Goal: Task Accomplishment & Management: Use online tool/utility

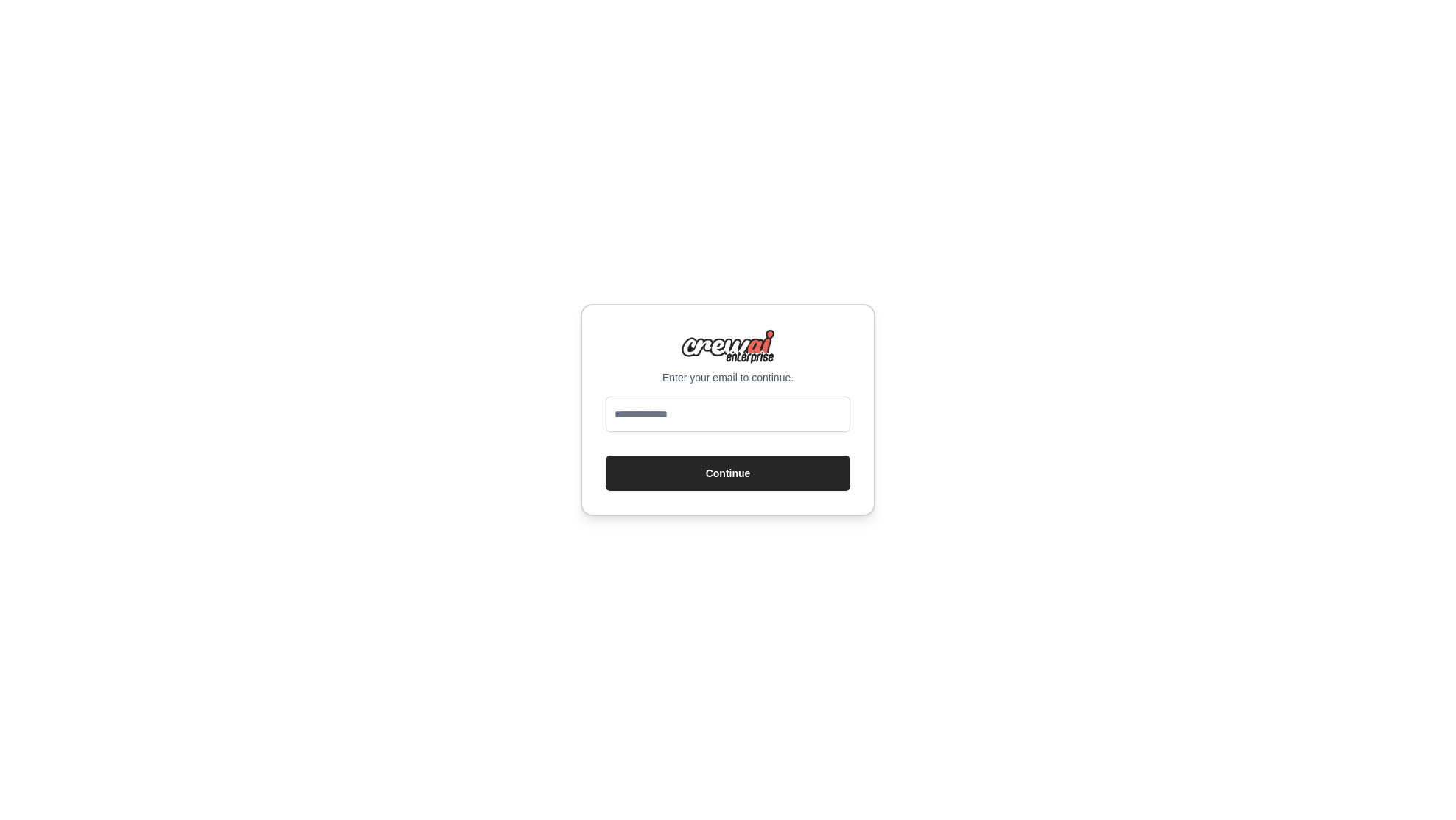
type input "**********"
click at [641, 486] on button "Continue" at bounding box center [728, 473] width 244 height 35
click at [652, 418] on input "email" at bounding box center [728, 414] width 244 height 35
type input "**********"
click at [718, 467] on button "Continue" at bounding box center [728, 473] width 244 height 35
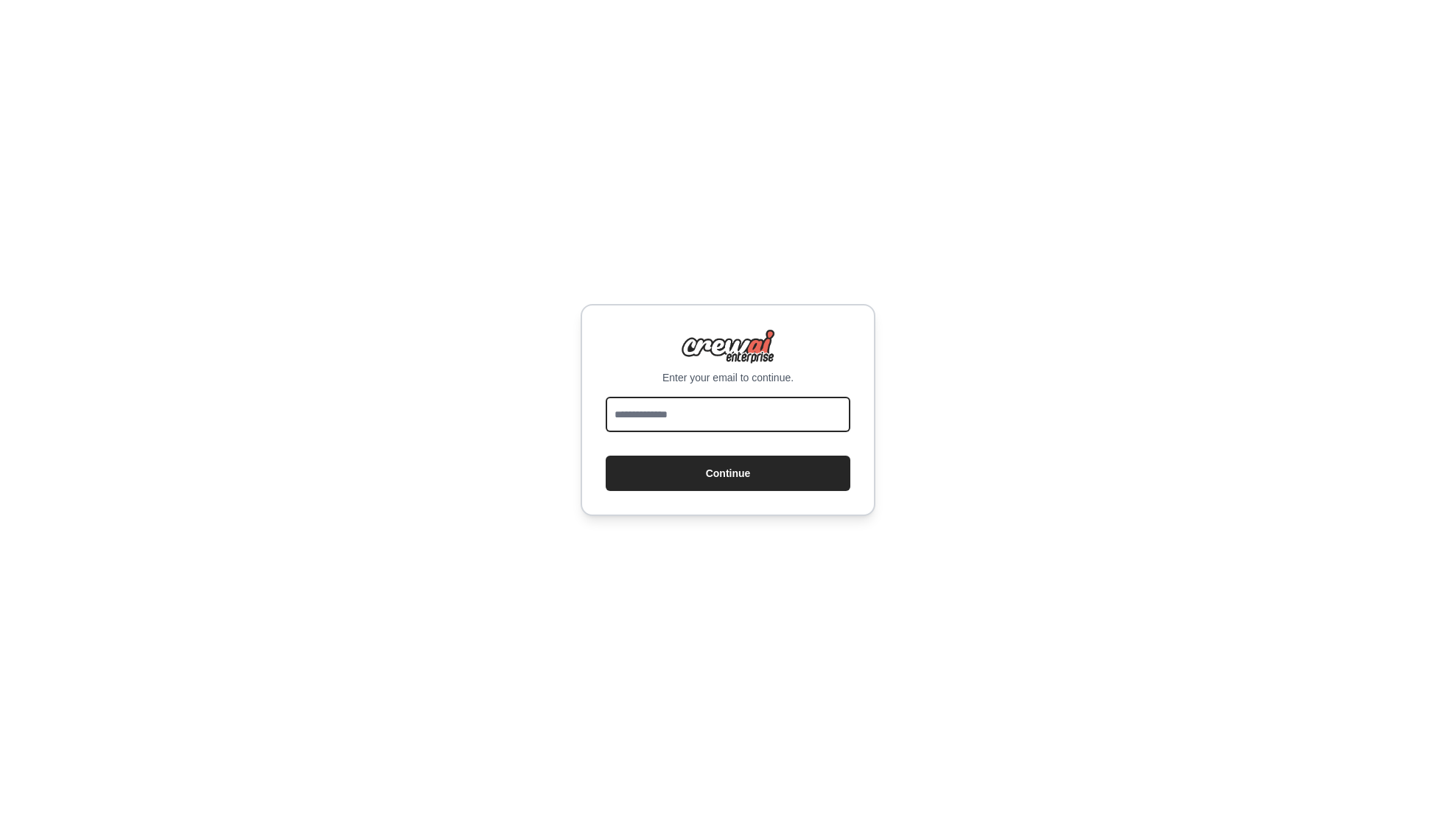
click at [672, 414] on input "email" at bounding box center [728, 414] width 244 height 35
type input "**********"
click at [742, 477] on button "Continue" at bounding box center [728, 473] width 244 height 35
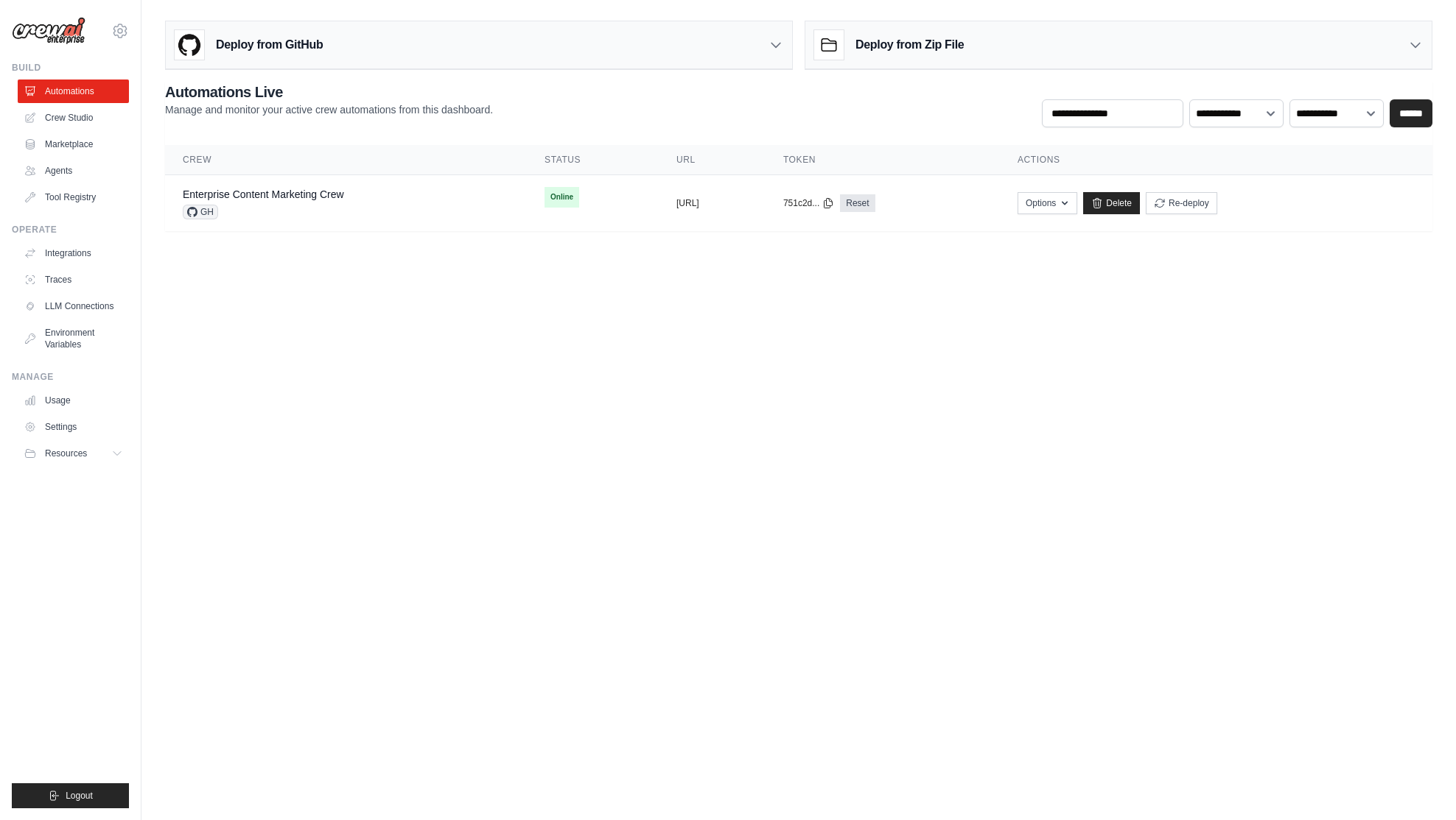
drag, startPoint x: 683, startPoint y: 255, endPoint x: 508, endPoint y: 237, distance: 175.9
click at [683, 256] on main "Deploy from GitHub Deploy your project directly from GitHub. Select a repositor…" at bounding box center [798, 131] width 1315 height 264
click at [378, 200] on div "Enterprise Content Marketing Crew GH" at bounding box center [345, 203] width 326 height 32
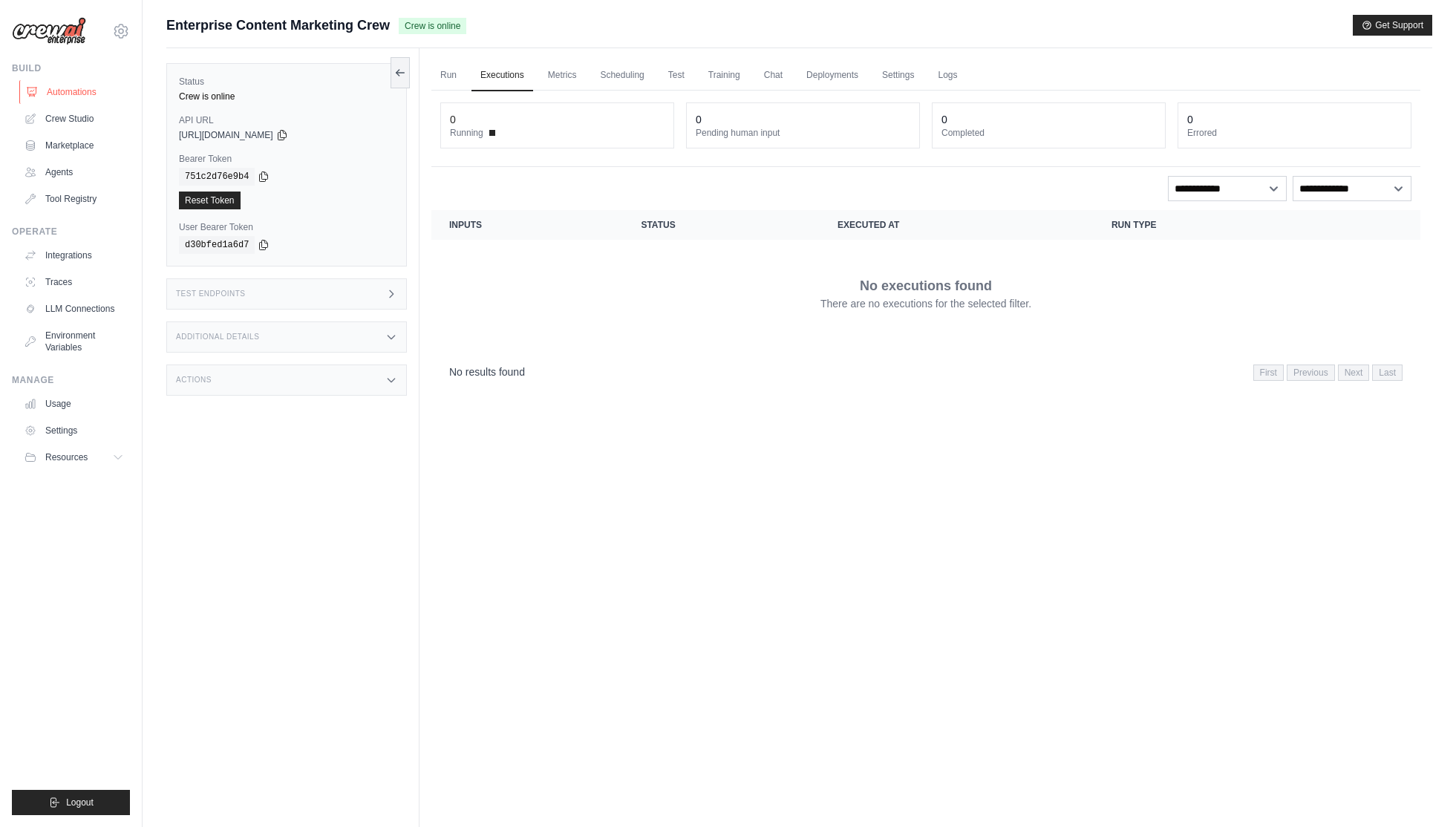
click at [69, 86] on link "Automations" at bounding box center [75, 93] width 112 height 24
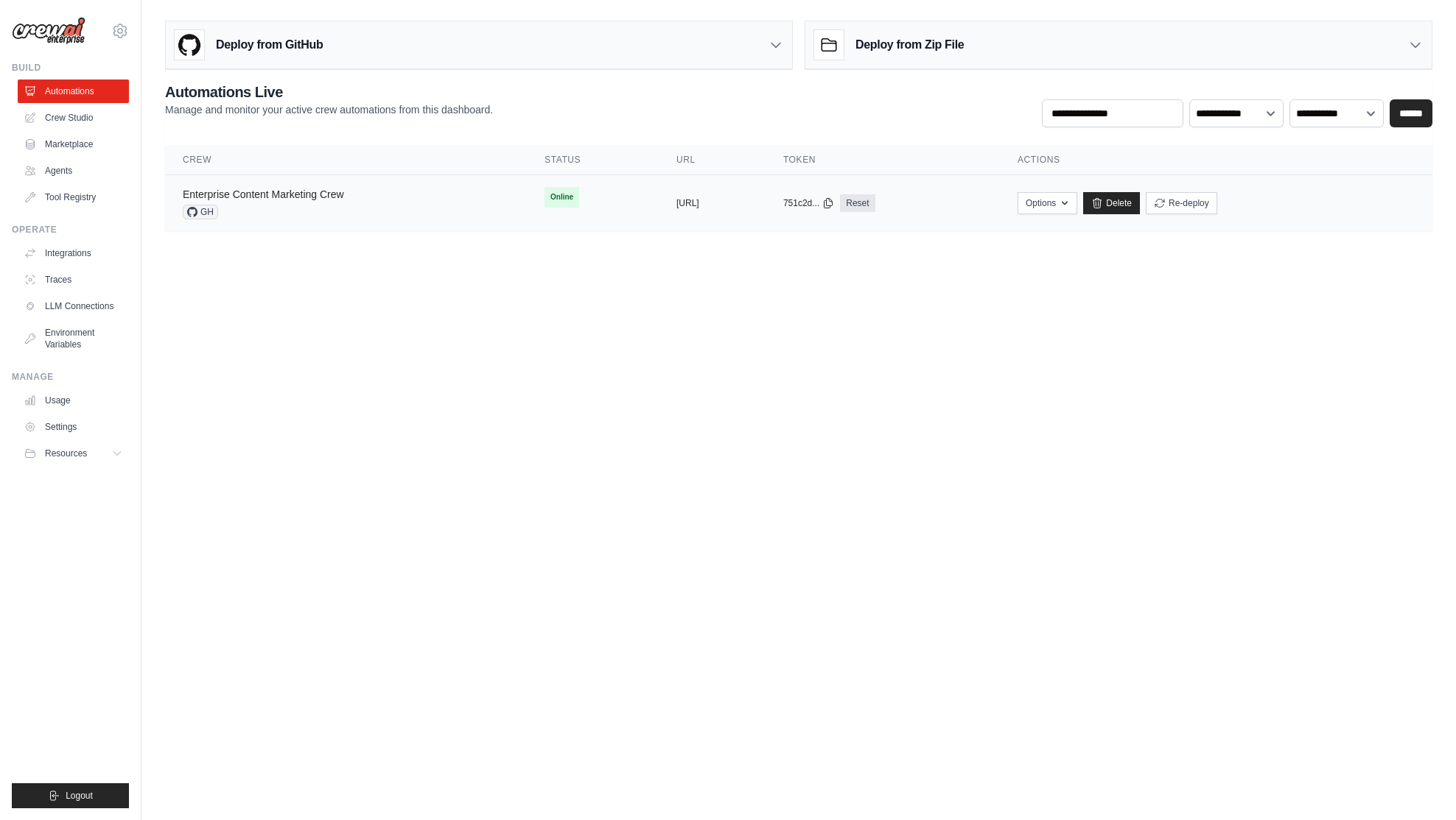
click at [330, 189] on link "Enterprise Content Marketing Crew" at bounding box center [264, 194] width 162 height 12
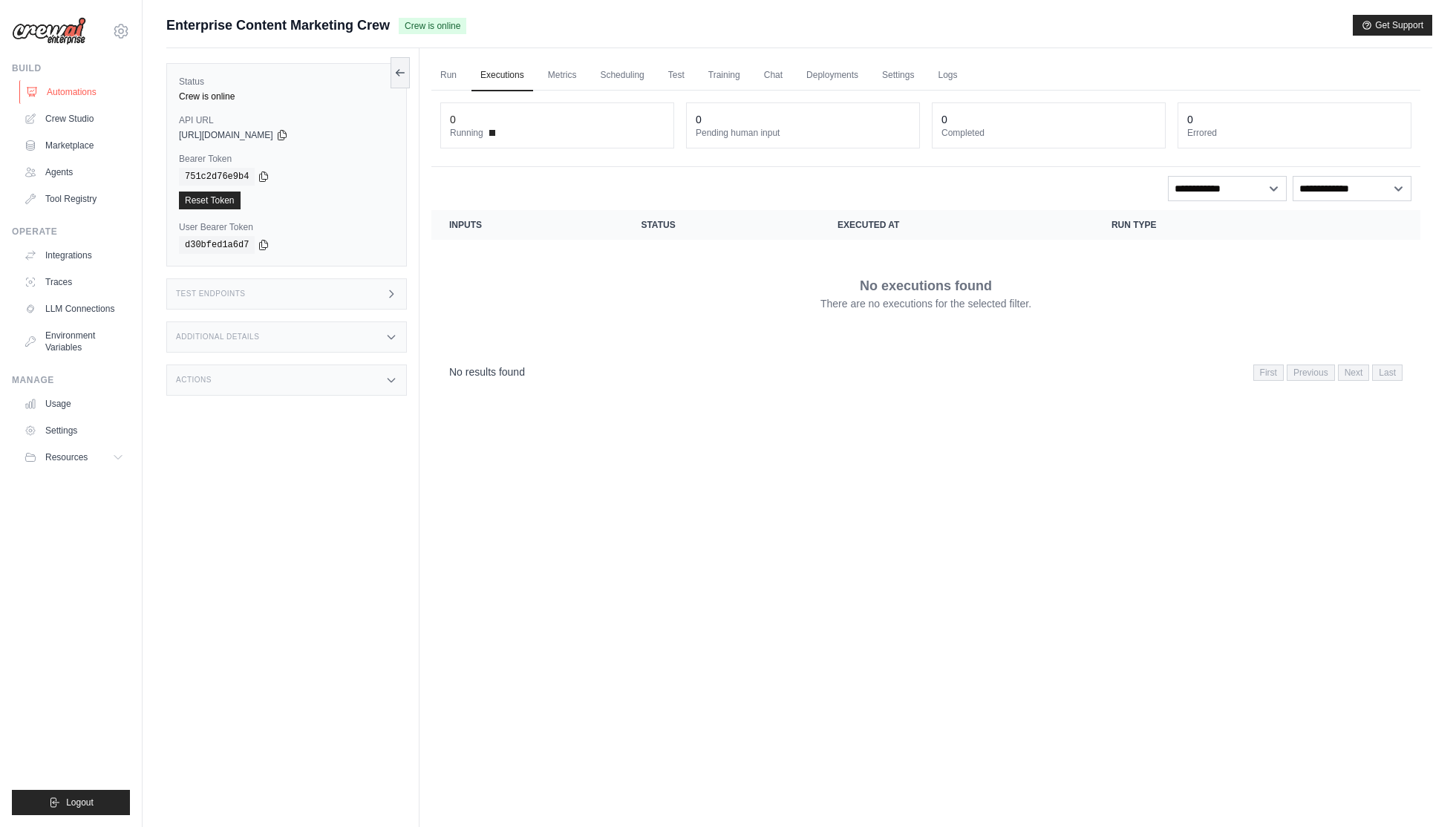
click at [58, 83] on link "Automations" at bounding box center [75, 93] width 112 height 24
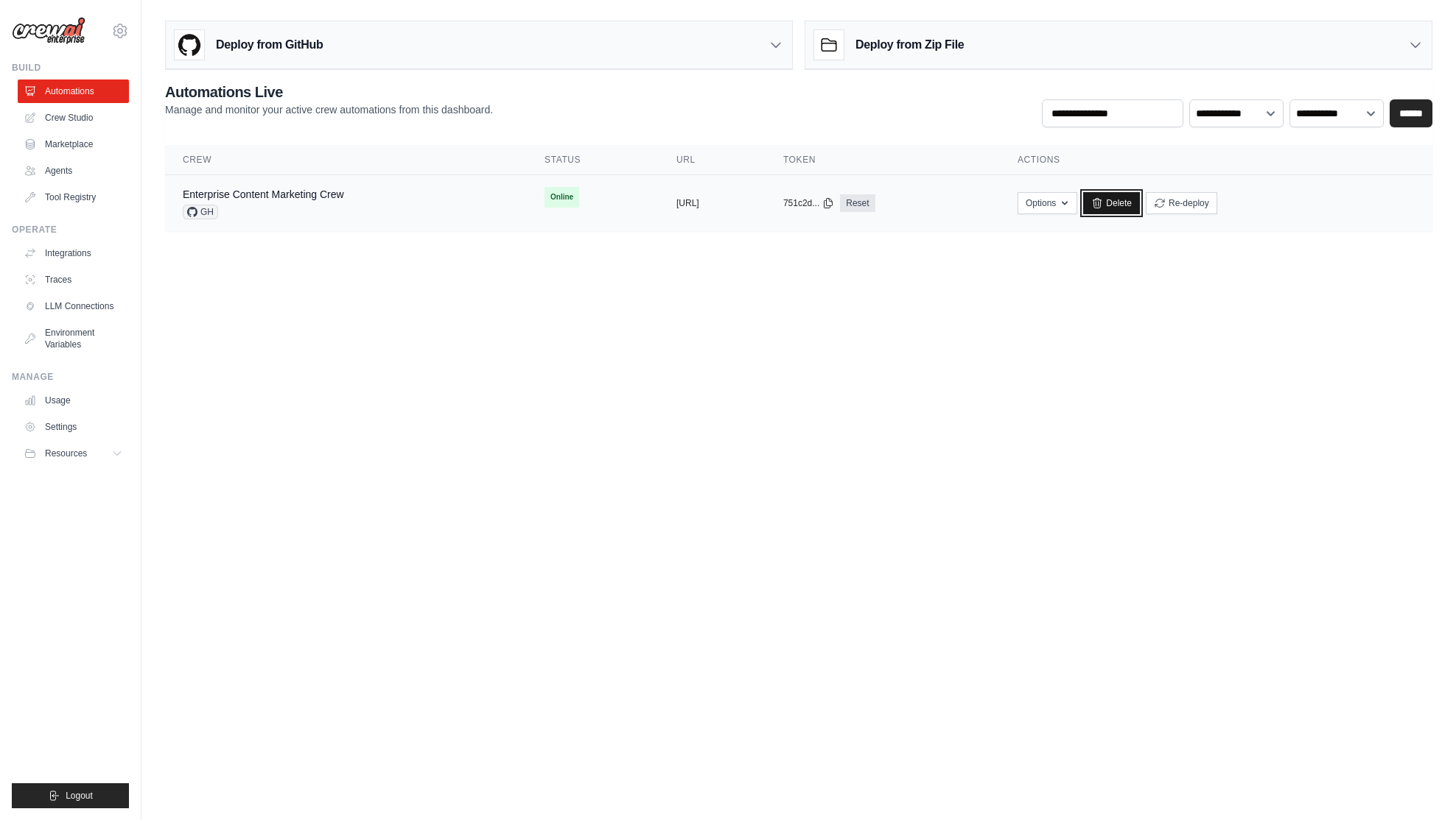
click at [1140, 206] on link "Delete" at bounding box center [1112, 203] width 57 height 22
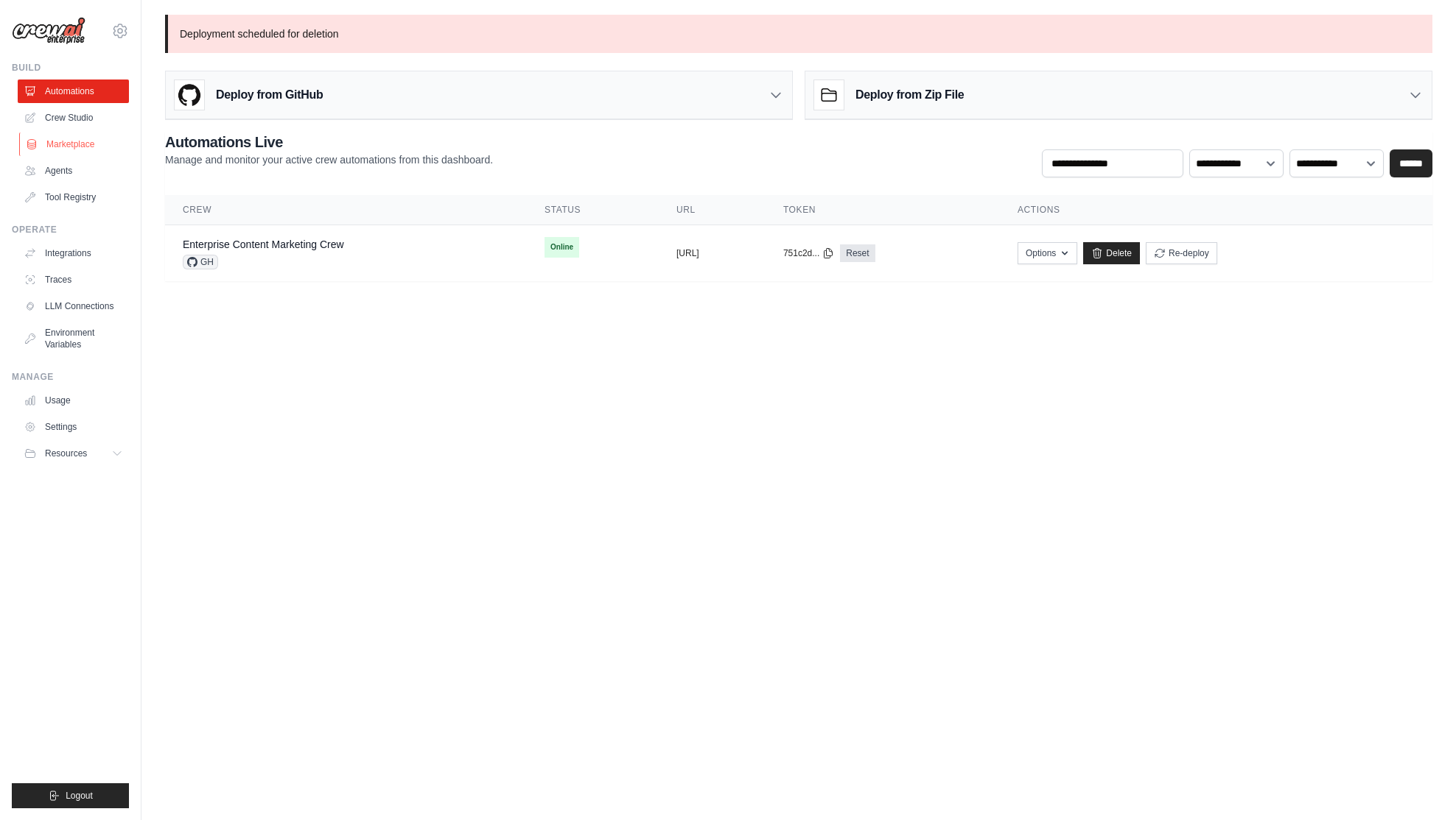
click at [52, 142] on link "Marketplace" at bounding box center [74, 144] width 111 height 24
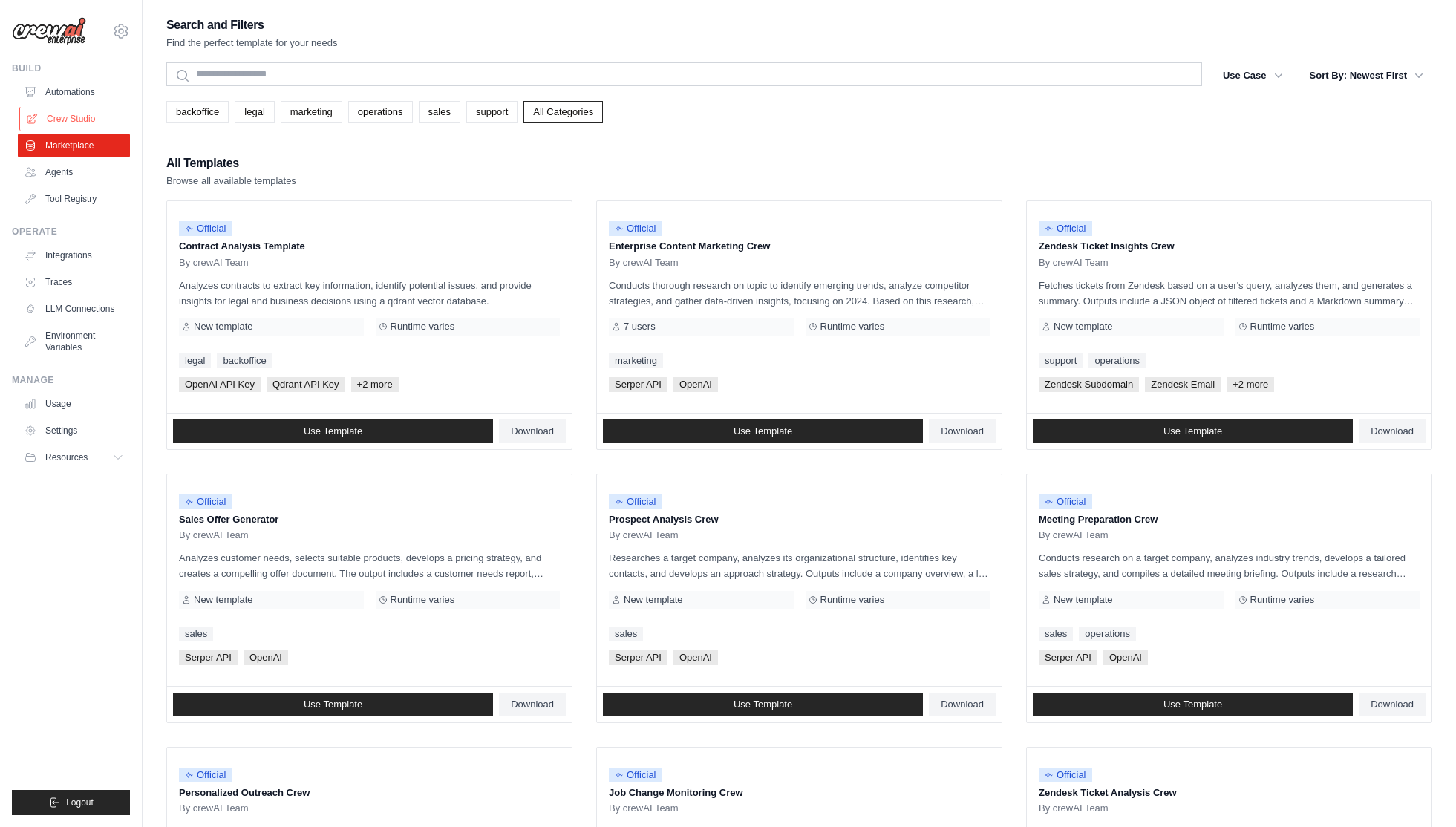
click at [58, 117] on link "Crew Studio" at bounding box center [75, 119] width 112 height 24
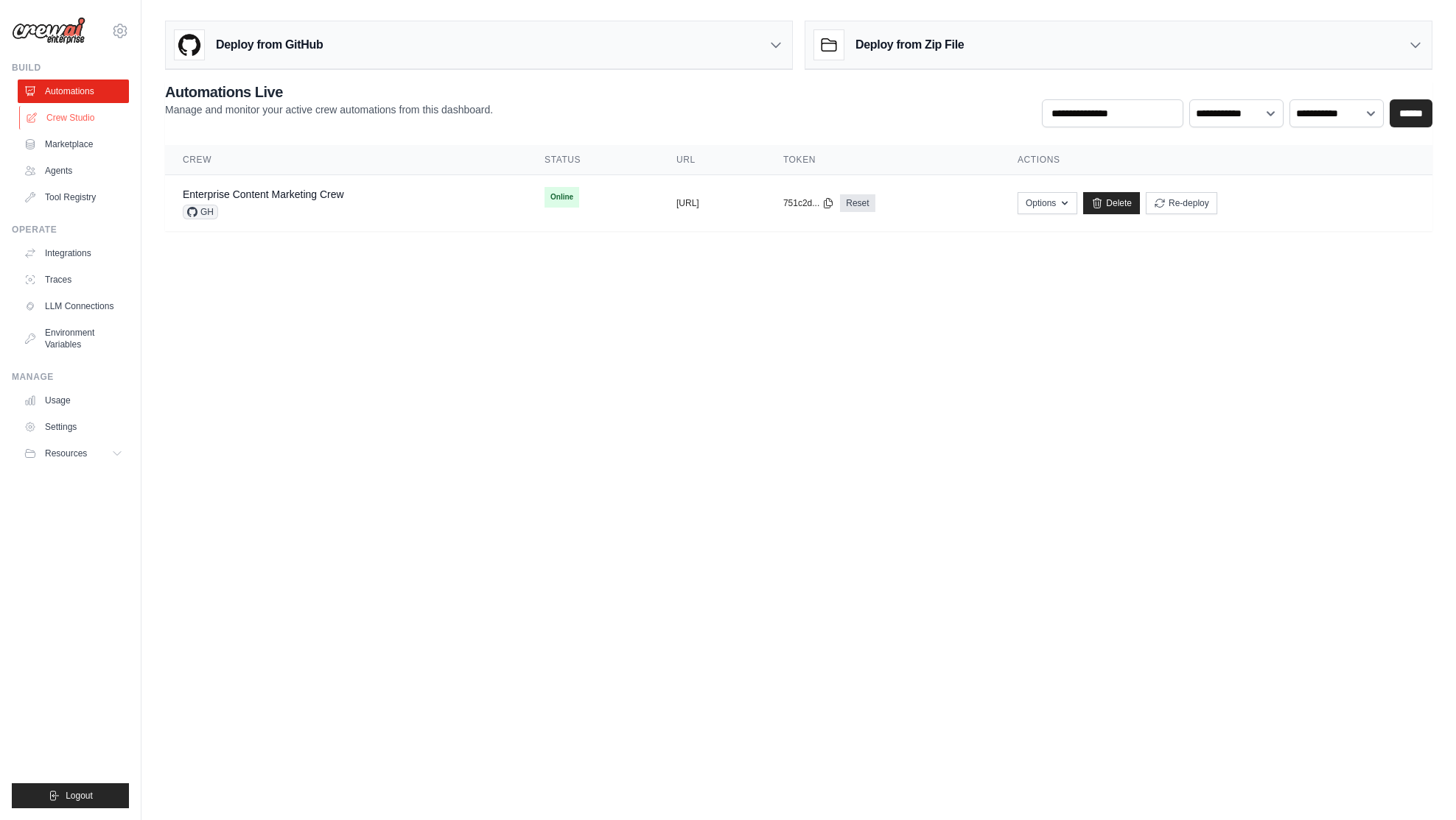
click at [79, 123] on link "Crew Studio" at bounding box center [74, 118] width 111 height 24
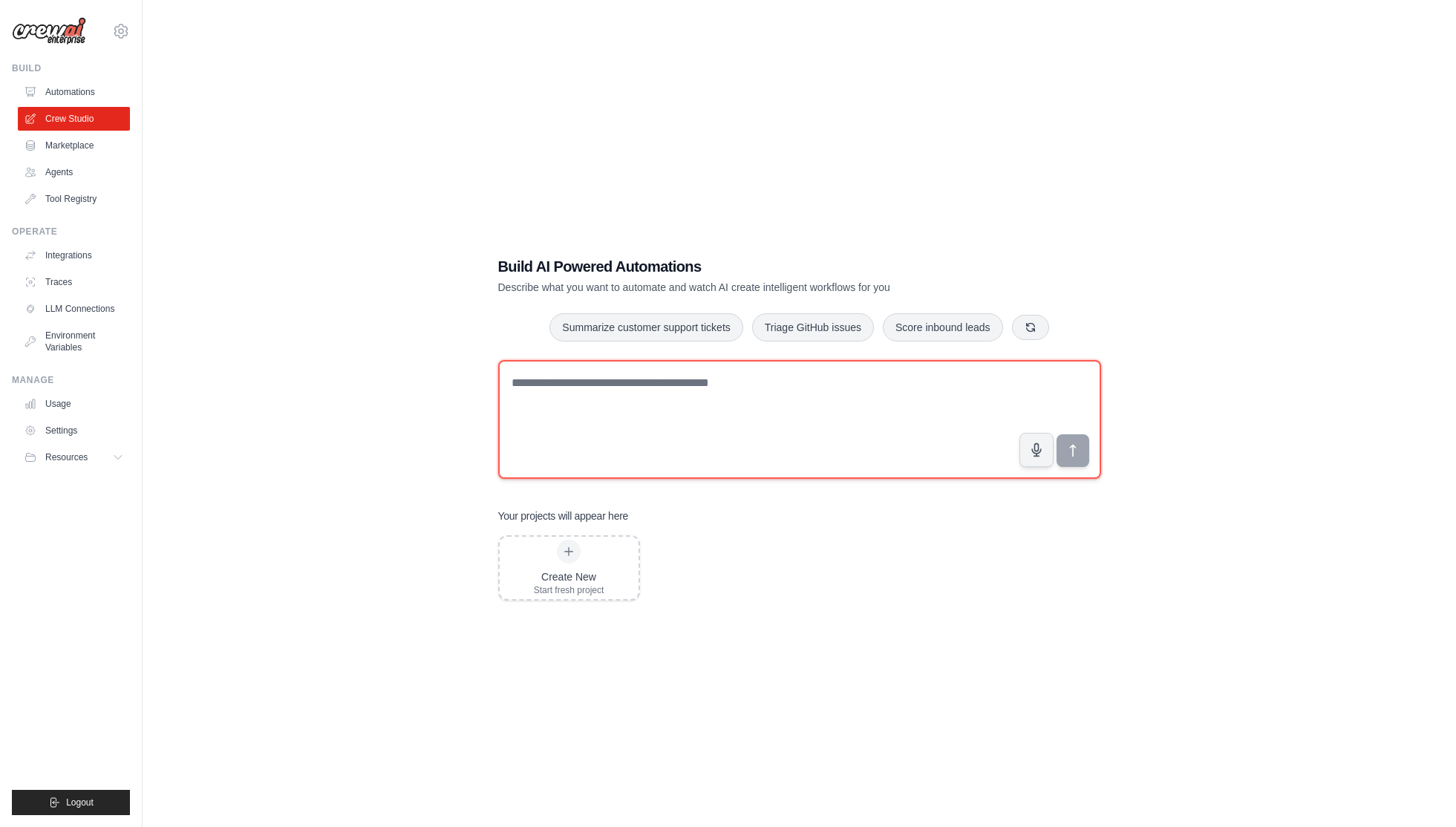
click at [537, 389] on textarea at bounding box center [799, 420] width 603 height 119
paste textarea "**********"
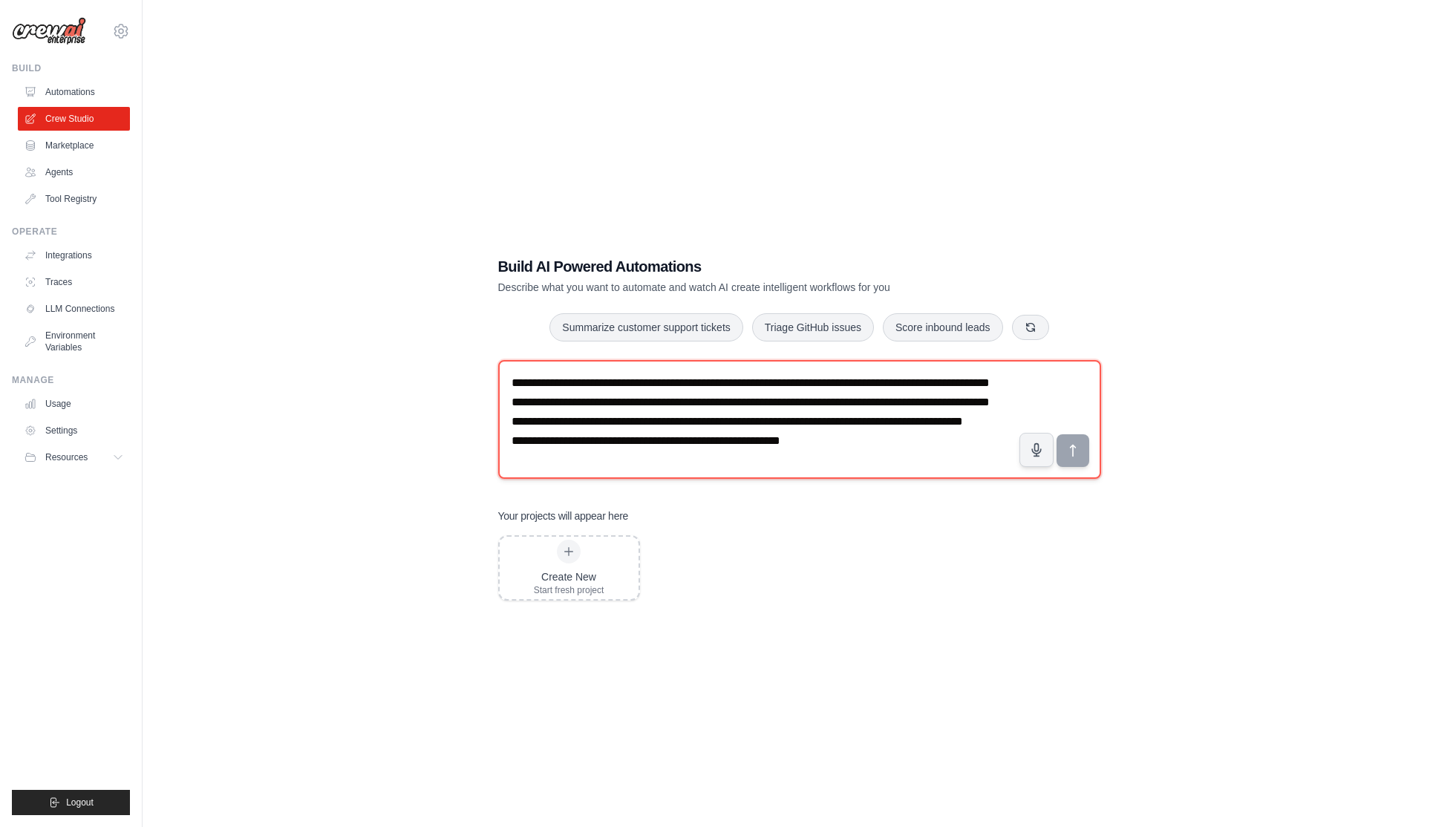
scroll to position [29, 0]
type textarea "**********"
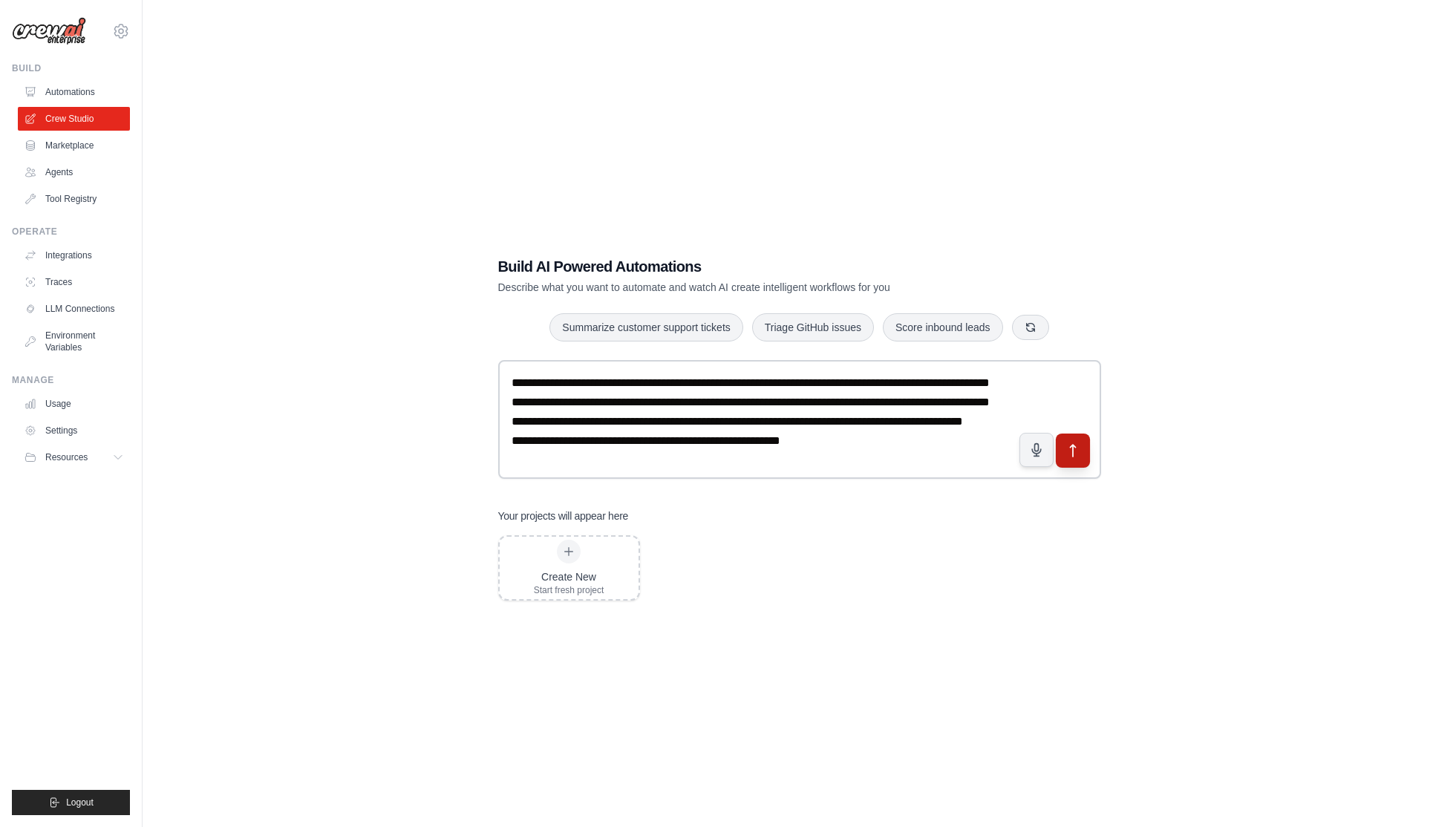
click at [1078, 456] on icon "submit" at bounding box center [1072, 451] width 16 height 16
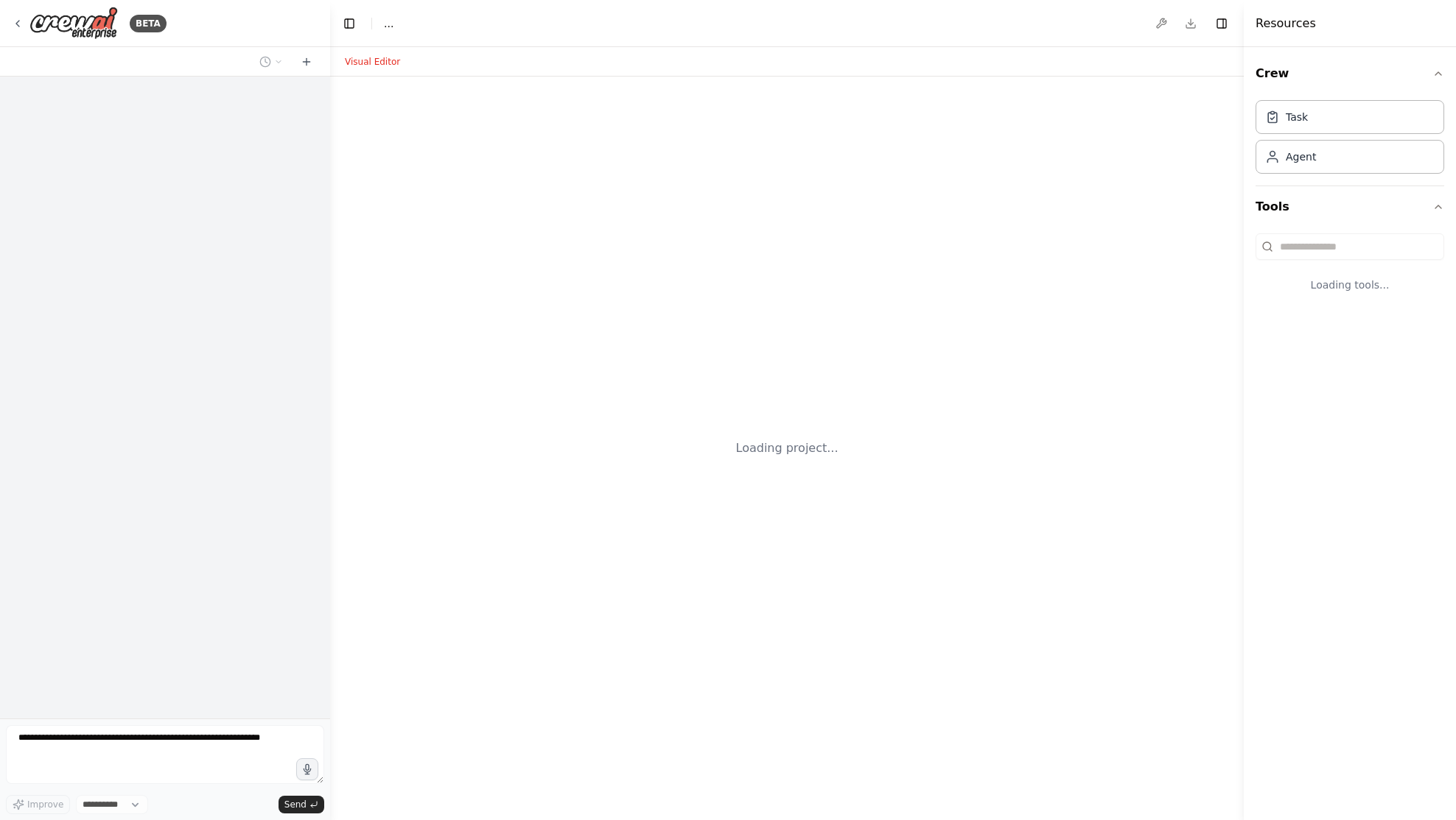
select select "****"
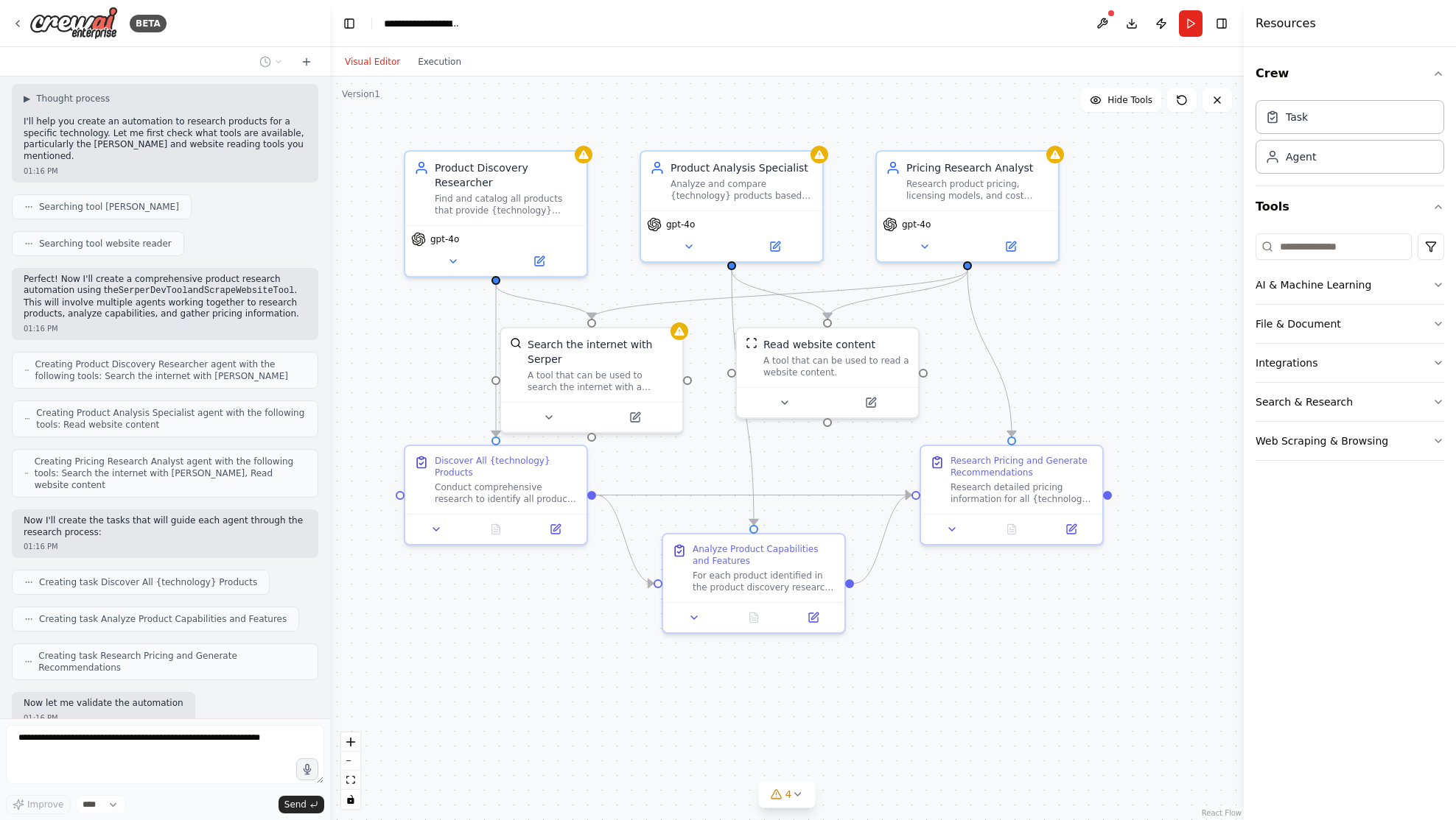
scroll to position [257, 0]
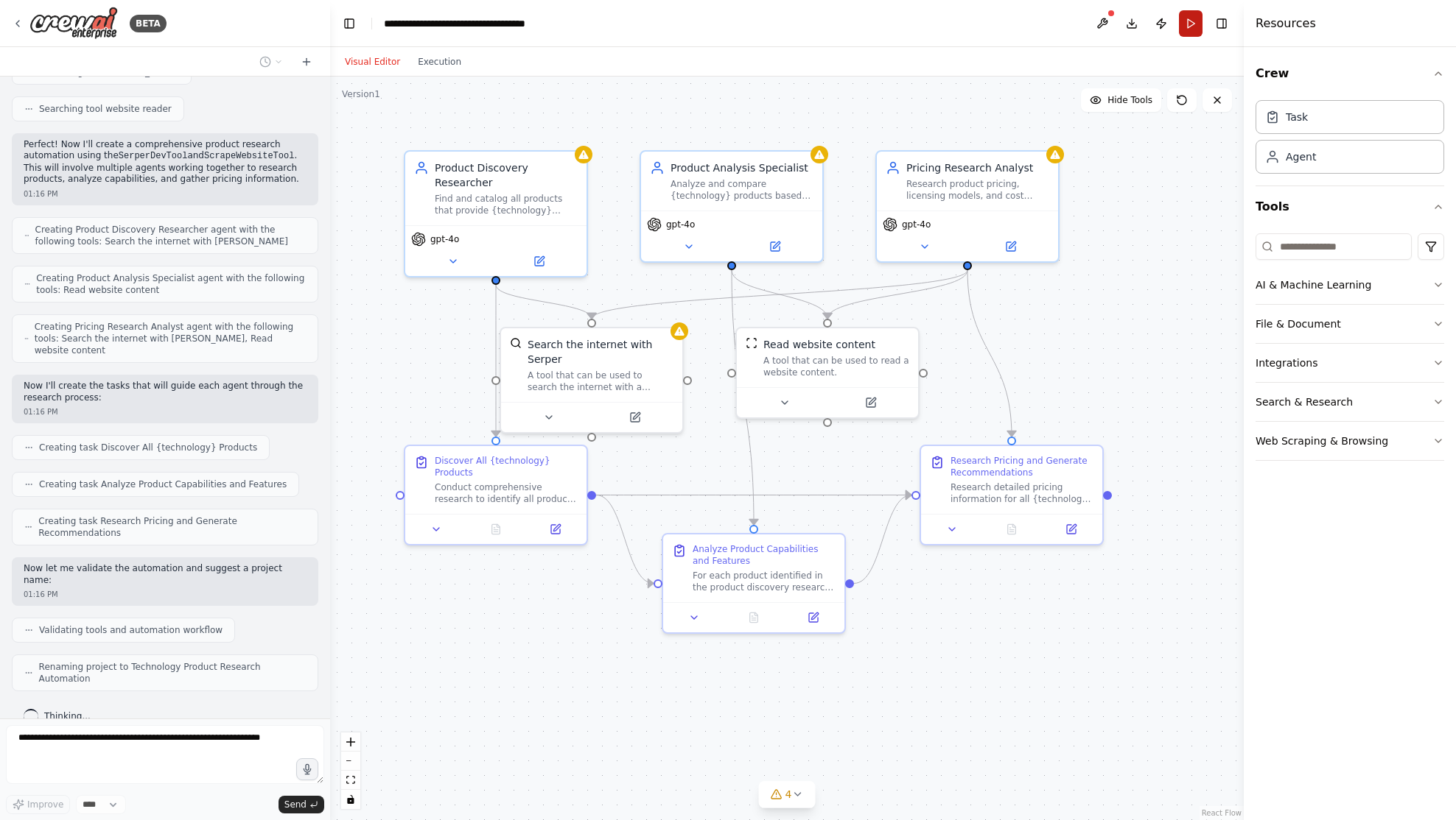
click at [1190, 20] on button "Run" at bounding box center [1191, 23] width 24 height 27
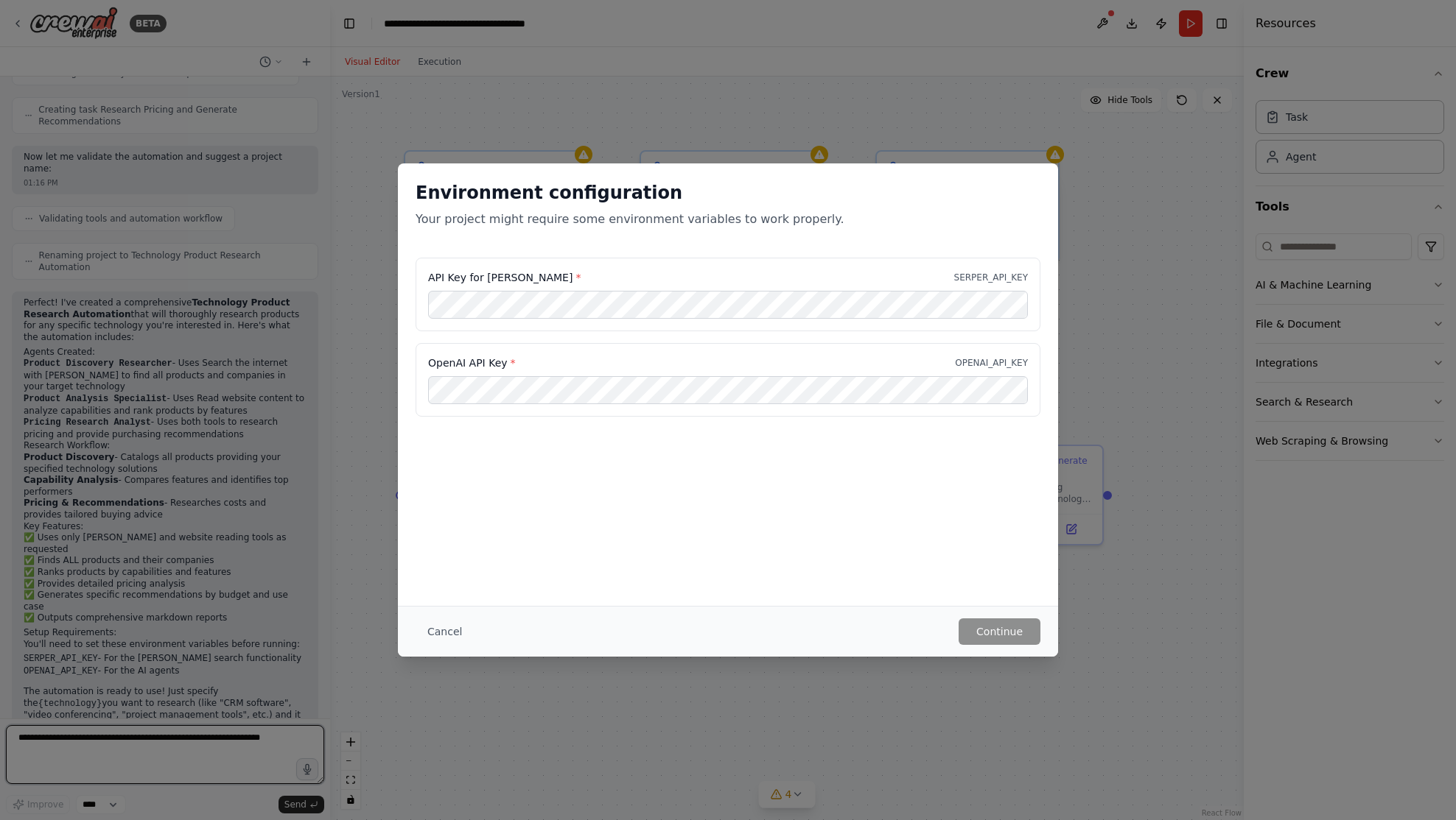
scroll to position [680, 0]
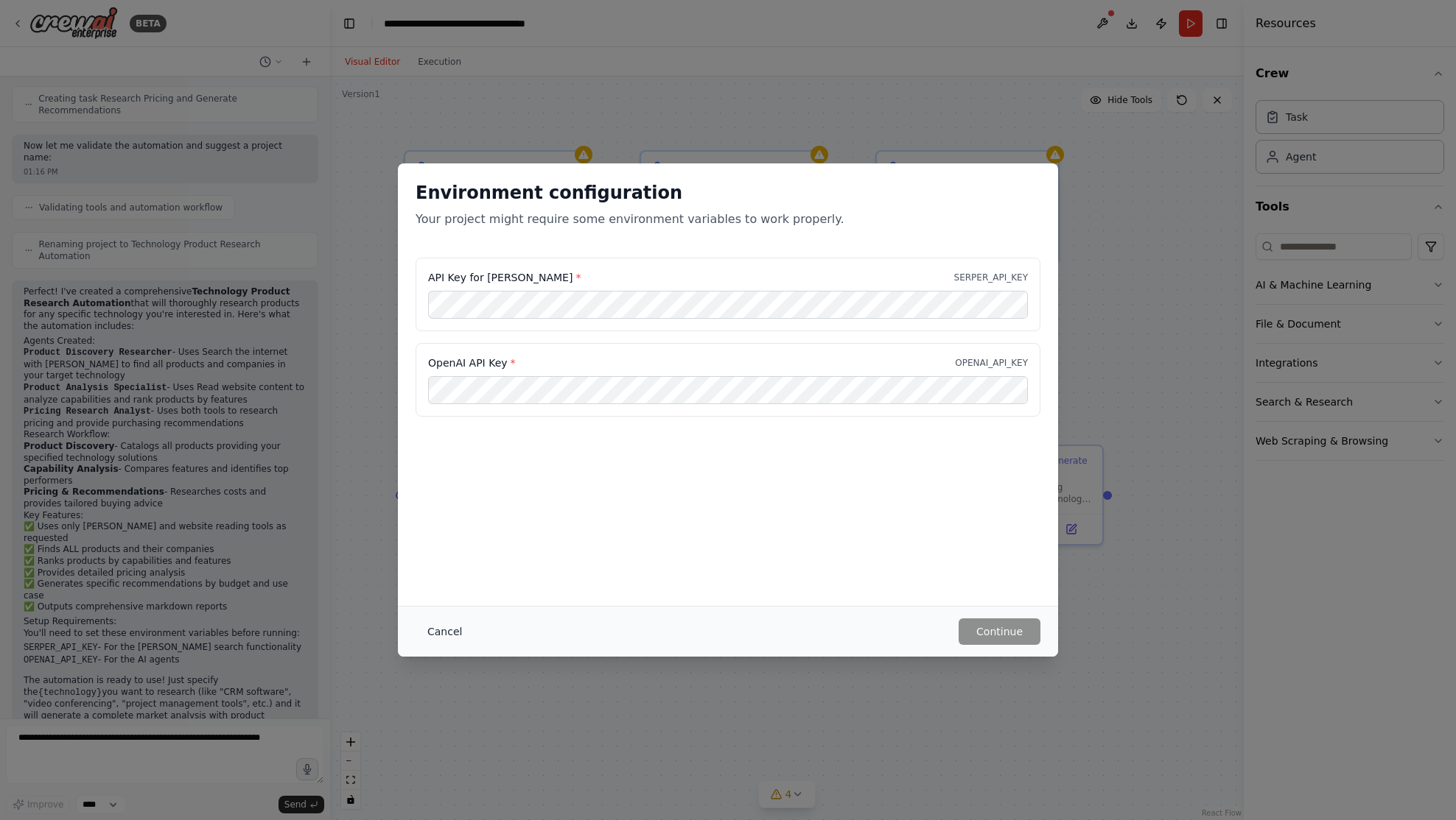
click at [431, 628] on button "Cancel" at bounding box center [444, 632] width 58 height 27
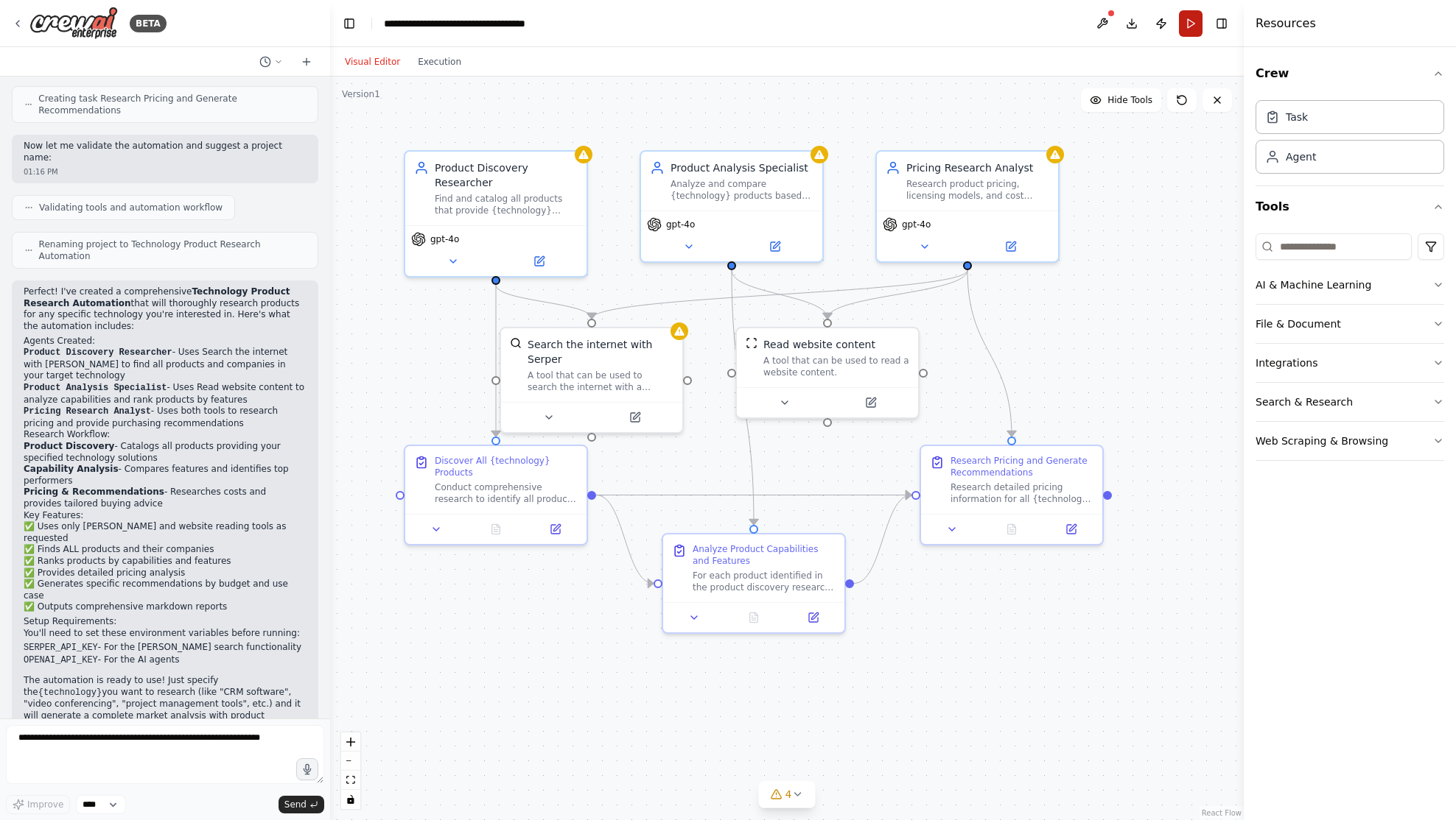
click at [1191, 27] on button "Run" at bounding box center [1191, 23] width 24 height 27
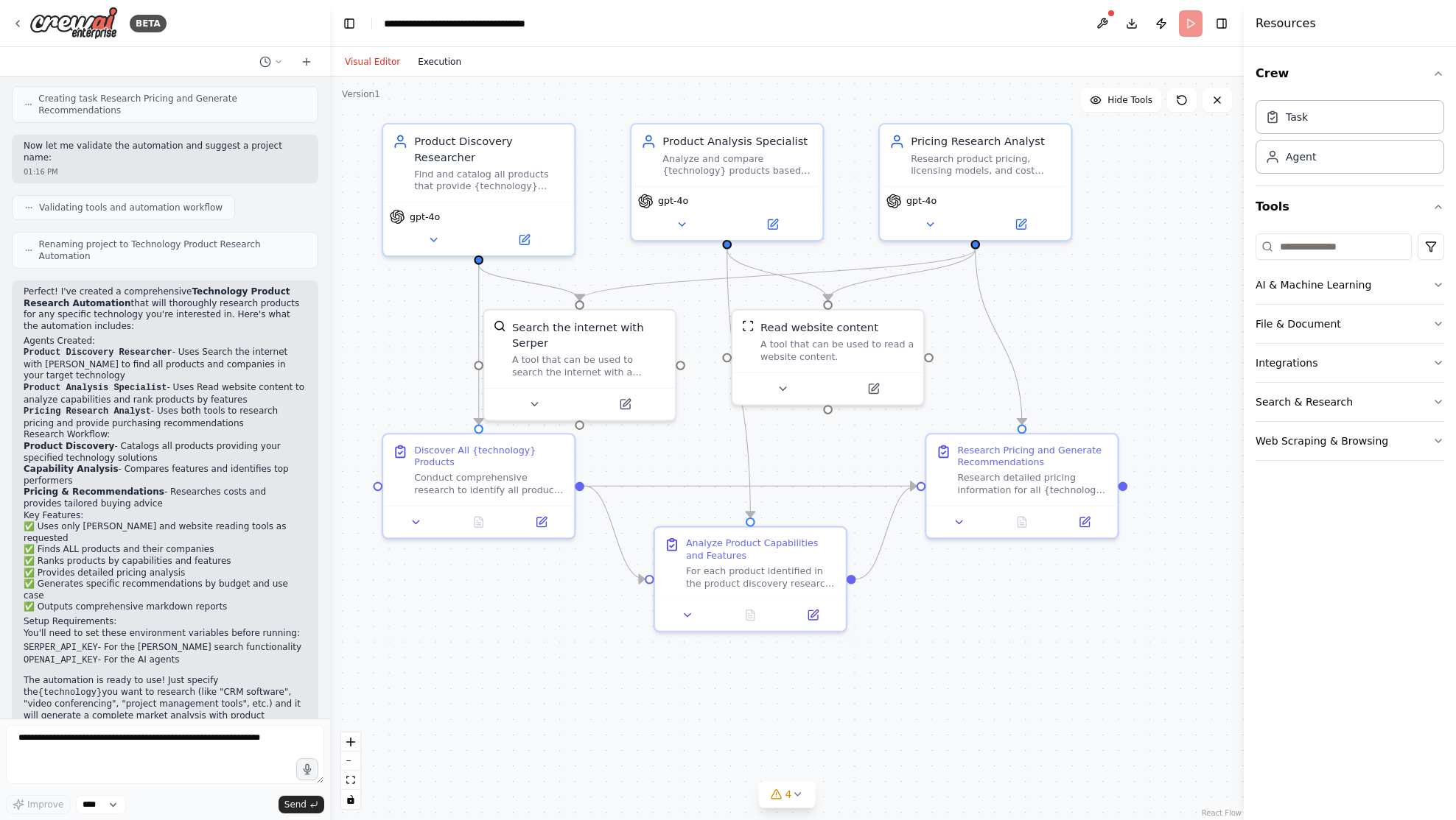
click at [434, 54] on button "Execution" at bounding box center [439, 62] width 62 height 17
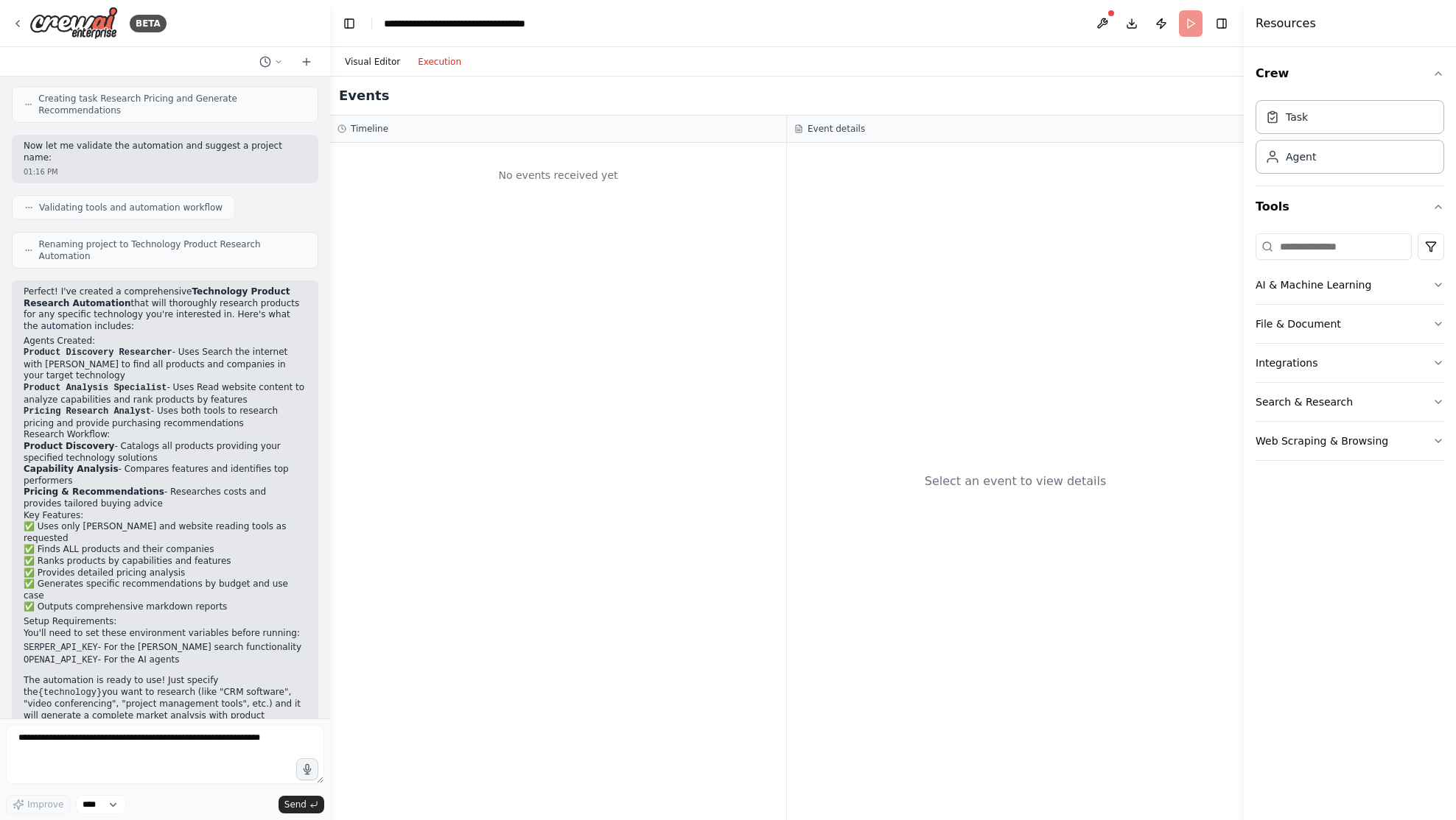
click at [367, 62] on button "Visual Editor" at bounding box center [372, 62] width 73 height 17
click at [434, 63] on button "Execution" at bounding box center [439, 62] width 62 height 17
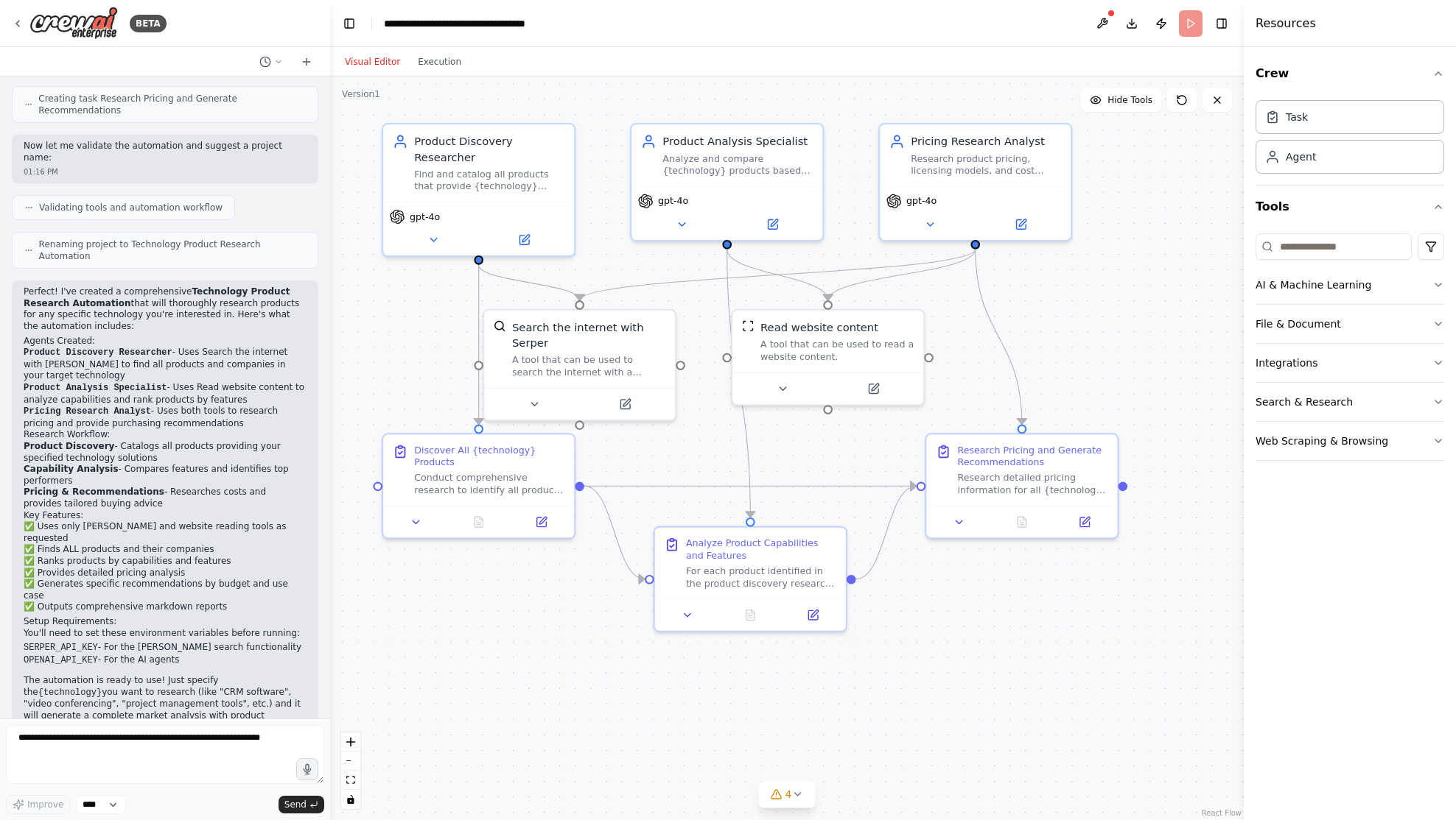
click at [360, 65] on button "Visual Editor" at bounding box center [372, 62] width 73 height 17
click at [1217, 103] on icon at bounding box center [1216, 100] width 12 height 12
click at [1218, 98] on icon at bounding box center [1217, 100] width 6 height 6
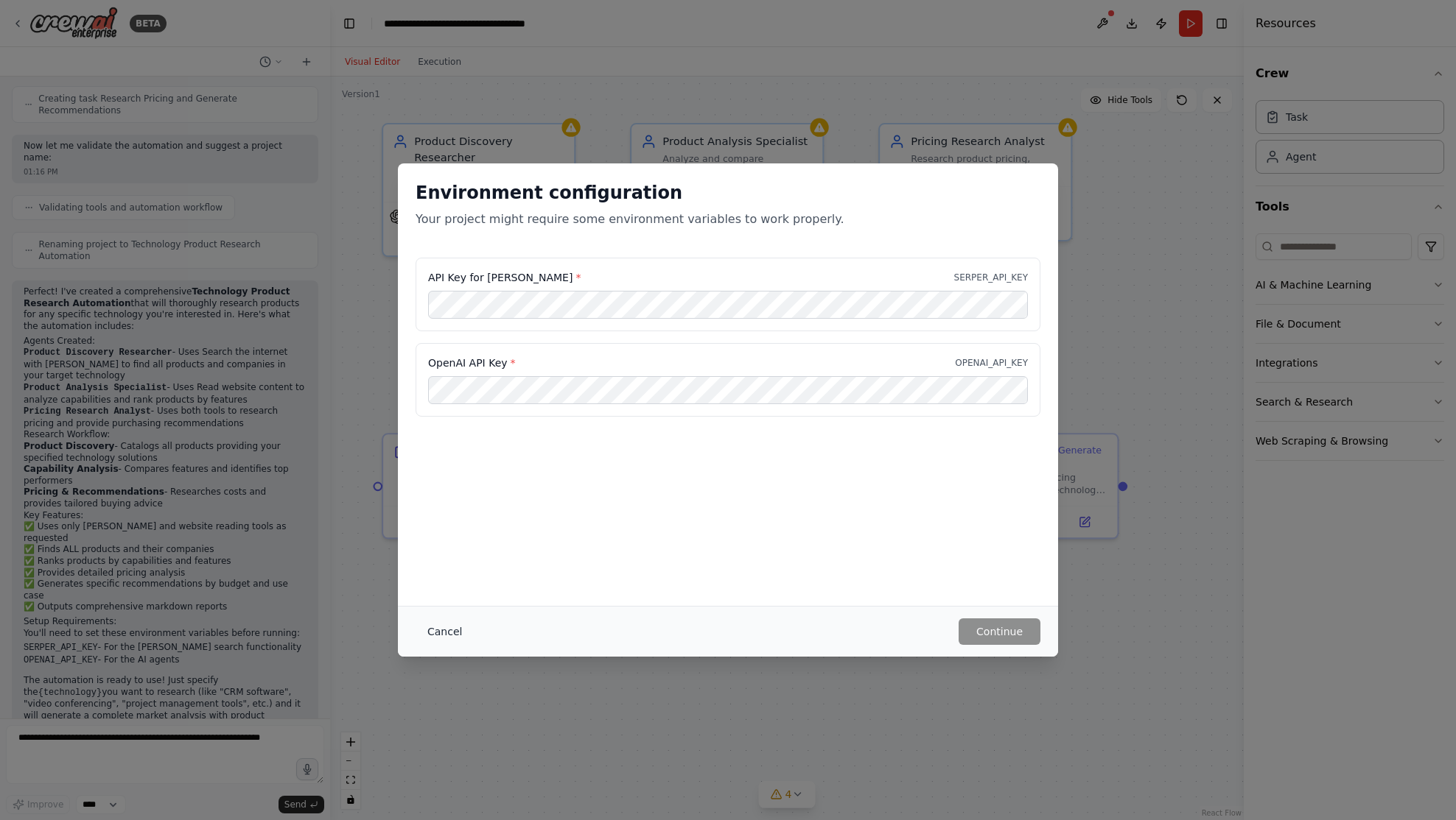
click at [452, 634] on button "Cancel" at bounding box center [444, 632] width 58 height 27
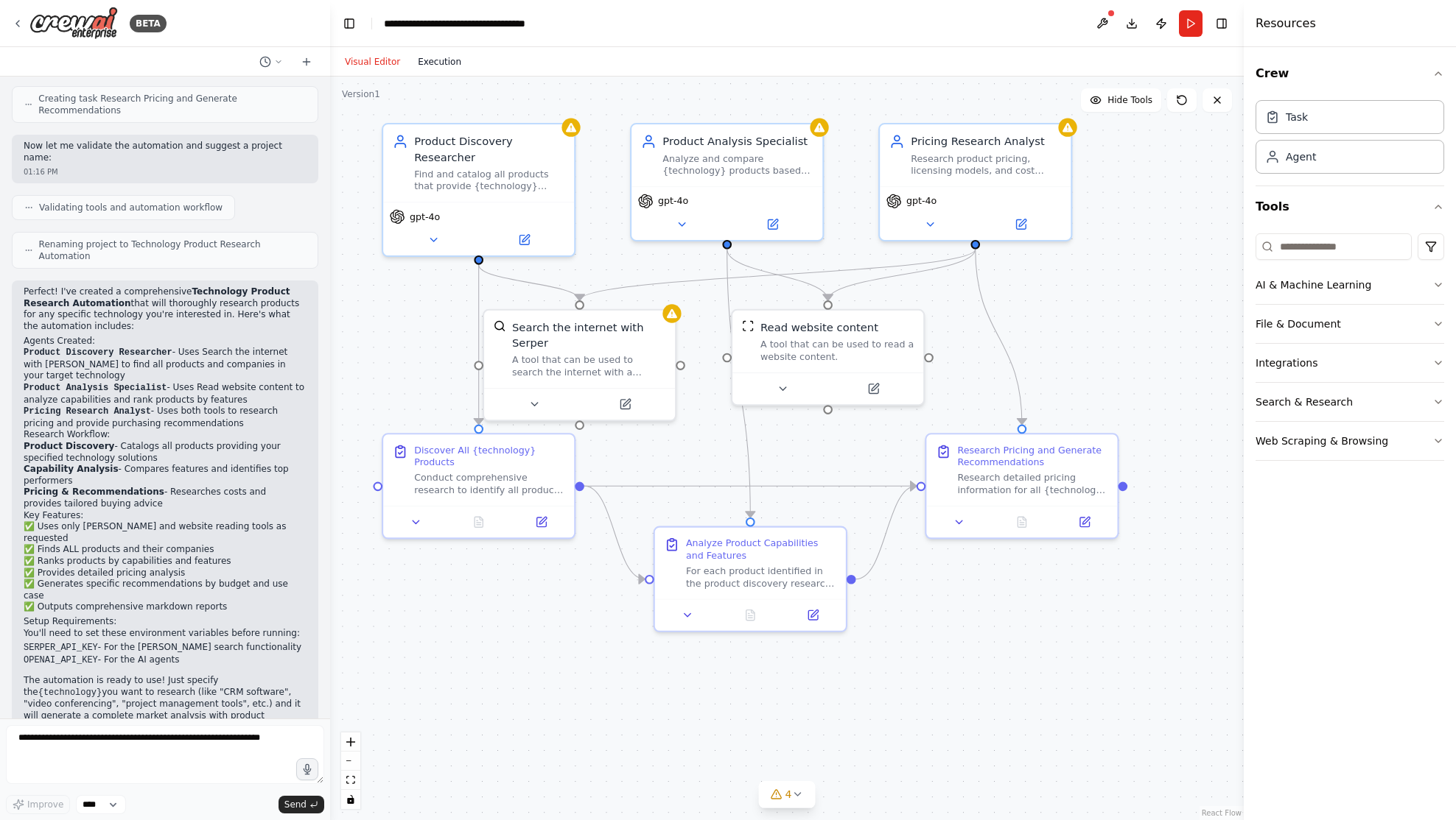
click at [437, 68] on button "Execution" at bounding box center [439, 62] width 62 height 17
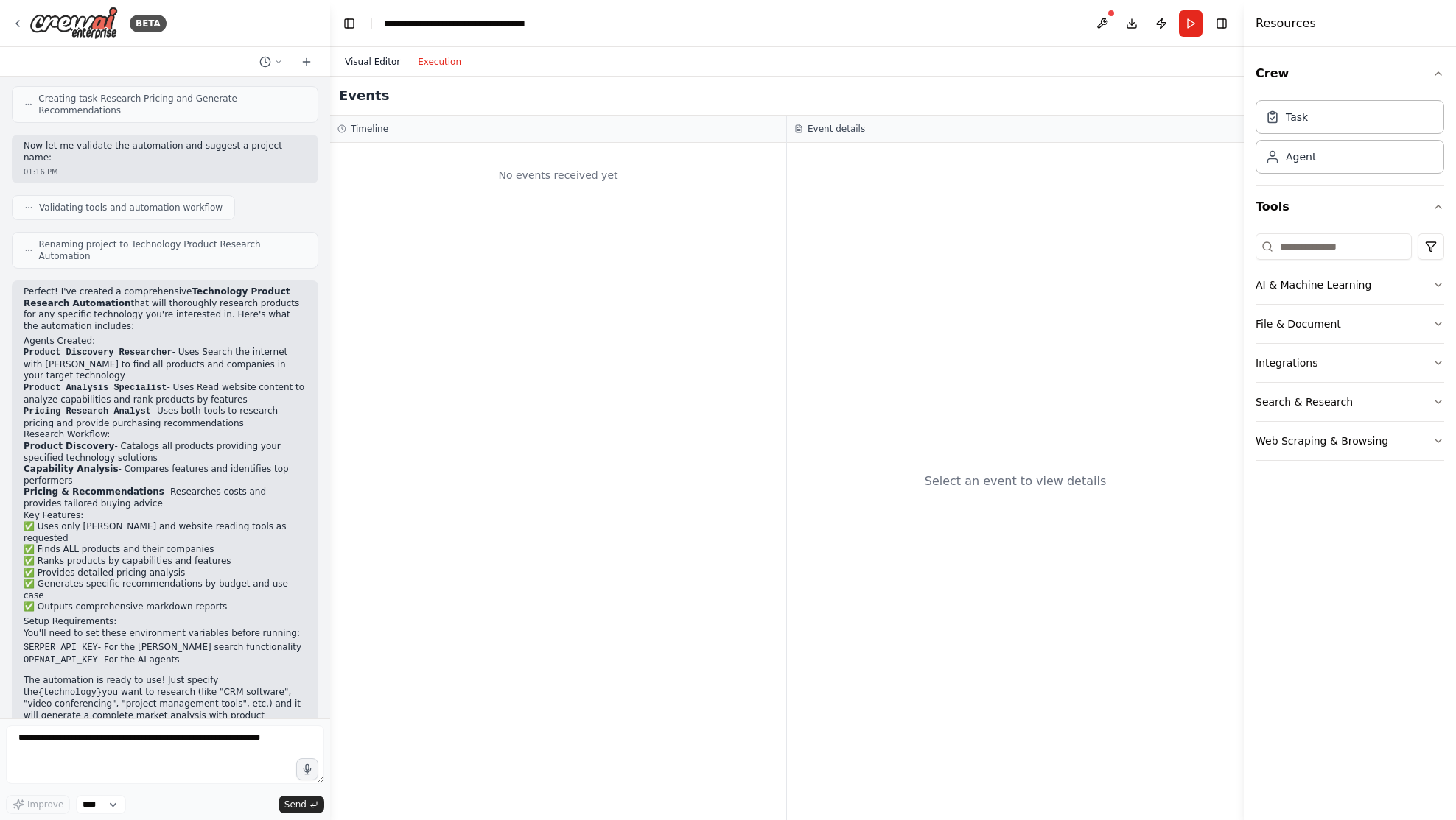
click at [376, 56] on button "Visual Editor" at bounding box center [372, 62] width 73 height 17
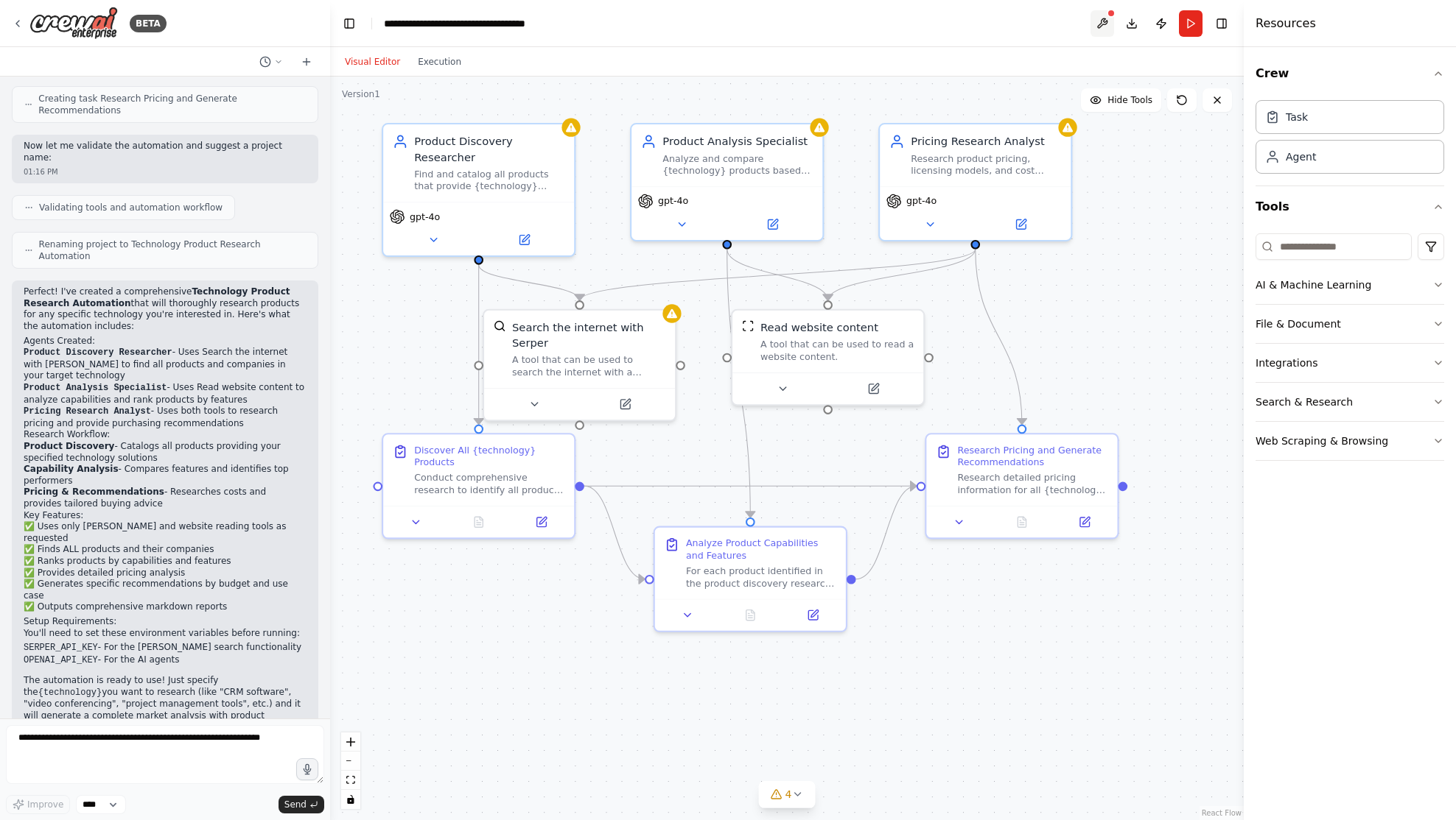
click at [1102, 23] on button at bounding box center [1102, 23] width 24 height 27
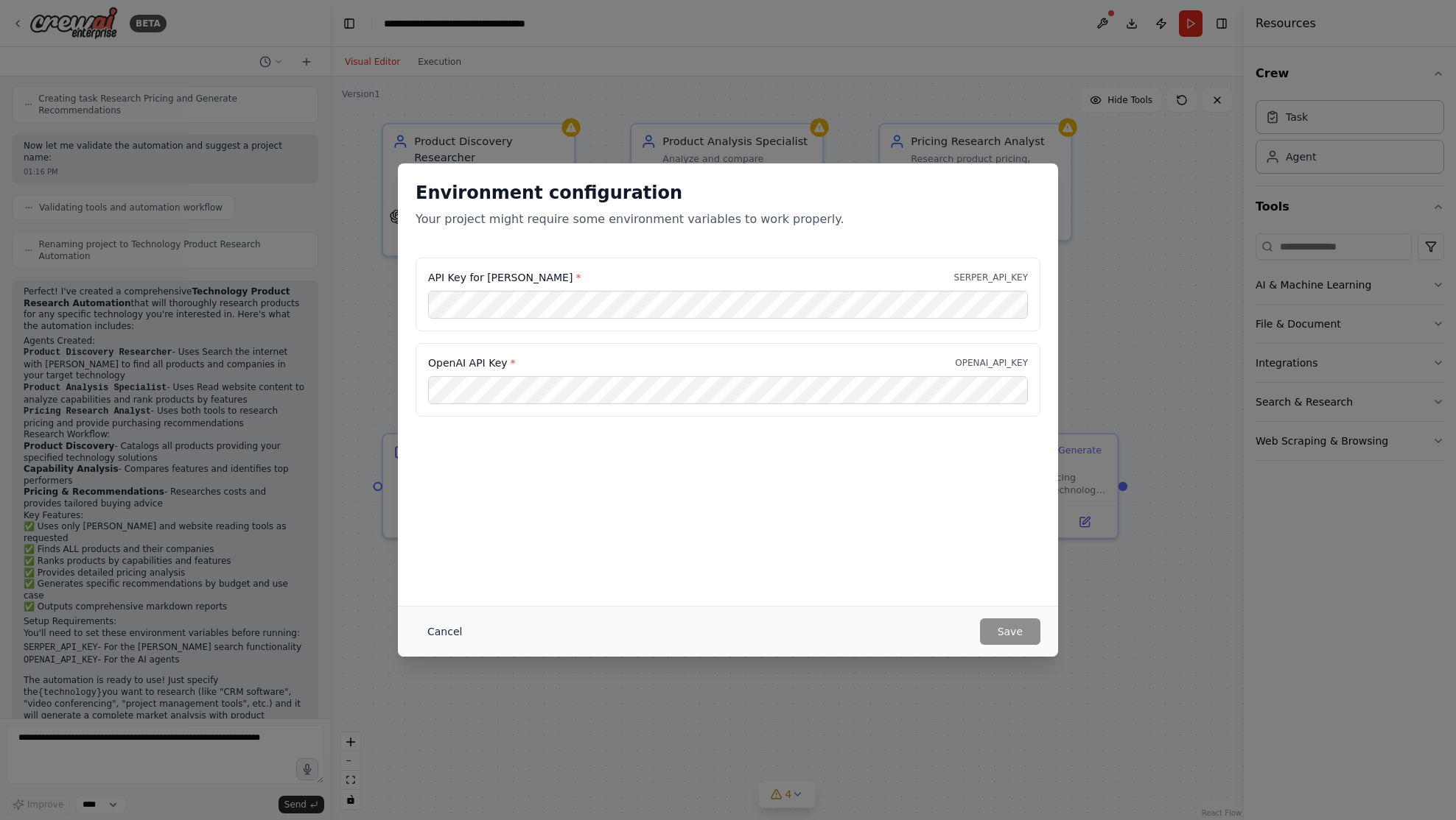
click at [443, 635] on button "Cancel" at bounding box center [444, 632] width 58 height 27
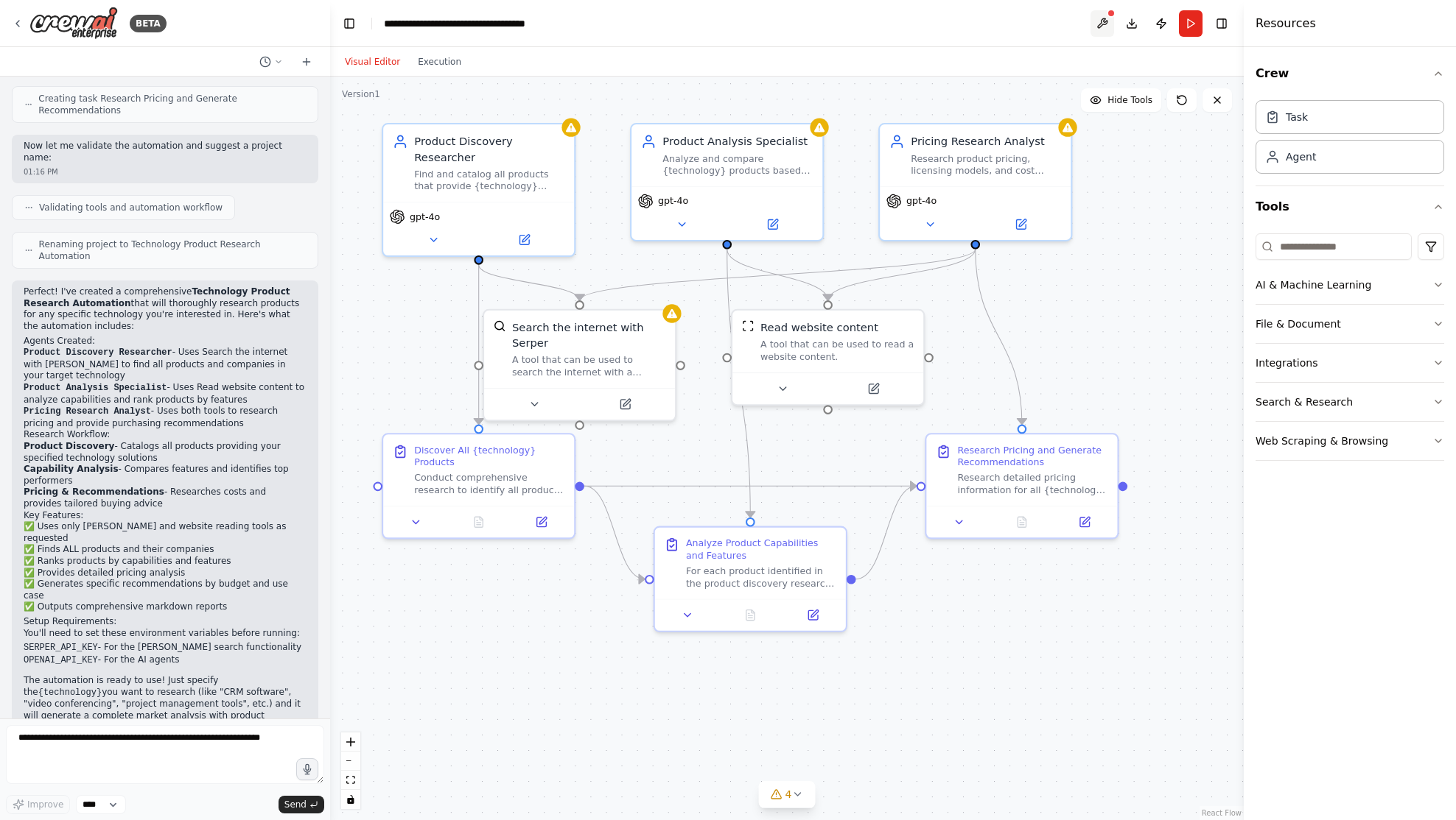
click at [1101, 22] on button at bounding box center [1102, 23] width 24 height 27
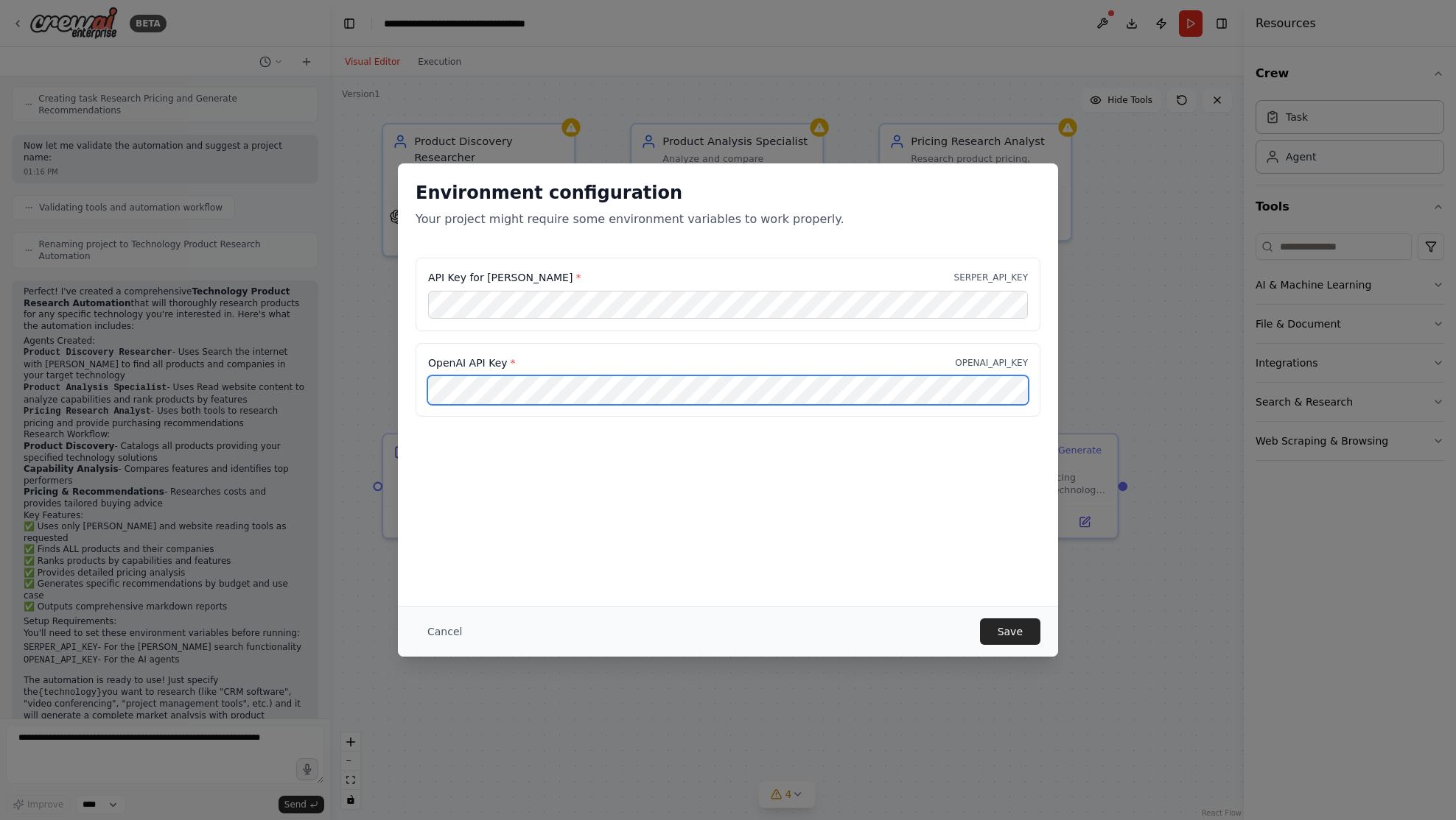
scroll to position [0, 199]
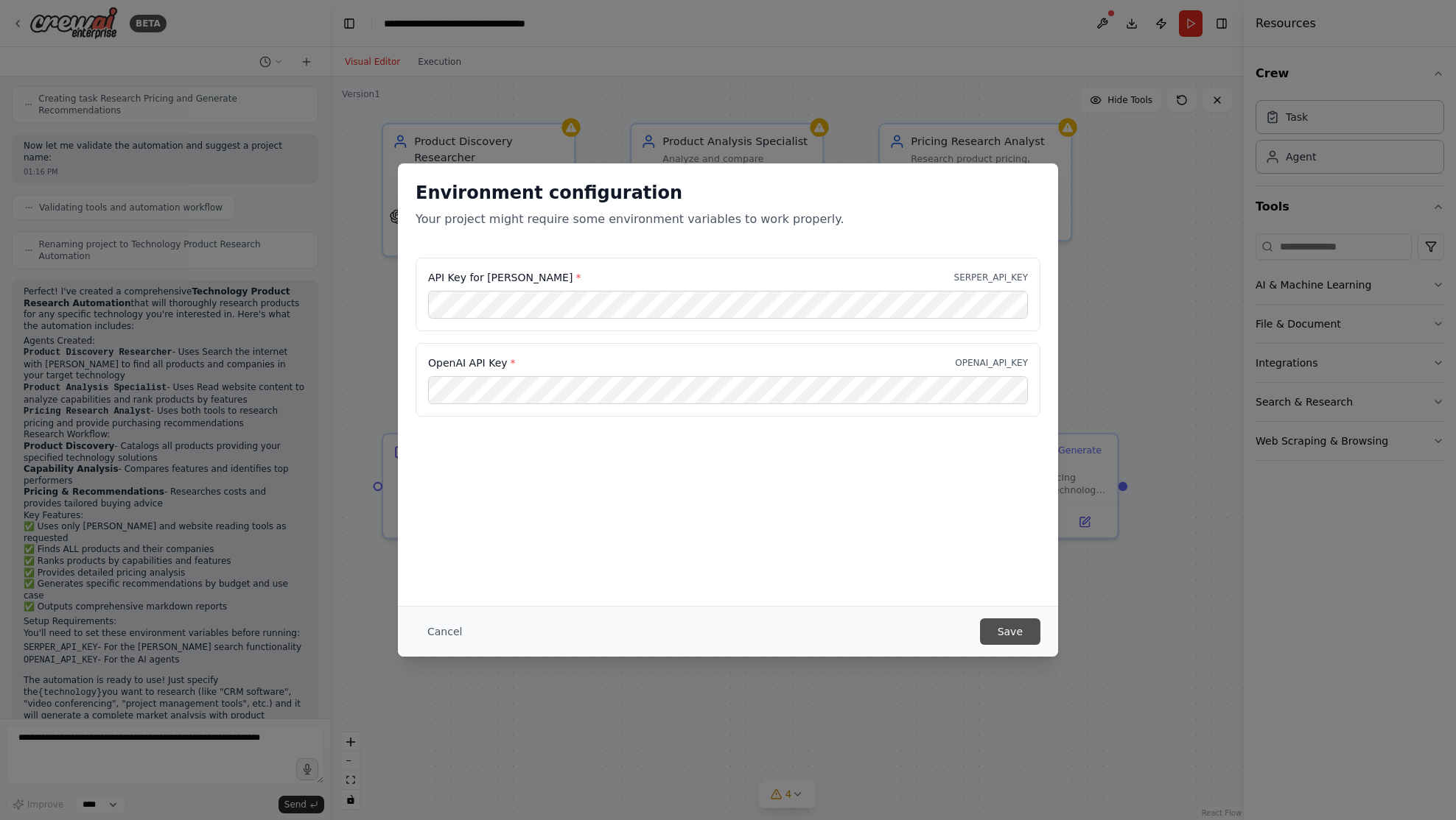
click at [1015, 637] on button "Save" at bounding box center [1010, 632] width 61 height 27
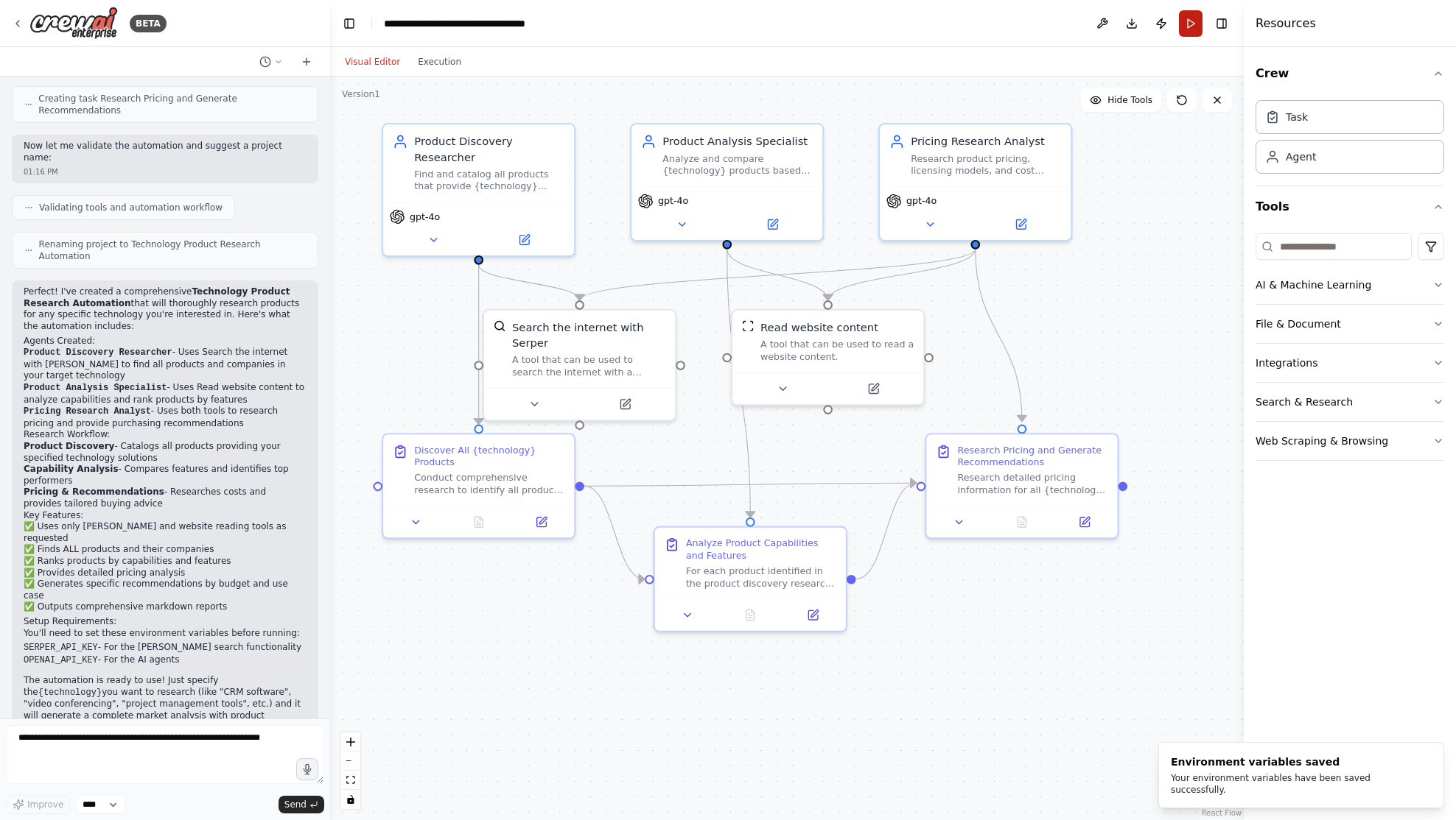
click at [1192, 28] on button "Run" at bounding box center [1191, 23] width 24 height 27
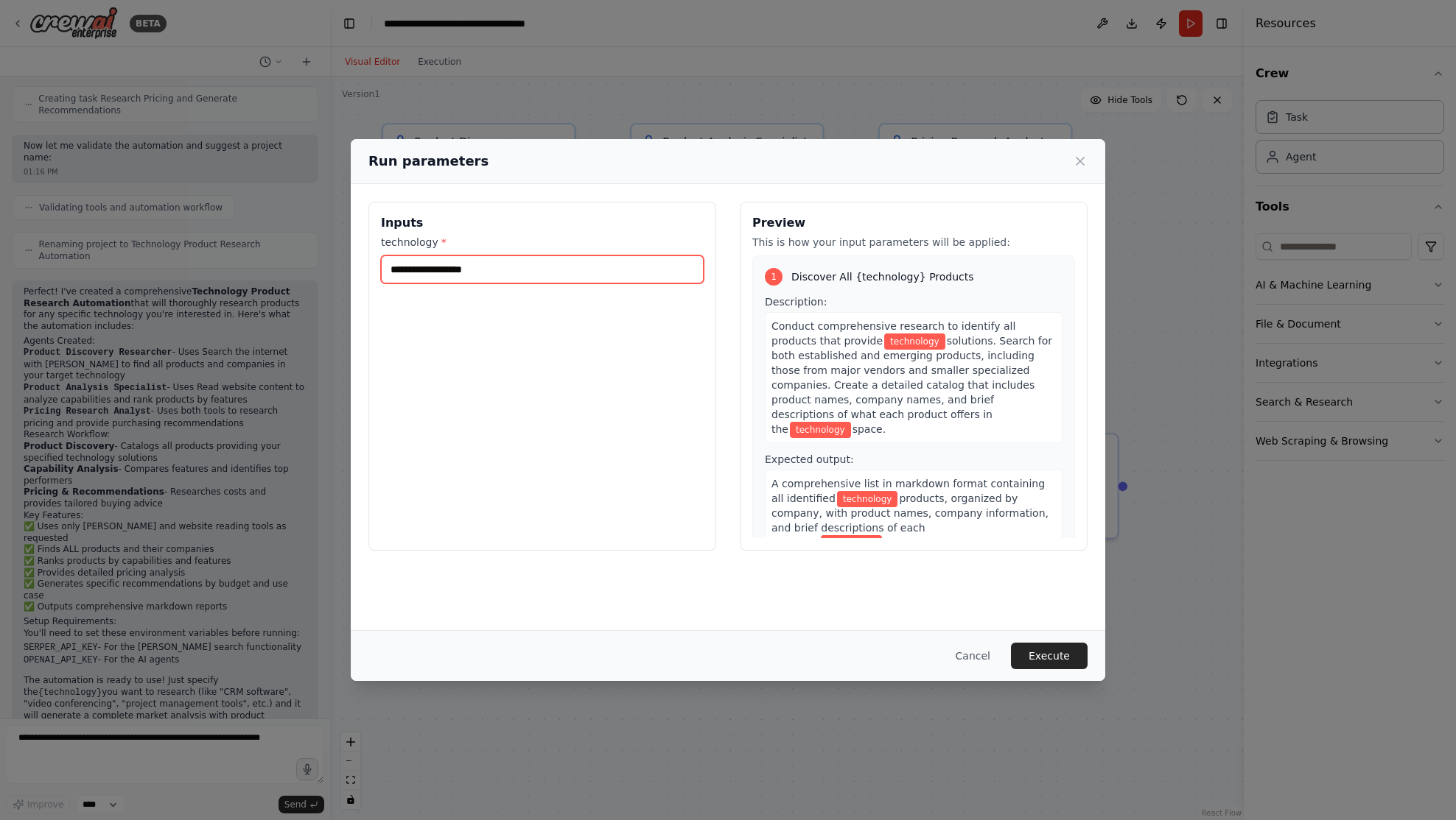
click at [409, 266] on input "technology *" at bounding box center [542, 269] width 322 height 28
click at [511, 276] on input "technology *" at bounding box center [542, 269] width 322 height 28
type input "**********"
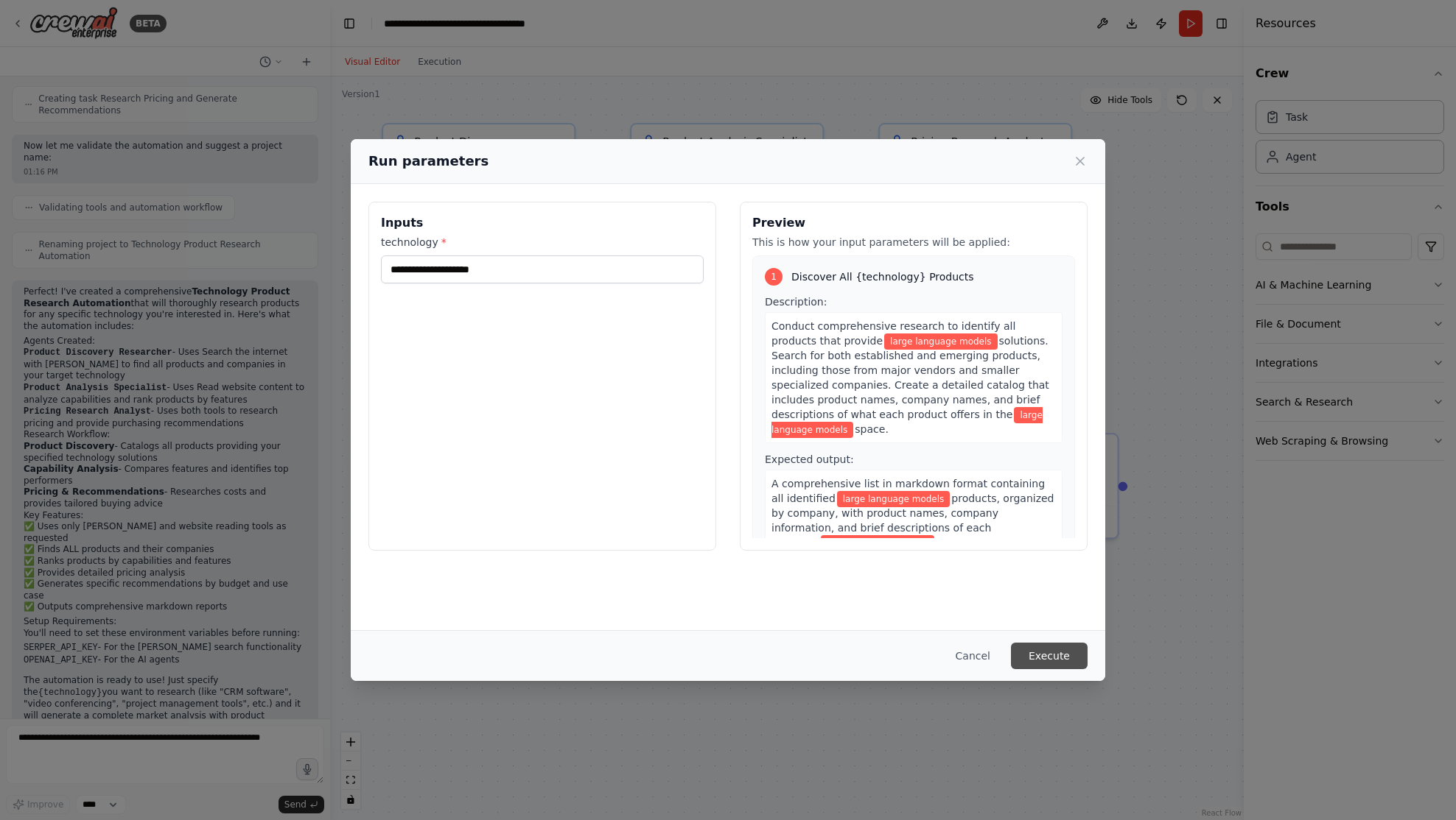
click at [1063, 656] on button "Execute" at bounding box center [1048, 656] width 76 height 27
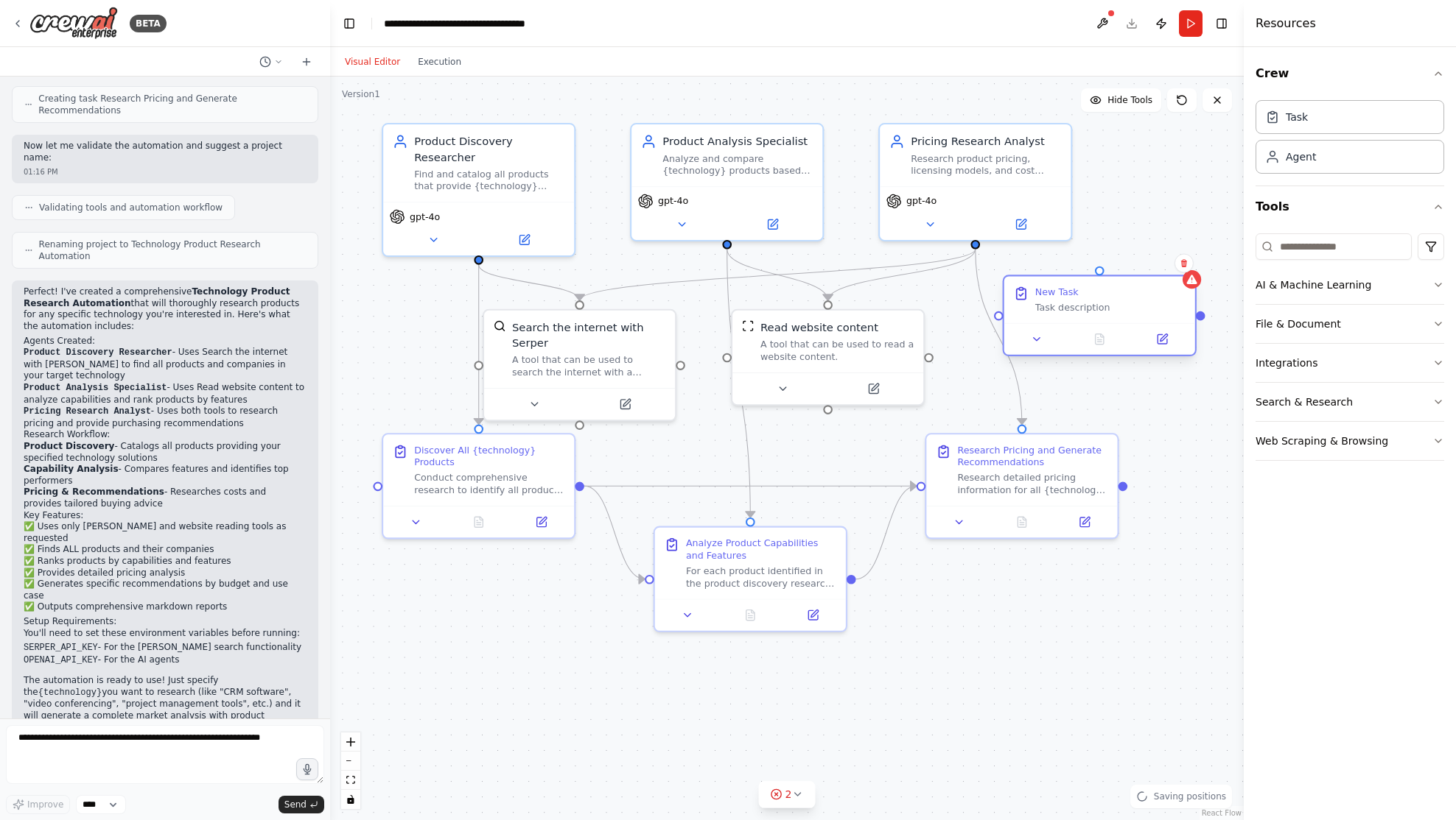
drag, startPoint x: 1168, startPoint y: 311, endPoint x: 1047, endPoint y: 299, distance: 121.6
click at [1047, 299] on div "New Task Task description" at bounding box center [1111, 299] width 151 height 28
click at [1048, 298] on div "New Task" at bounding box center [1056, 292] width 43 height 13
click at [1061, 296] on div "New Task" at bounding box center [1056, 292] width 43 height 13
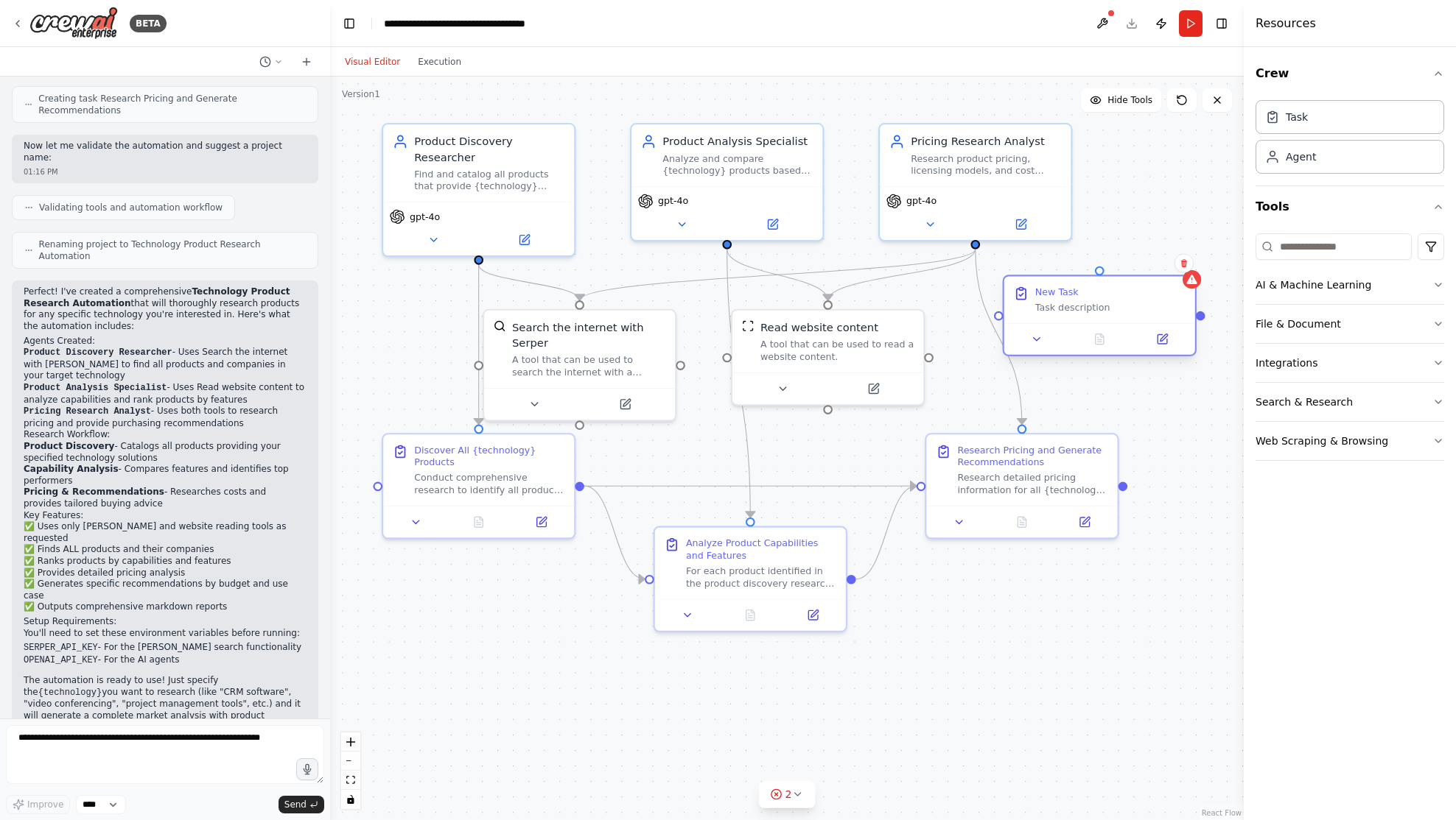
click at [1060, 296] on div "New Task" at bounding box center [1056, 292] width 43 height 13
click at [1039, 339] on icon at bounding box center [1036, 339] width 6 height 3
drag, startPoint x: 1101, startPoint y: 405, endPoint x: 930, endPoint y: 365, distance: 175.6
click at [965, 403] on div ".deletable-edge-delete-btn { width: 20px; height: 20px; border: 0px solid #ffff…" at bounding box center [786, 448] width 913 height 744
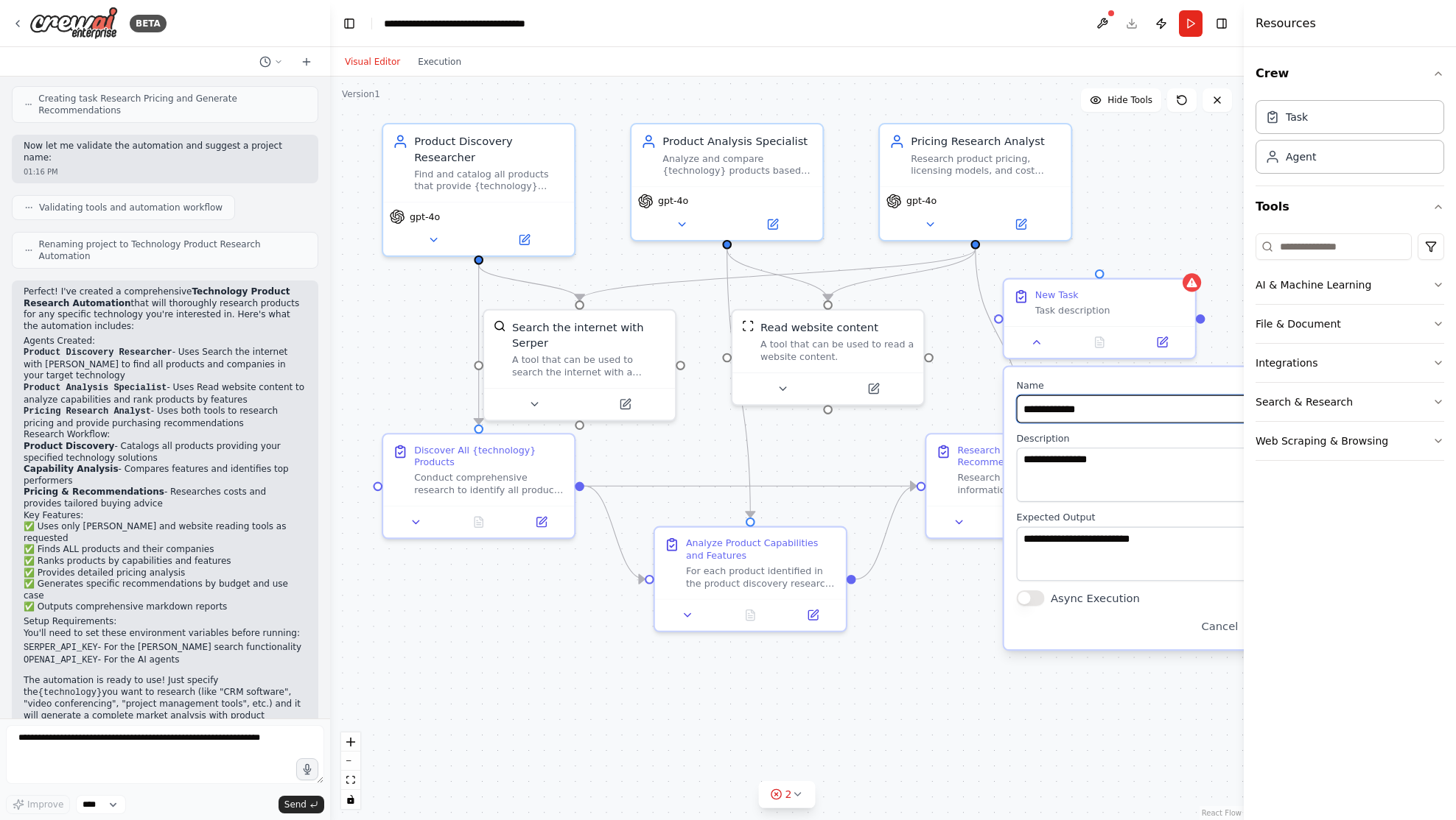
type input "**********"
drag, startPoint x: 1109, startPoint y: 462, endPoint x: 971, endPoint y: 451, distance: 138.4
click at [971, 451] on div "**********" at bounding box center [784, 437] width 962 height 783
type textarea "**********"
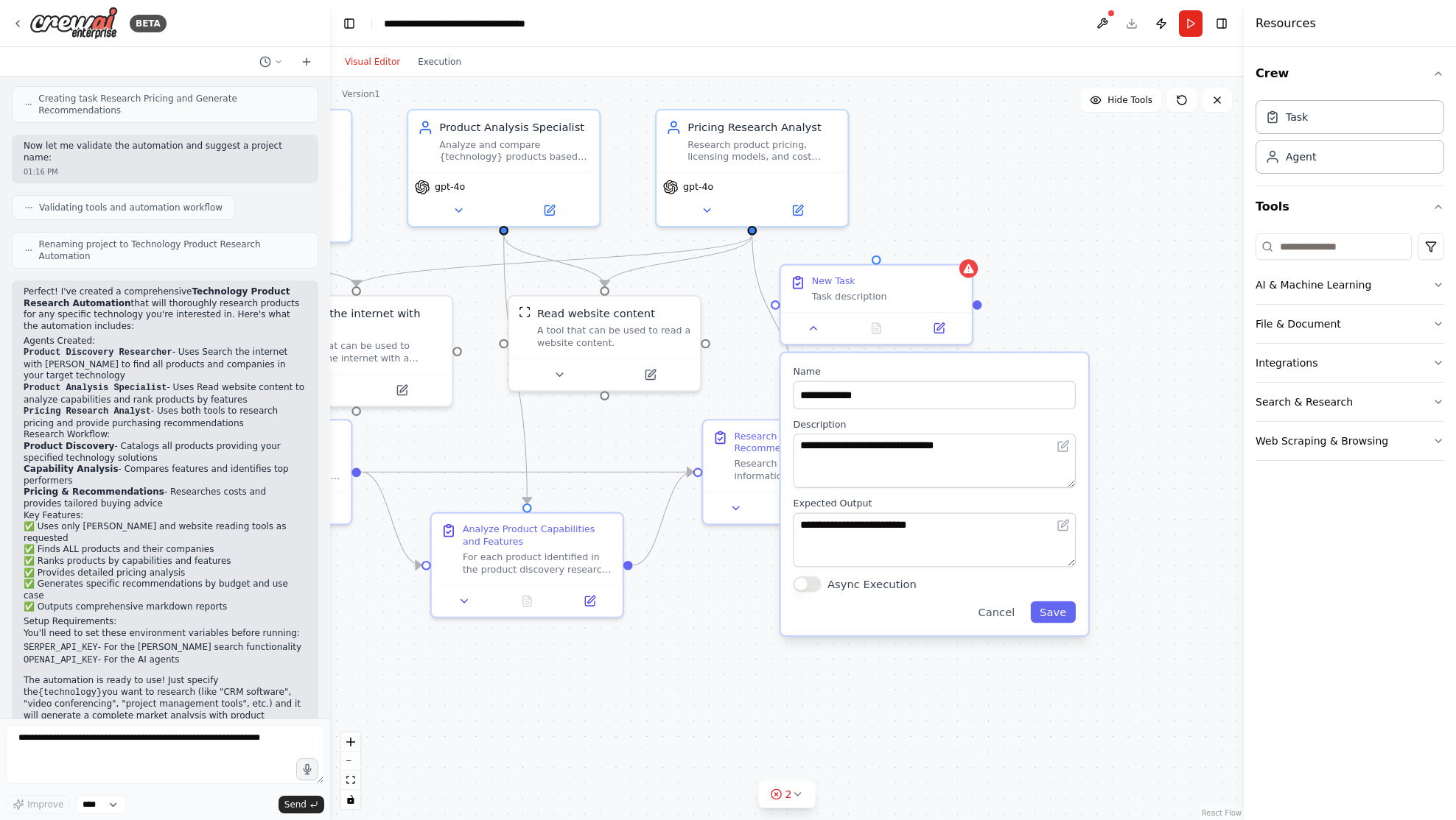
drag, startPoint x: 966, startPoint y: 366, endPoint x: 743, endPoint y: 352, distance: 223.4
click at [743, 352] on div ".deletable-edge-delete-btn { width: 20px; height: 20px; border: 0px solid #ffff…" at bounding box center [786, 448] width 913 height 744
click at [1012, 612] on button "Cancel" at bounding box center [996, 612] width 55 height 21
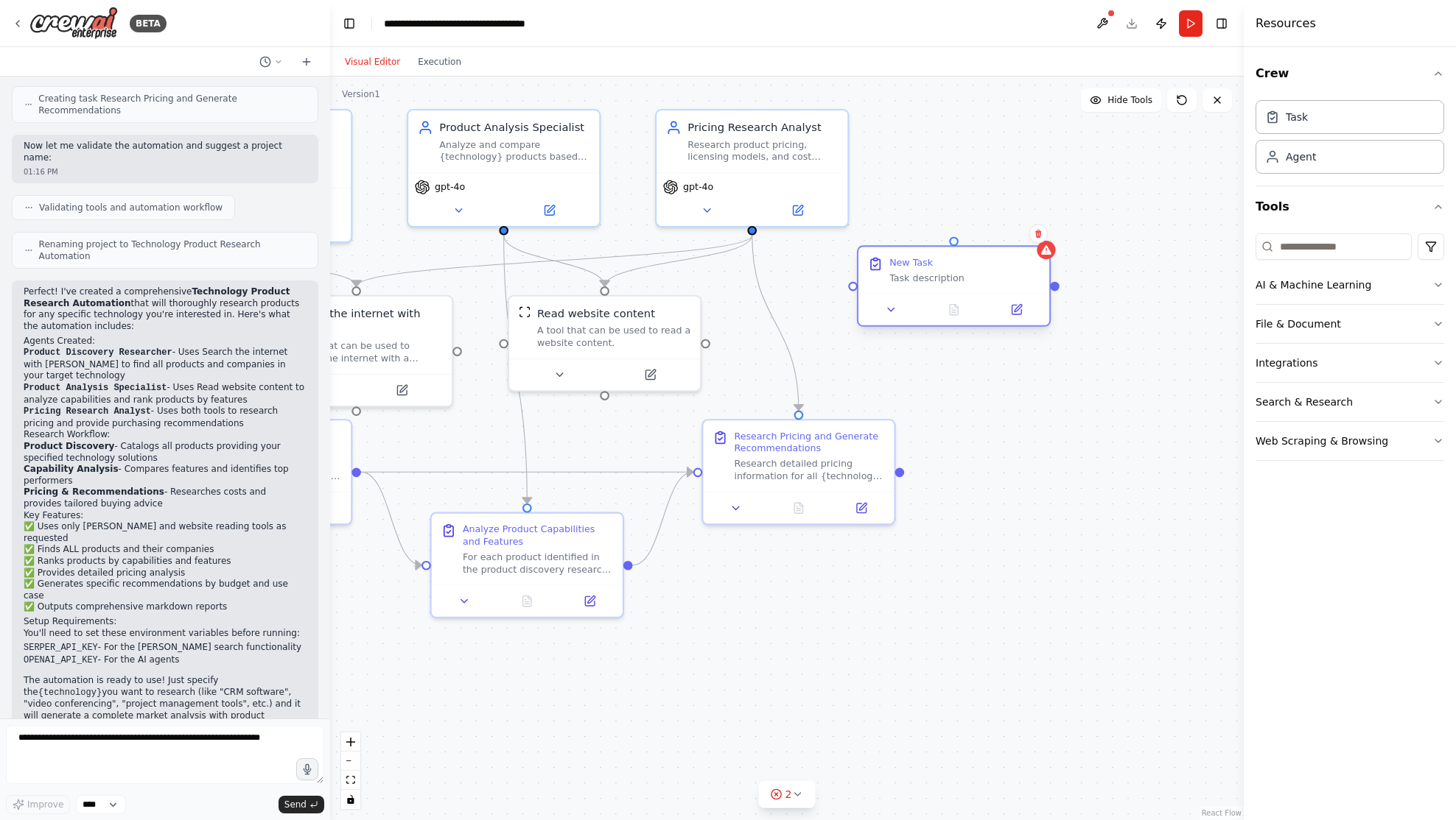
drag, startPoint x: 894, startPoint y: 280, endPoint x: 969, endPoint y: 272, distance: 75.4
click at [969, 272] on div "New Task Task description" at bounding box center [965, 270] width 151 height 28
click at [1038, 229] on icon at bounding box center [1038, 233] width 9 height 9
click at [1006, 242] on button "Confirm" at bounding box center [996, 233] width 52 height 17
click at [1439, 442] on icon "button" at bounding box center [1438, 441] width 12 height 12
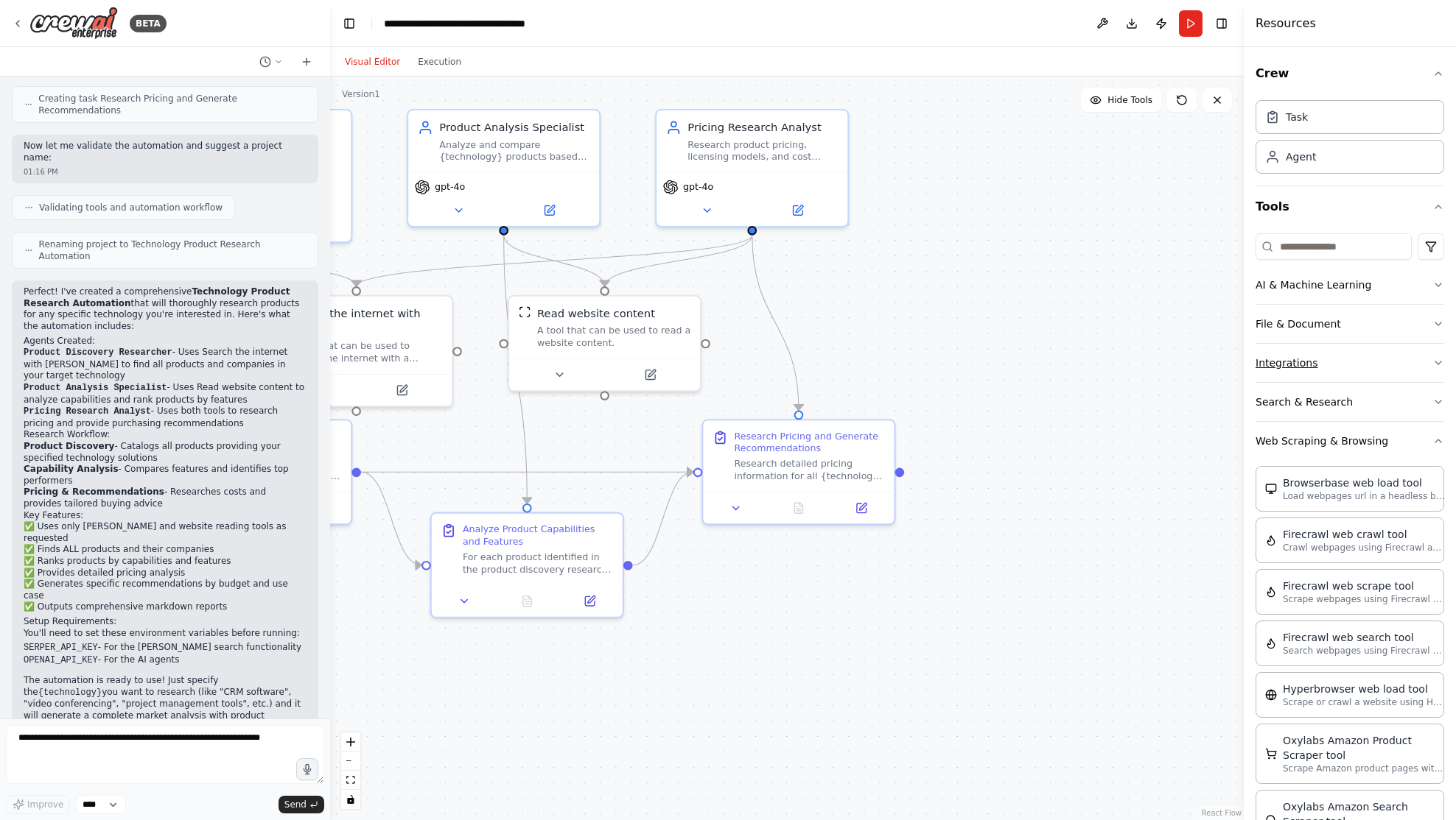
click at [1432, 362] on icon "button" at bounding box center [1438, 363] width 12 height 12
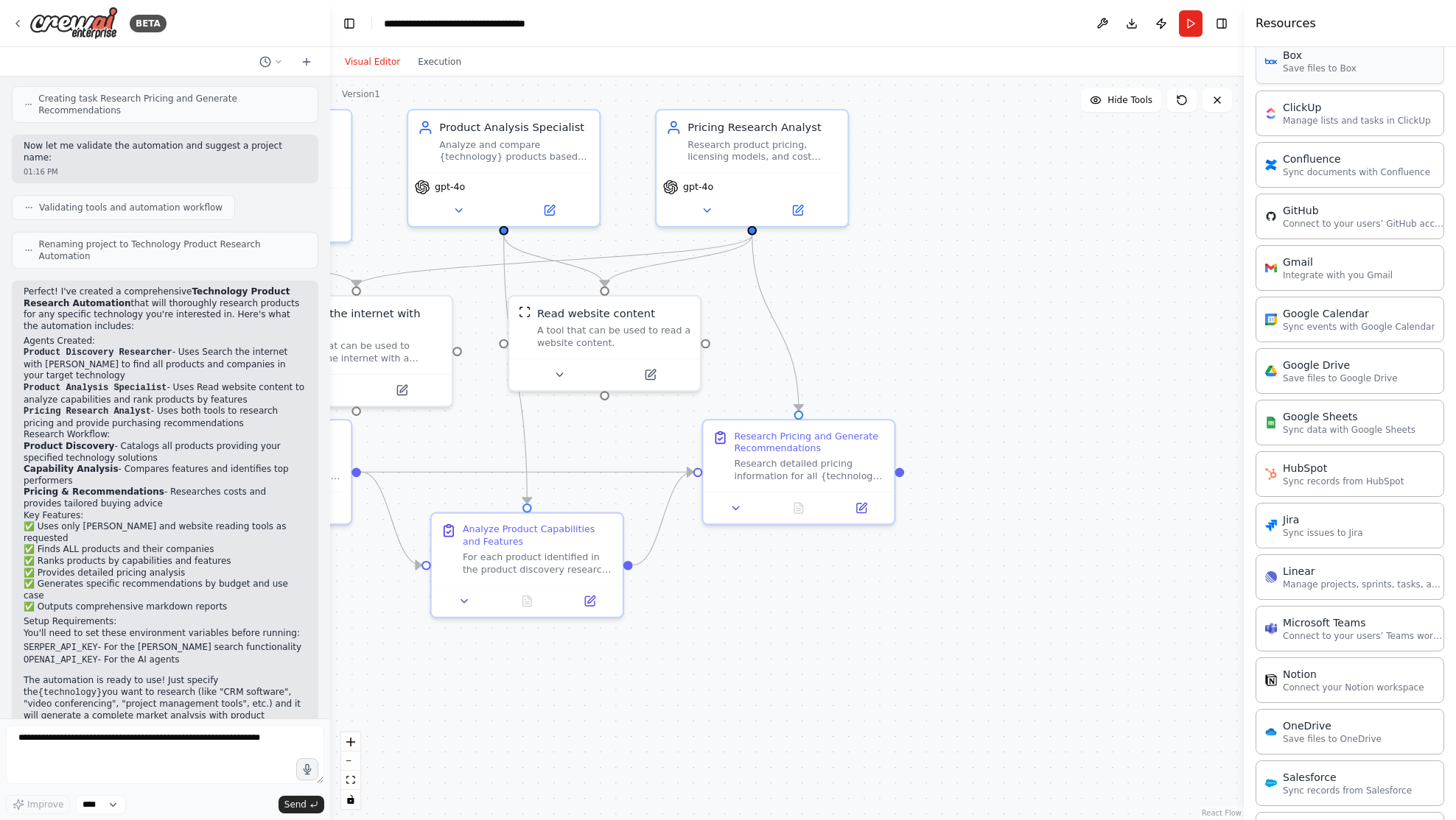
scroll to position [423, 0]
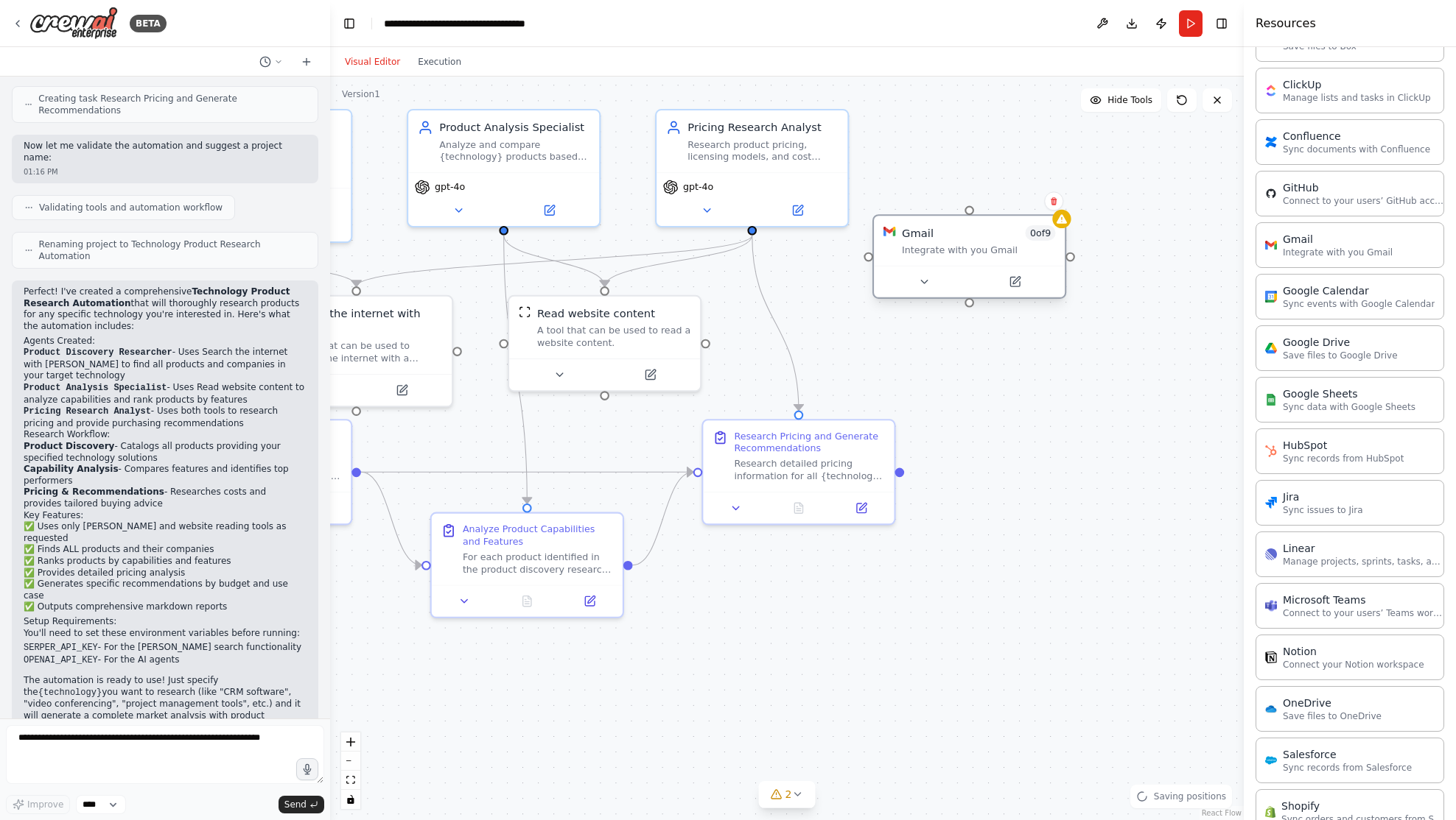
drag, startPoint x: 1138, startPoint y: 316, endPoint x: 997, endPoint y: 262, distance: 151.0
click at [997, 262] on div "Gmail 0 of 9 Integrate with you Gmail" at bounding box center [969, 241] width 191 height 50
click at [980, 251] on div "Integrate with you Gmail" at bounding box center [994, 250] width 154 height 13
click at [928, 237] on div "Gmail" at bounding box center [932, 232] width 31 height 16
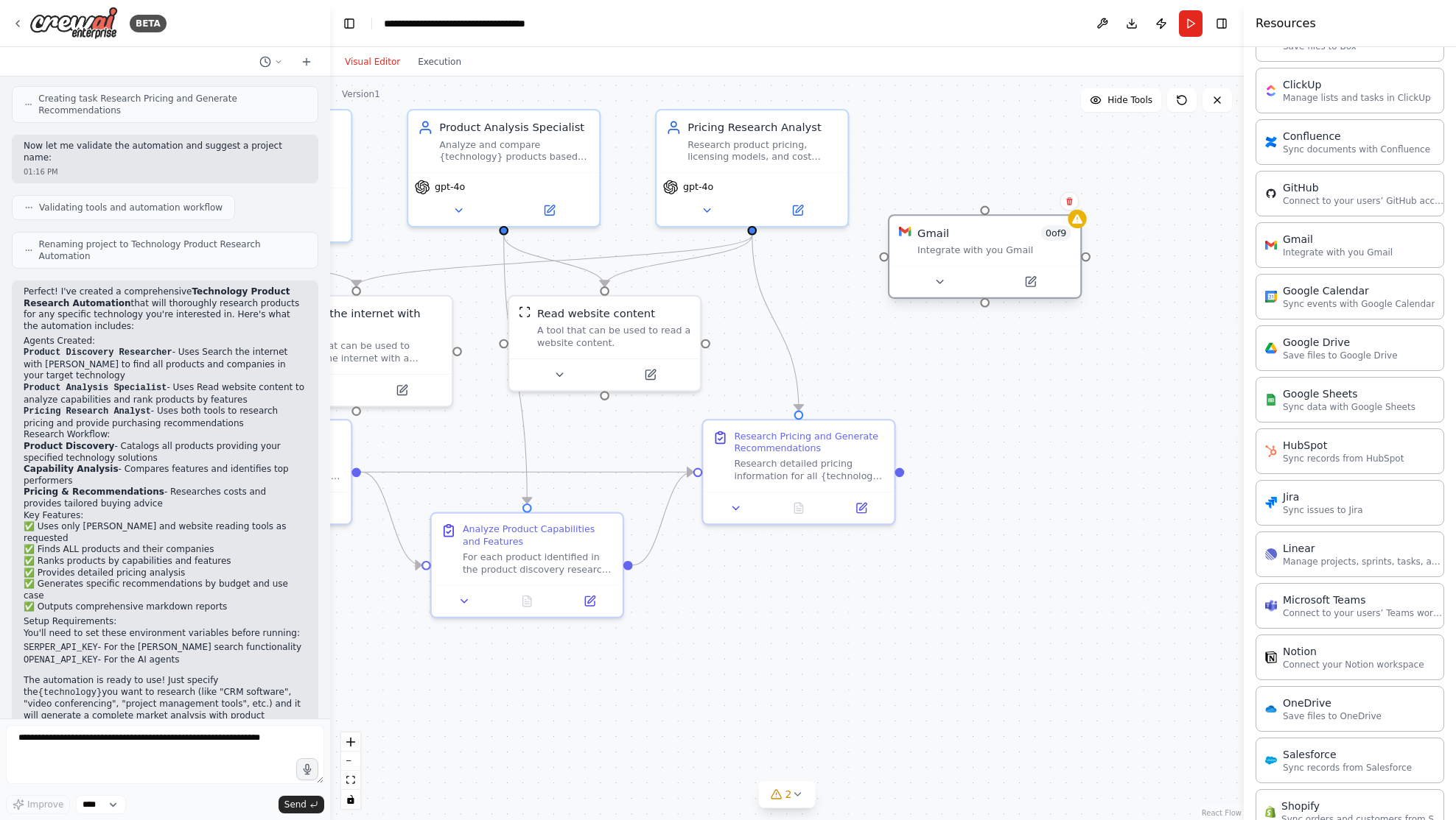
click at [928, 237] on div "Gmail" at bounding box center [932, 232] width 31 height 16
click at [1036, 281] on button at bounding box center [1030, 282] width 87 height 18
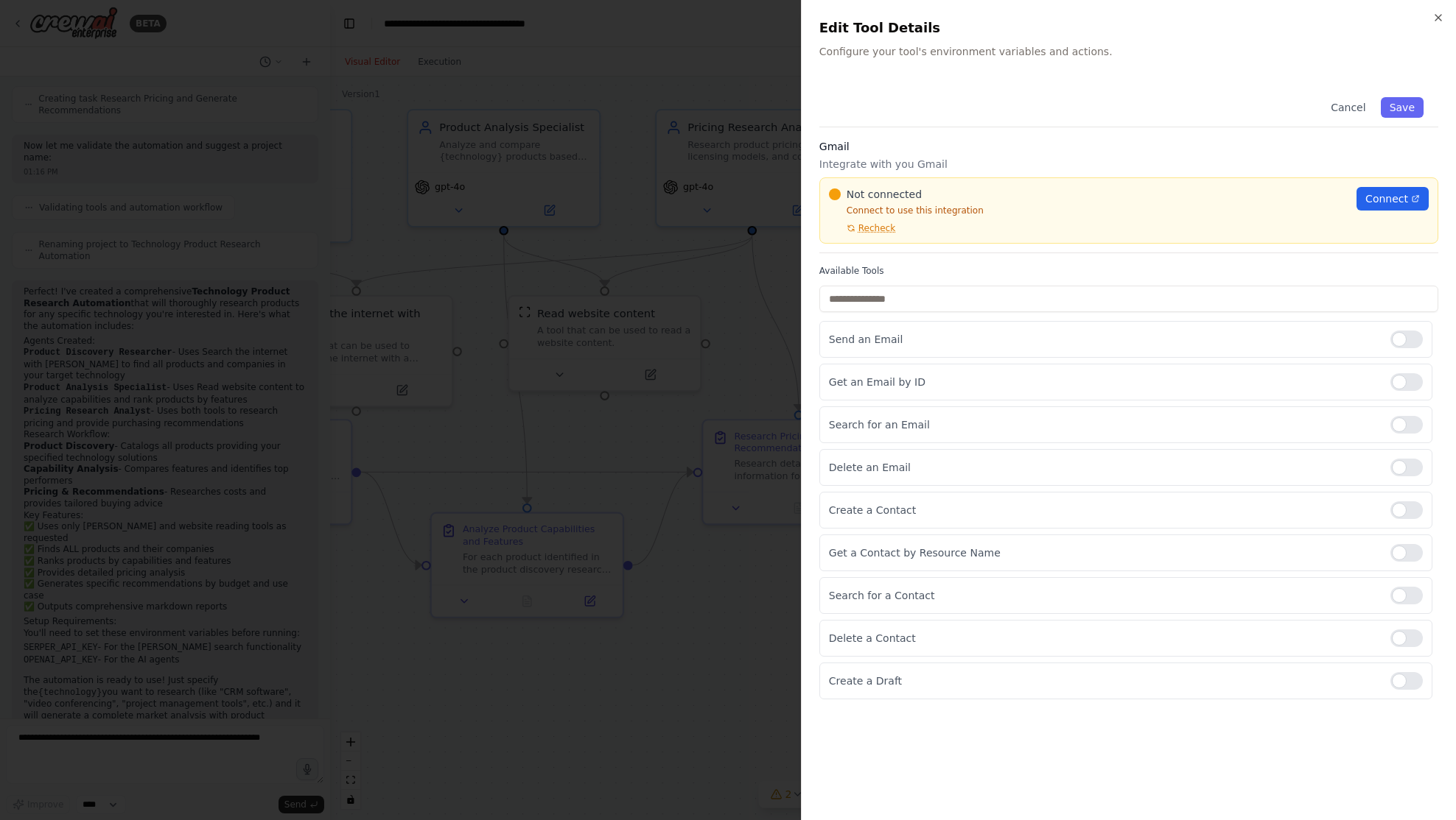
click at [779, 78] on div at bounding box center [728, 410] width 1456 height 820
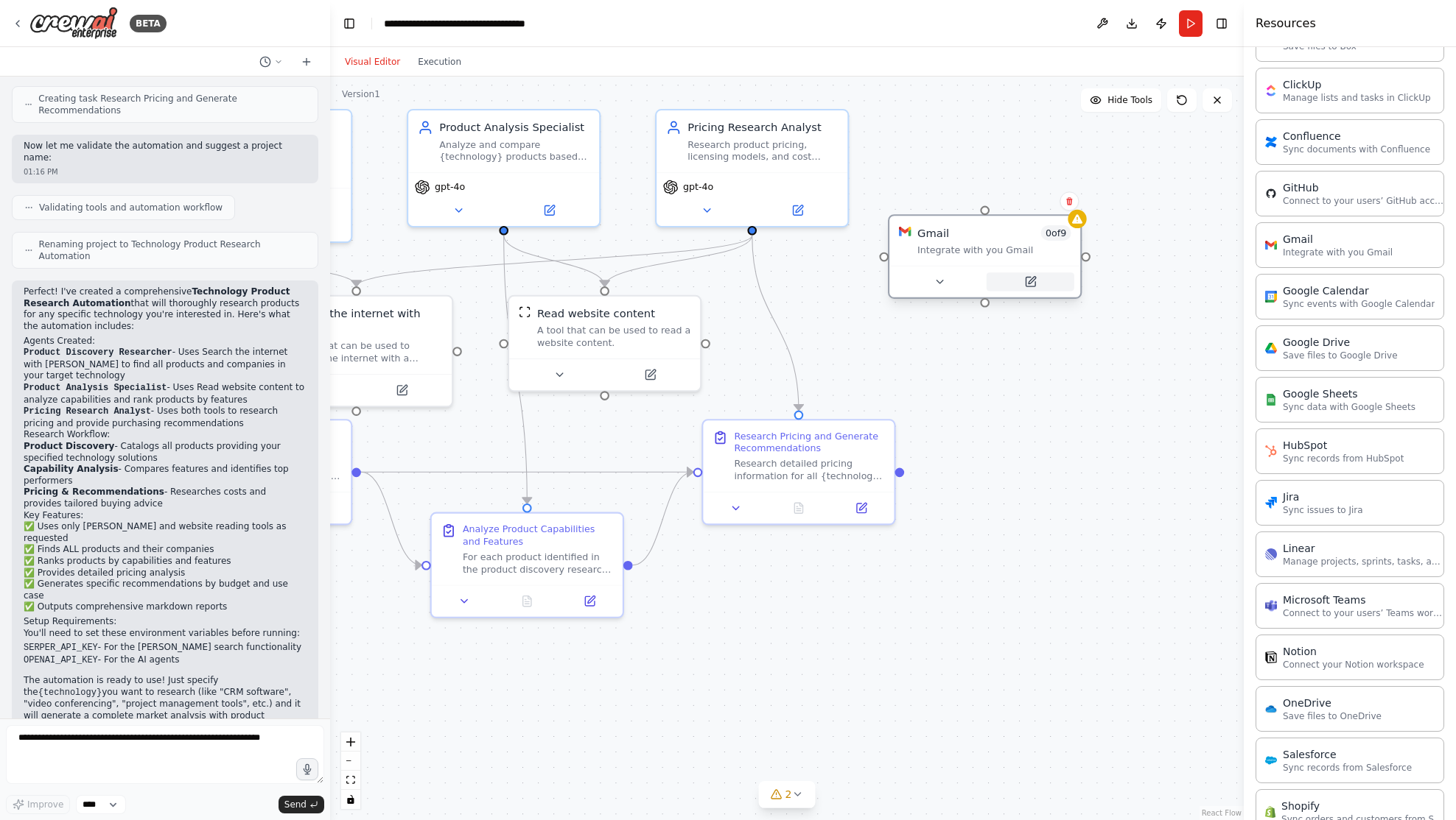
click at [1032, 280] on icon at bounding box center [1032, 281] width 7 height 7
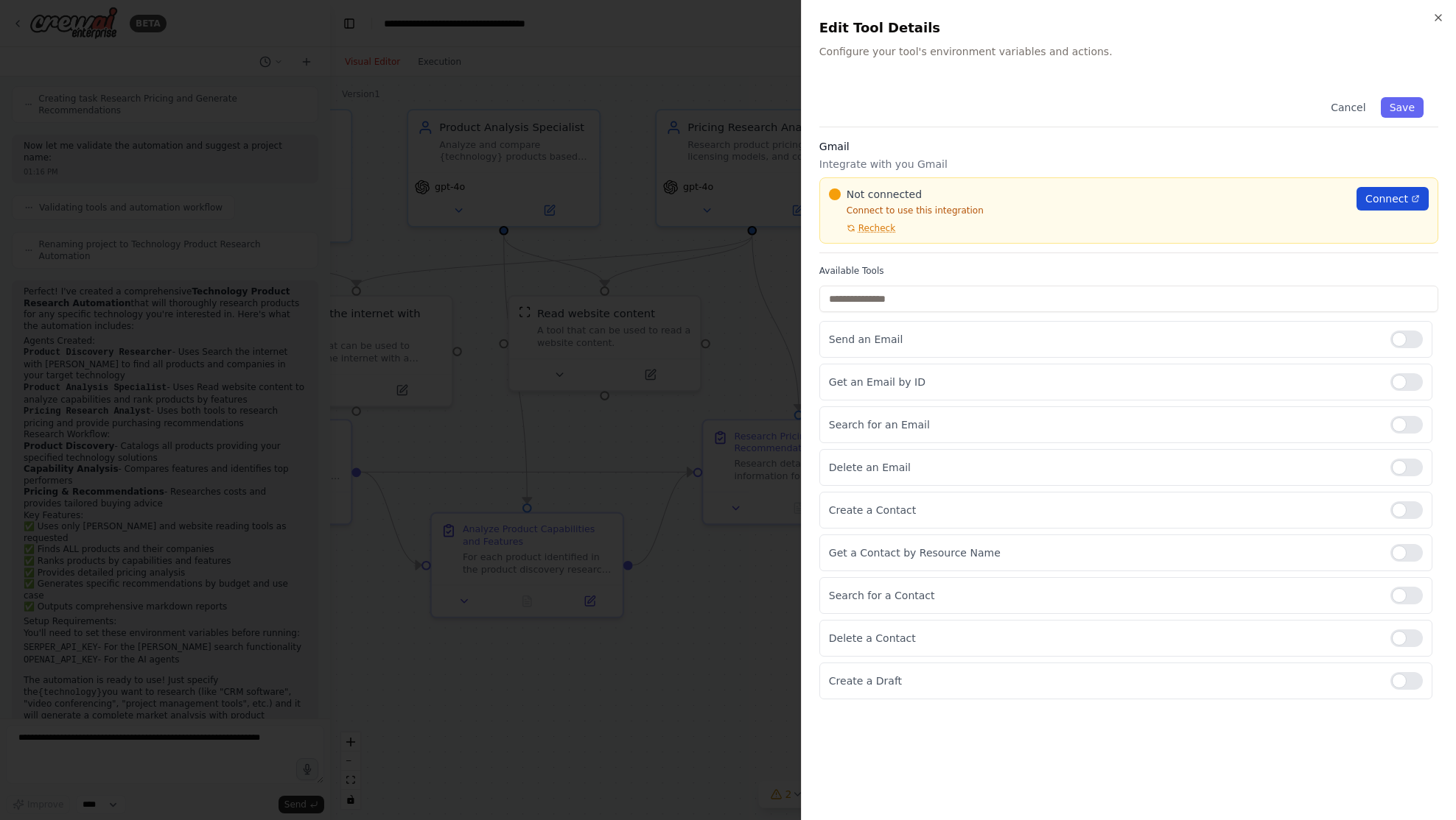
click at [1384, 198] on span "Connect" at bounding box center [1386, 198] width 43 height 15
click at [881, 229] on span "Recheck" at bounding box center [876, 228] width 37 height 12
drag, startPoint x: 846, startPoint y: 213, endPoint x: 1030, endPoint y: 212, distance: 184.0
click at [1030, 212] on p "Connect to use this integration" at bounding box center [1088, 210] width 519 height 12
click at [1397, 196] on span "Connect" at bounding box center [1386, 198] width 43 height 15
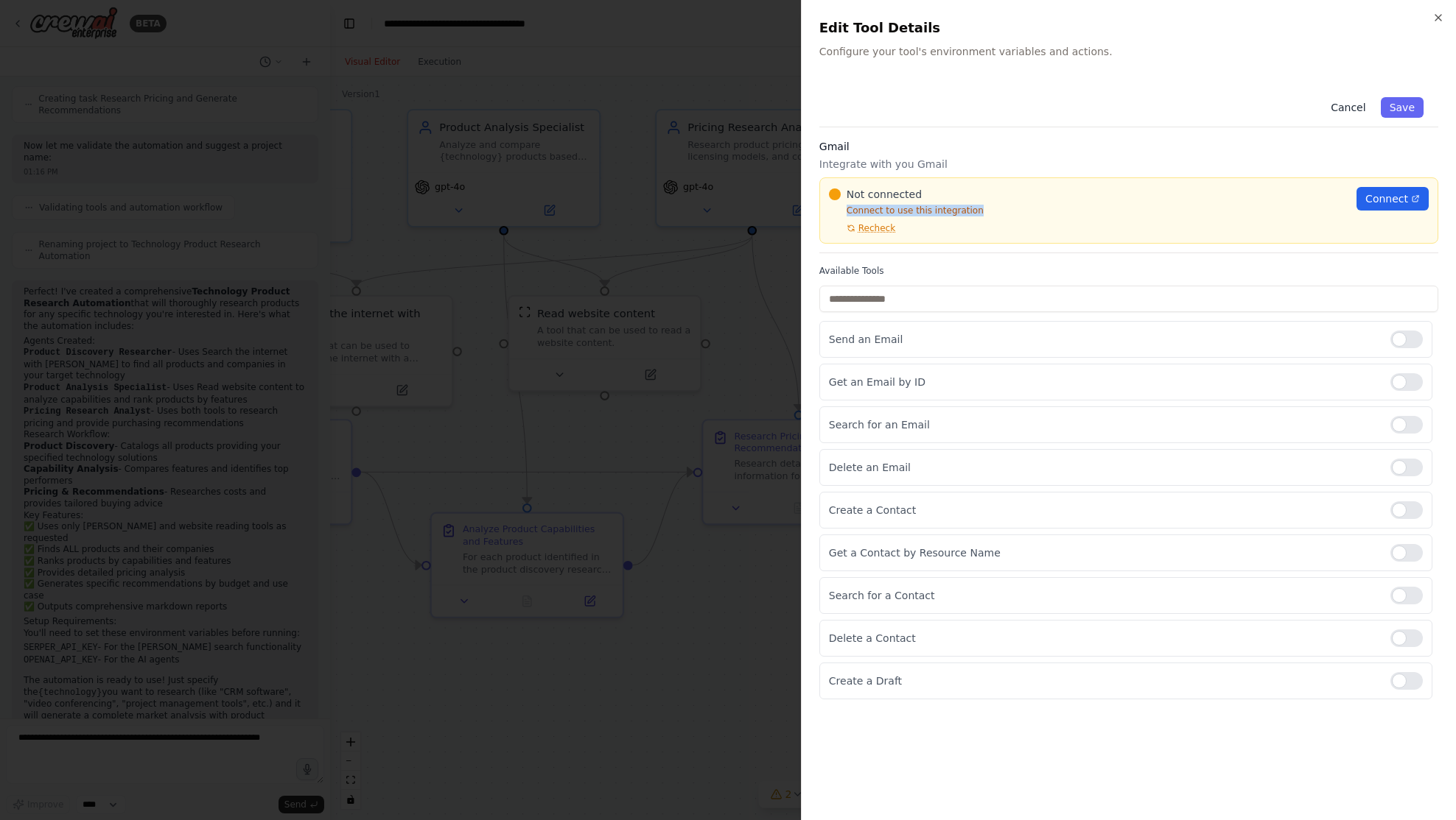
click at [1340, 107] on button "Cancel" at bounding box center [1348, 107] width 52 height 20
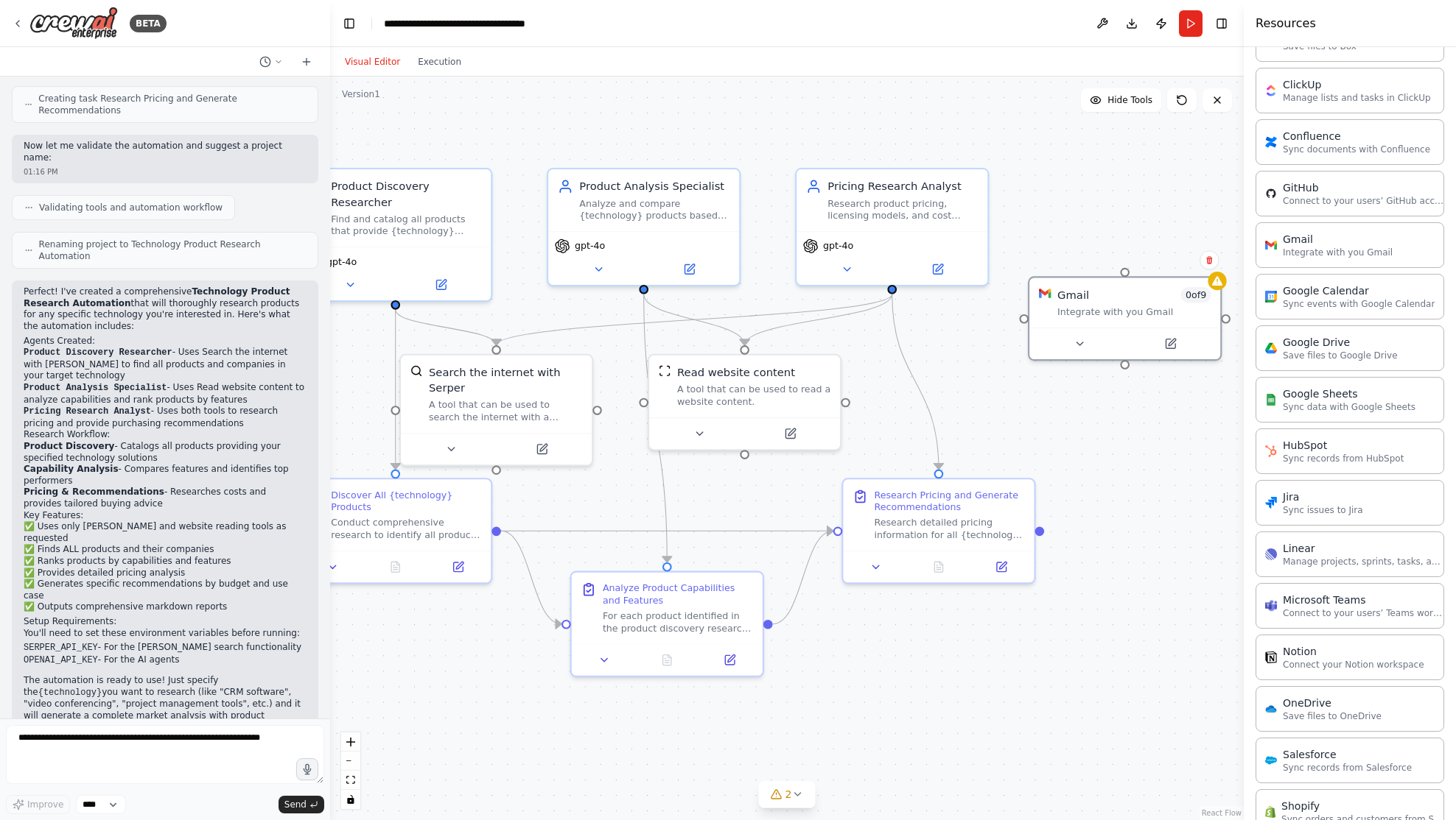
drag, startPoint x: 1013, startPoint y: 432, endPoint x: 1153, endPoint y: 491, distance: 151.9
click at [1153, 491] on div ".deletable-edge-delete-btn { width: 20px; height: 20px; border: 0px solid #ffff…" at bounding box center [786, 448] width 913 height 744
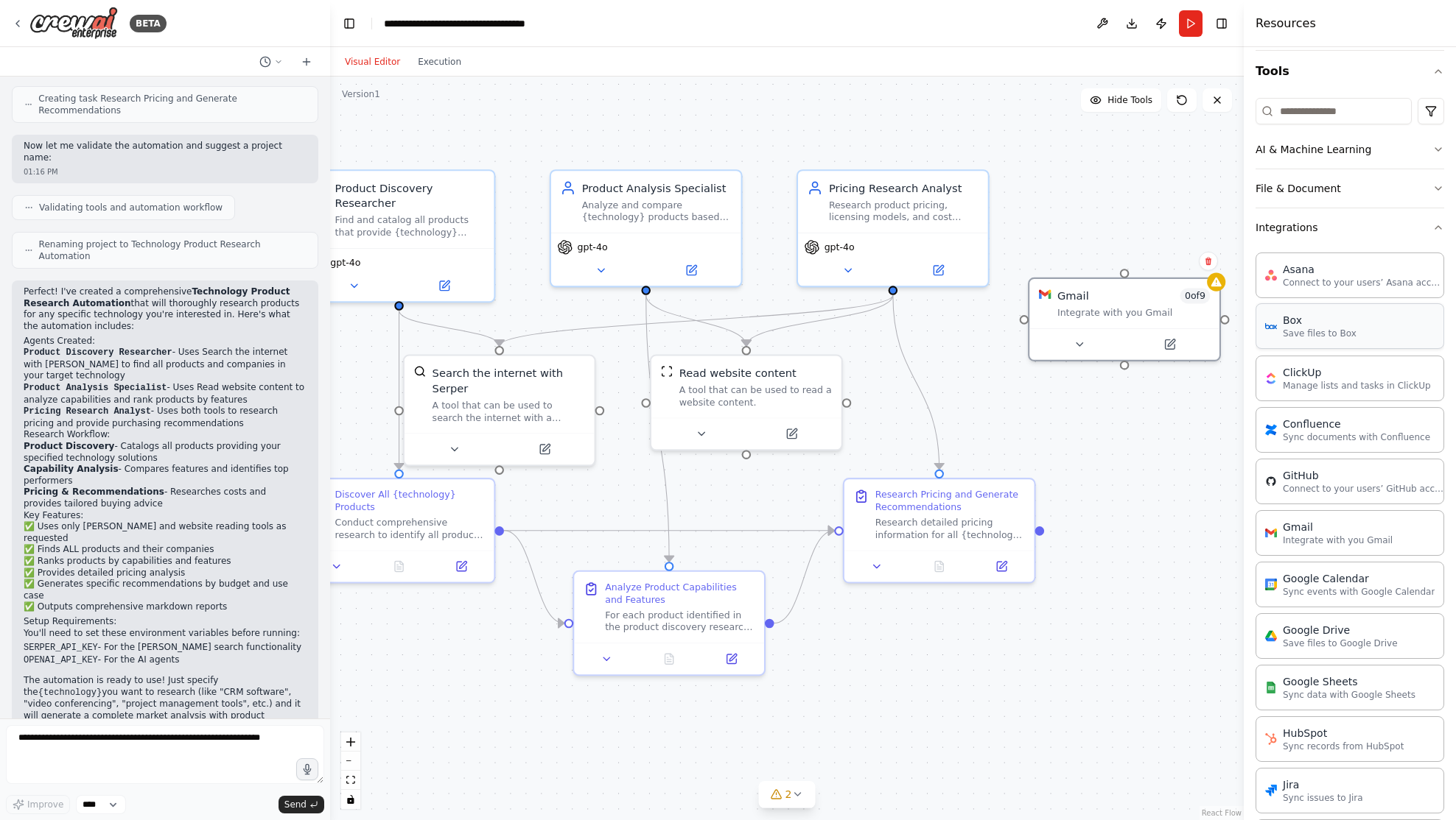
scroll to position [353, 0]
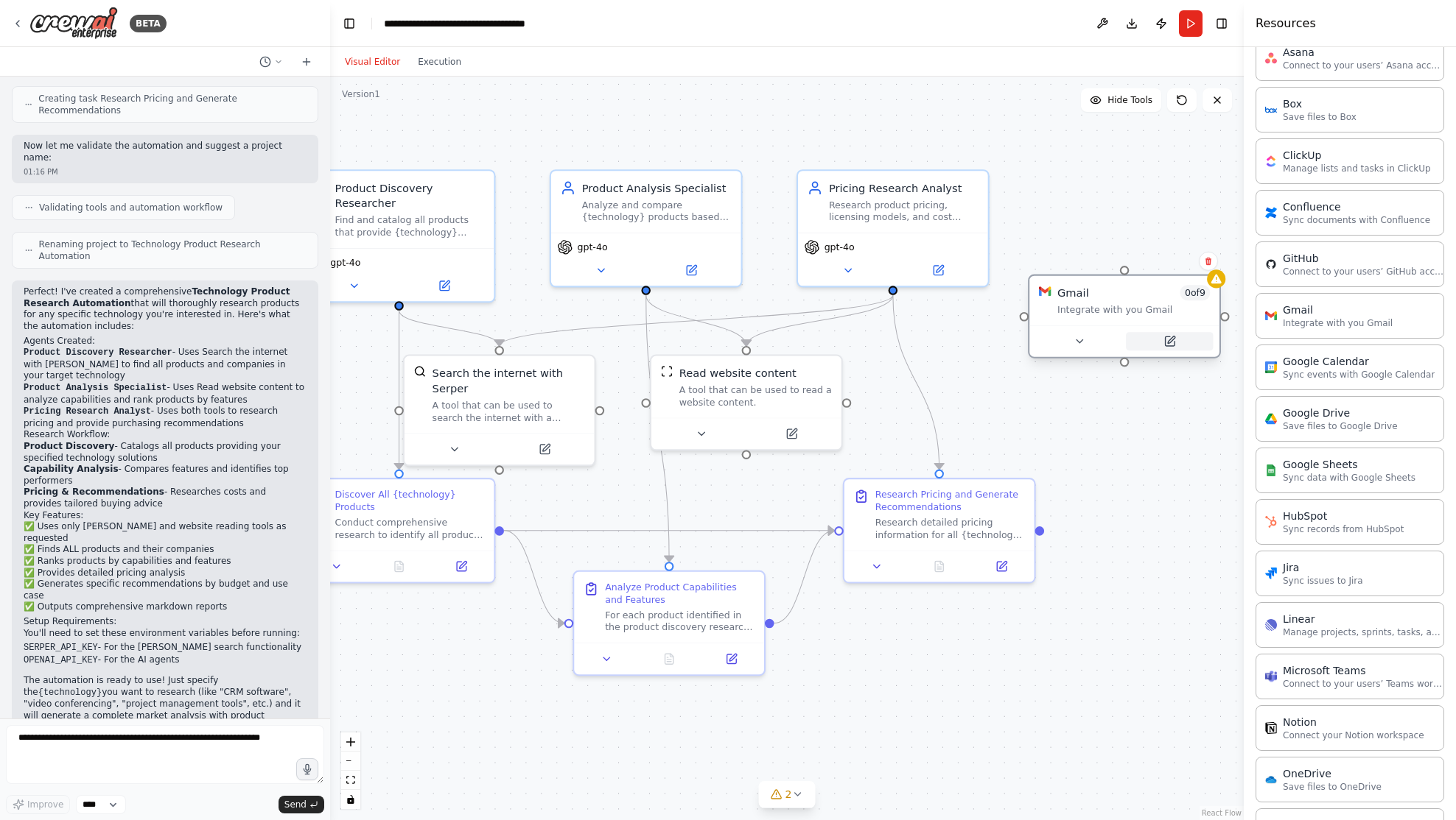
click at [1166, 342] on icon at bounding box center [1169, 341] width 9 height 9
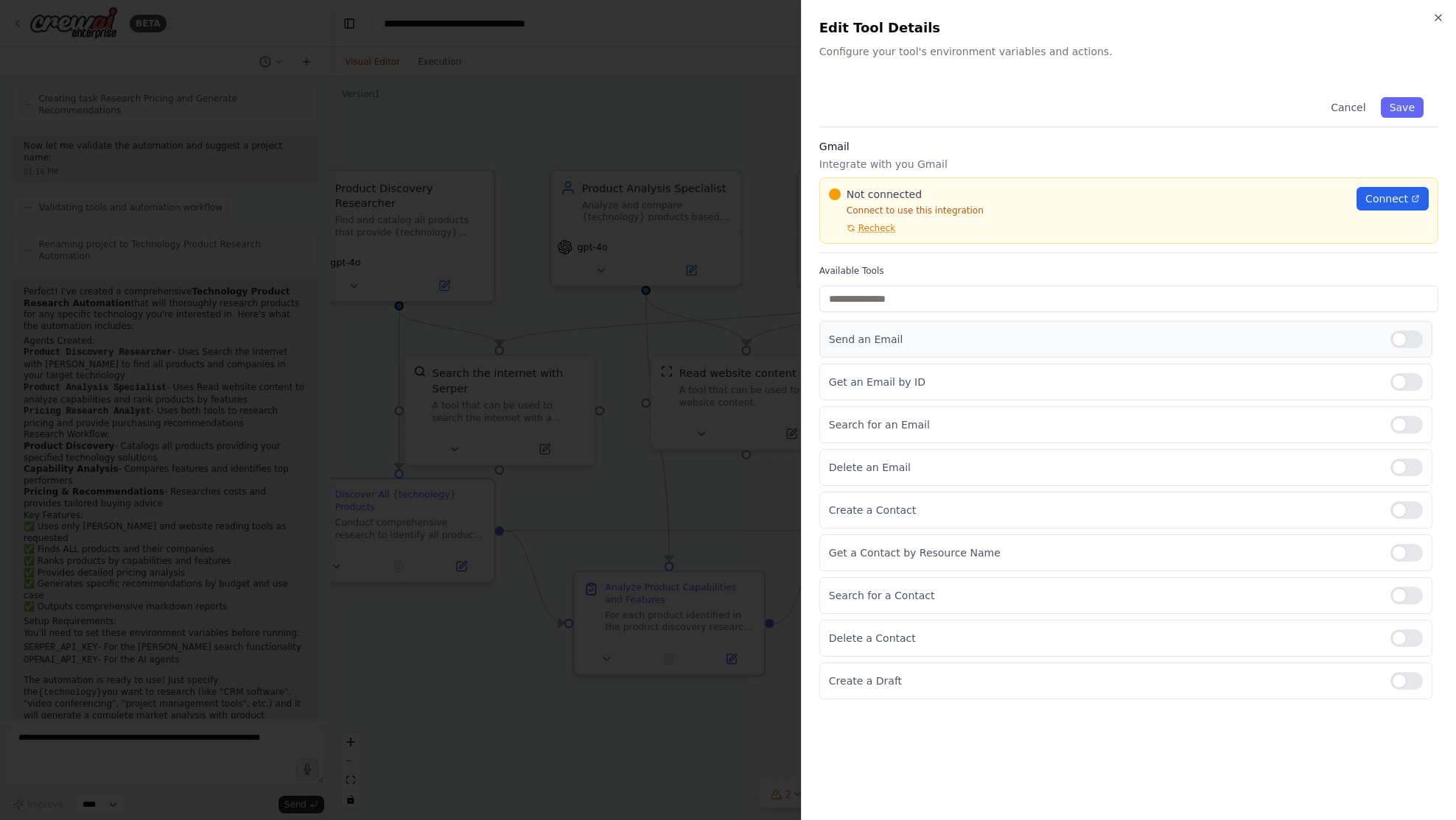
click at [1408, 341] on div at bounding box center [1405, 339] width 32 height 17
click at [1385, 207] on link "Connect" at bounding box center [1392, 199] width 73 height 24
click at [1435, 17] on icon "button" at bounding box center [1438, 17] width 12 height 12
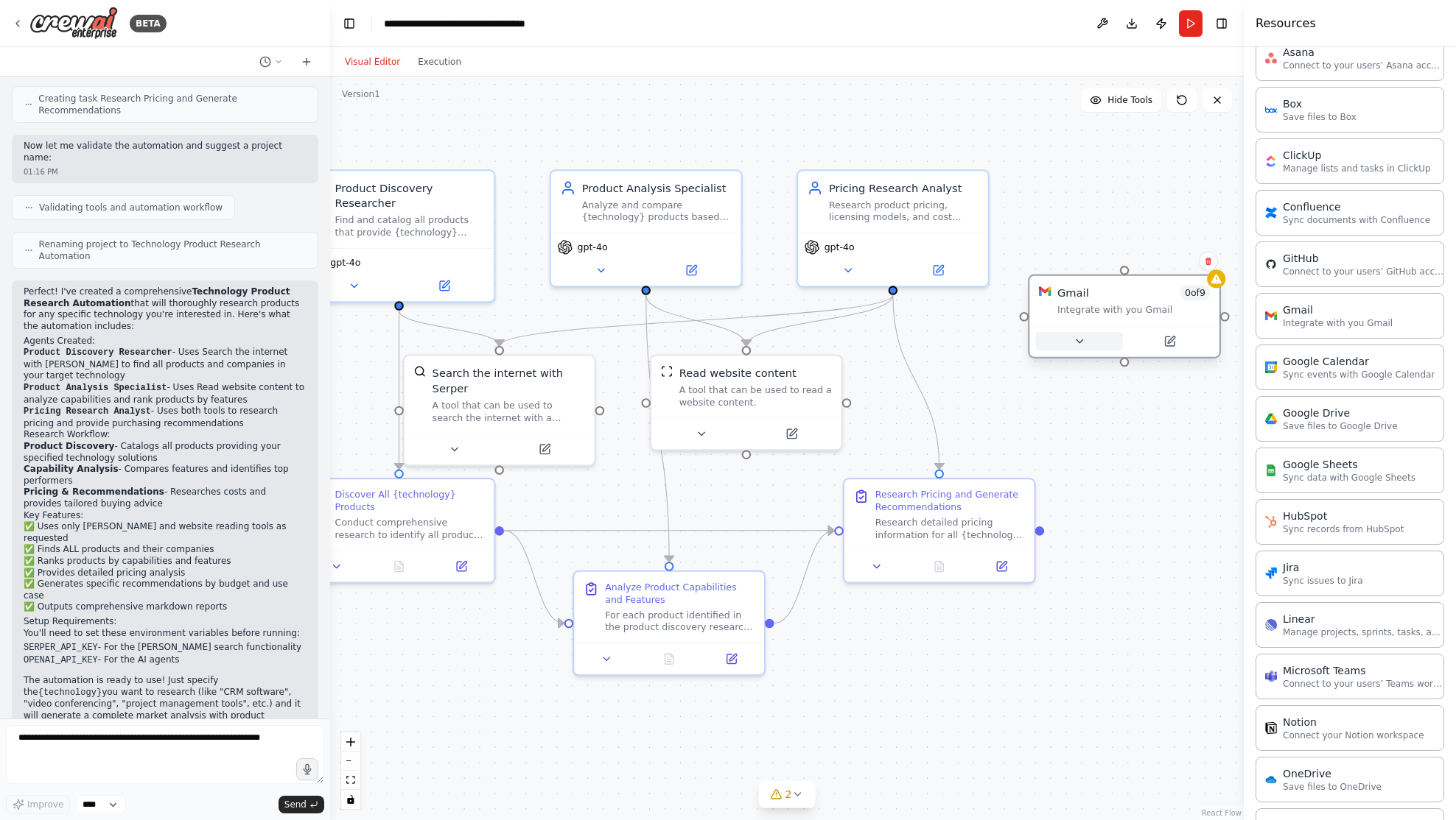
click at [1085, 340] on button at bounding box center [1078, 342] width 87 height 18
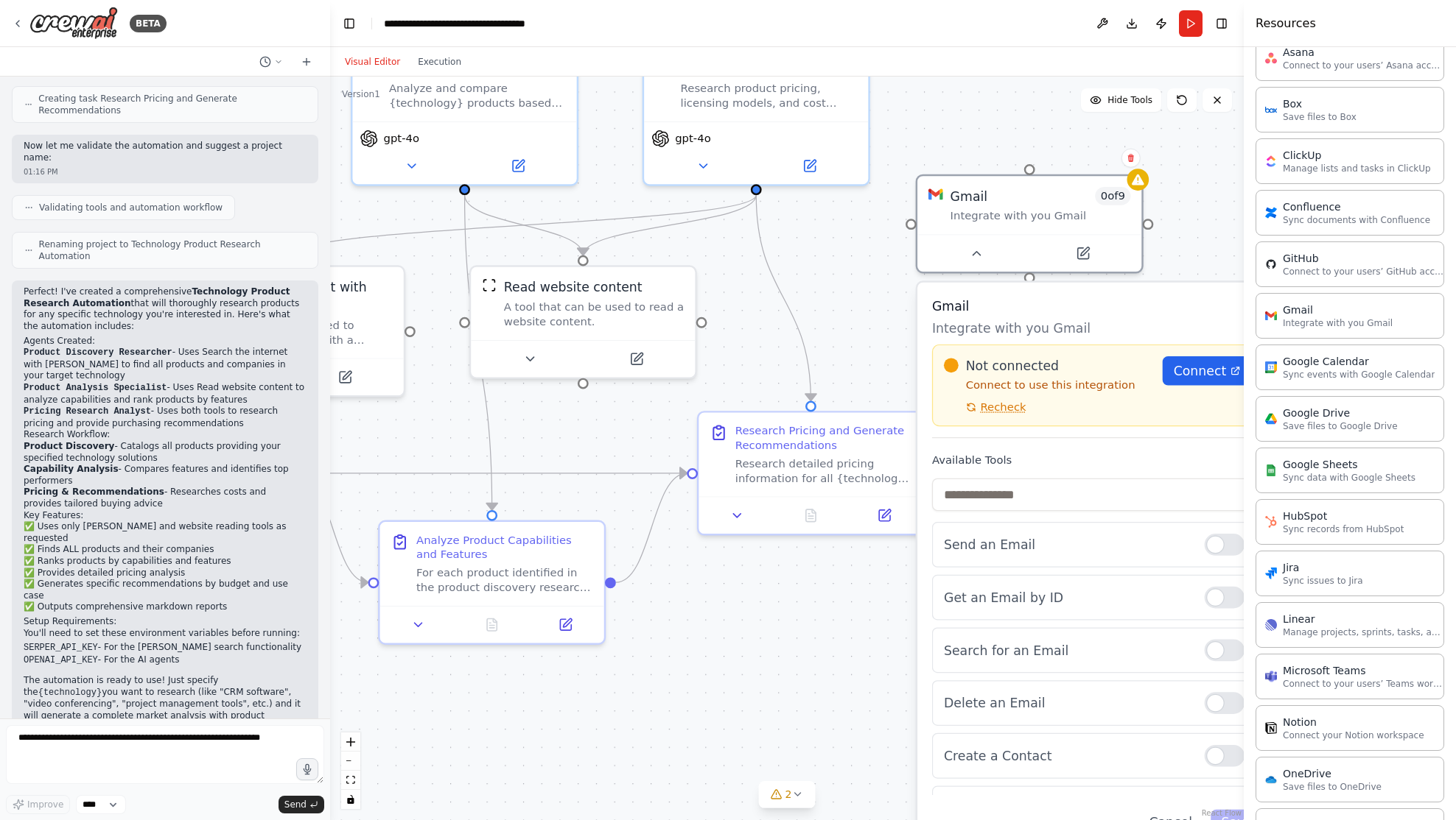
drag, startPoint x: 946, startPoint y: 374, endPoint x: 766, endPoint y: 287, distance: 199.9
click at [771, 286] on div ".deletable-edge-delete-btn { width: 20px; height: 20px; border: 0px solid #ffff…" at bounding box center [786, 448] width 913 height 744
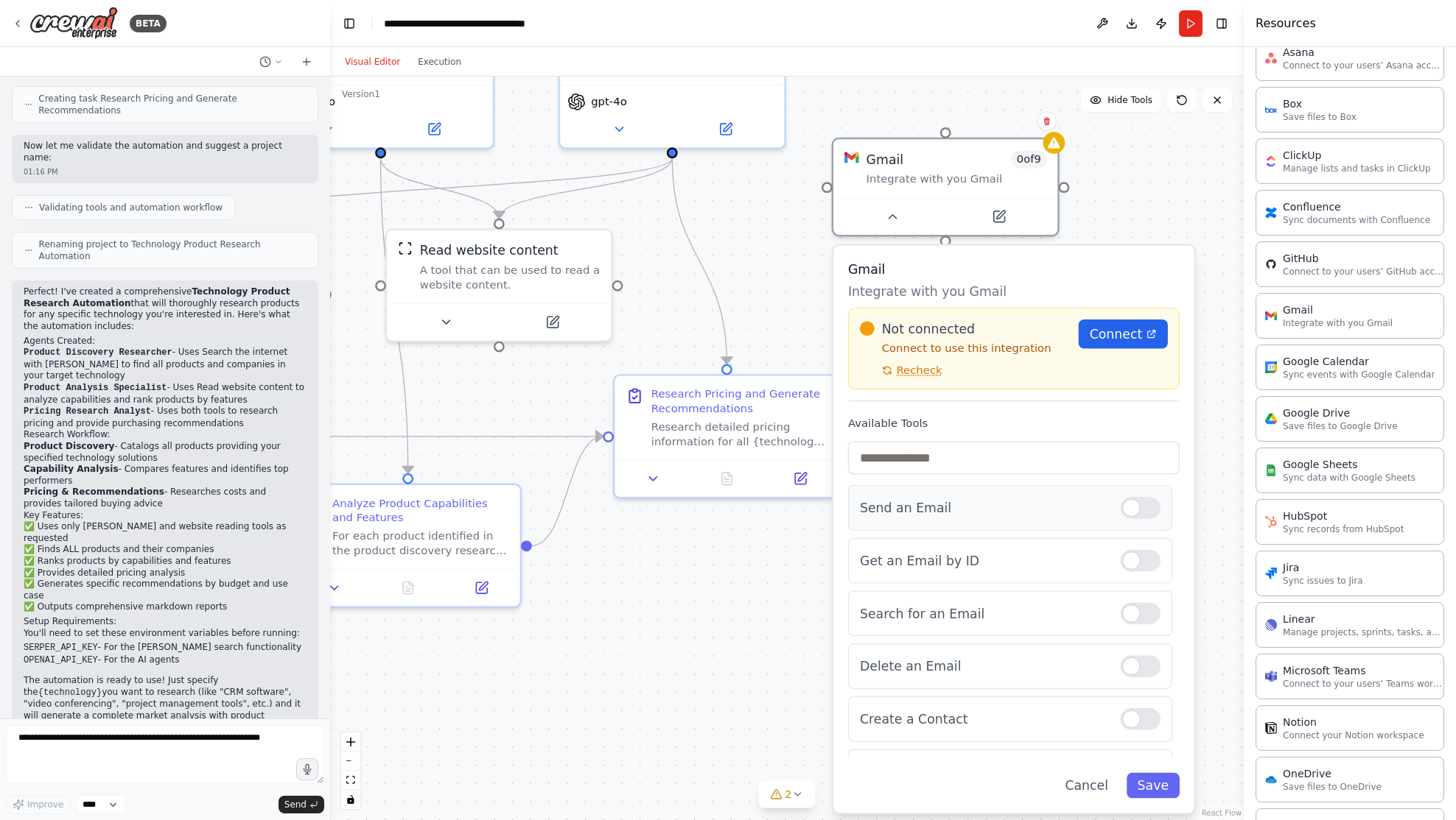
click at [1128, 511] on div at bounding box center [1140, 508] width 40 height 22
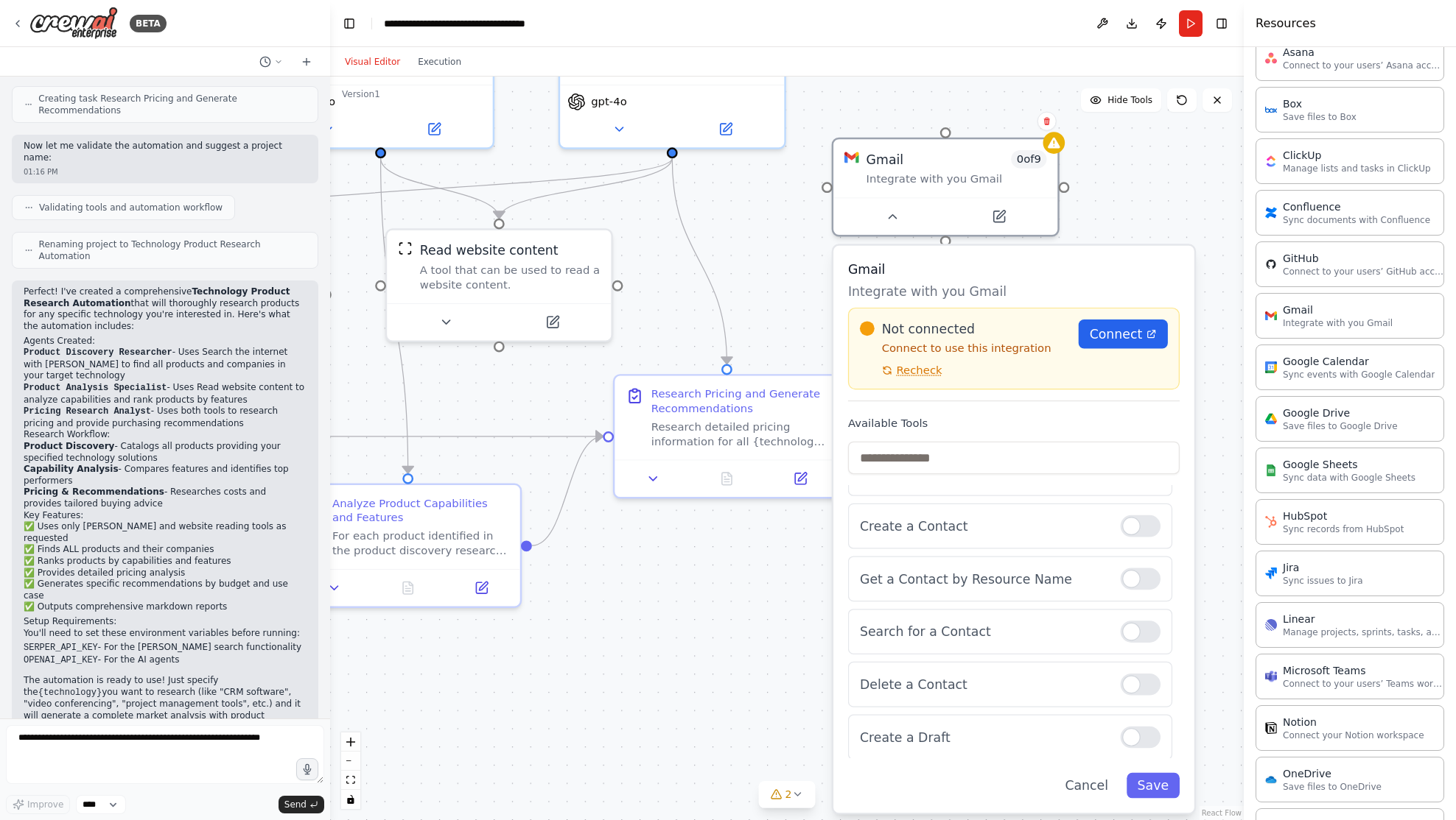
scroll to position [158, 0]
click at [1153, 783] on button "Save" at bounding box center [1153, 786] width 53 height 26
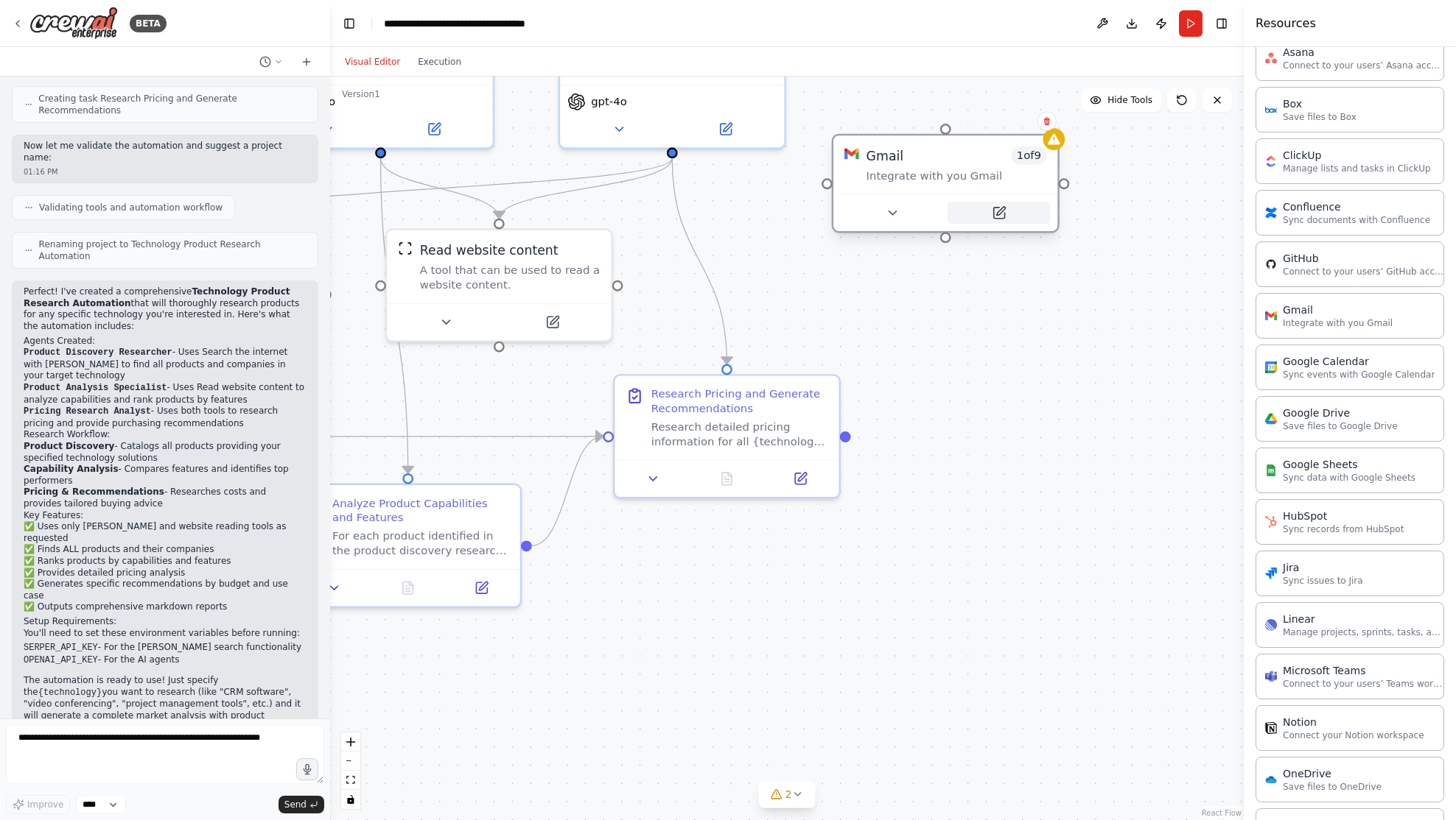
click at [1002, 218] on icon at bounding box center [999, 213] width 11 height 11
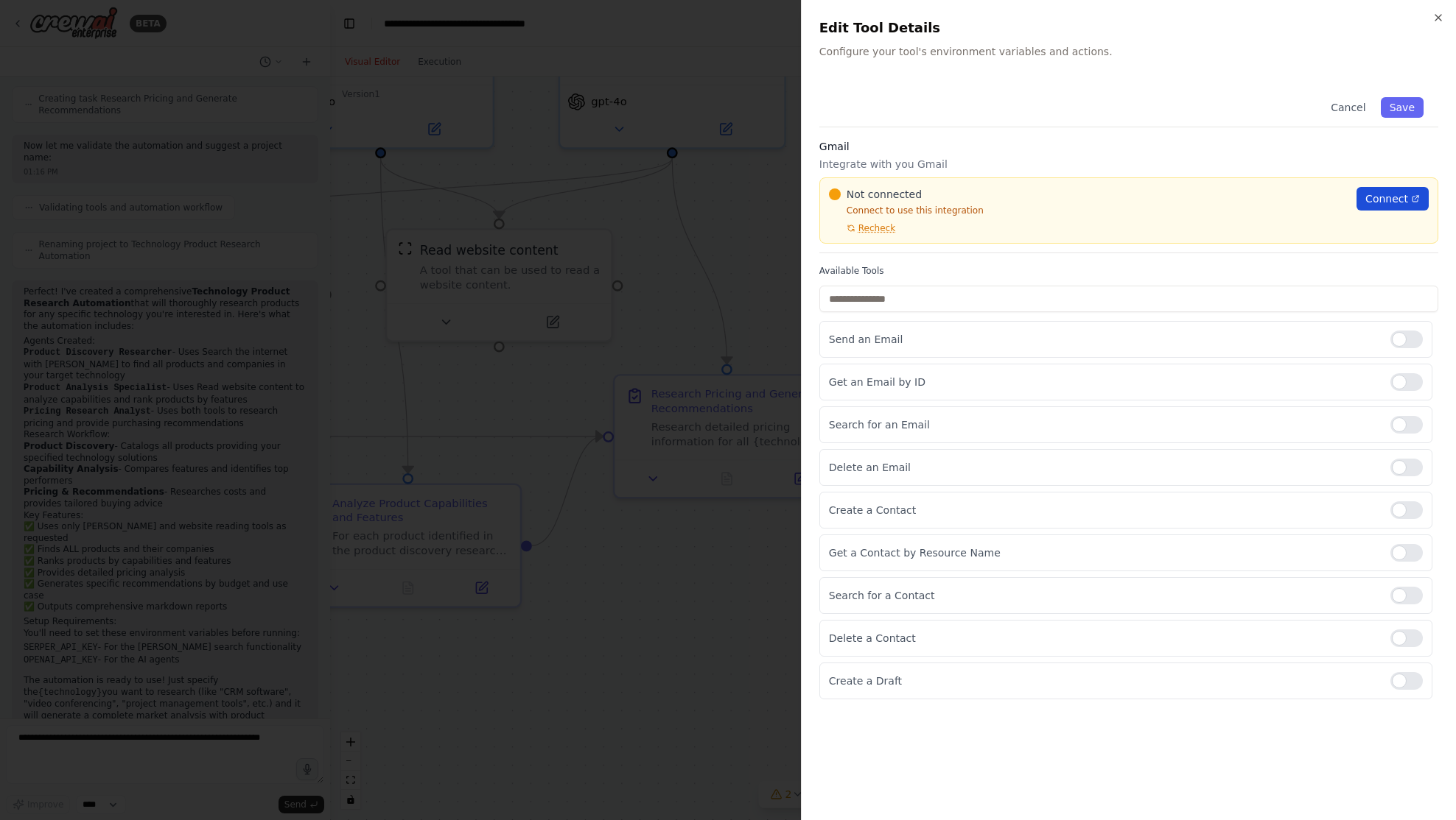
click at [1363, 195] on link "Connect" at bounding box center [1392, 199] width 73 height 24
click at [1439, 17] on icon "button" at bounding box center [1438, 17] width 12 height 12
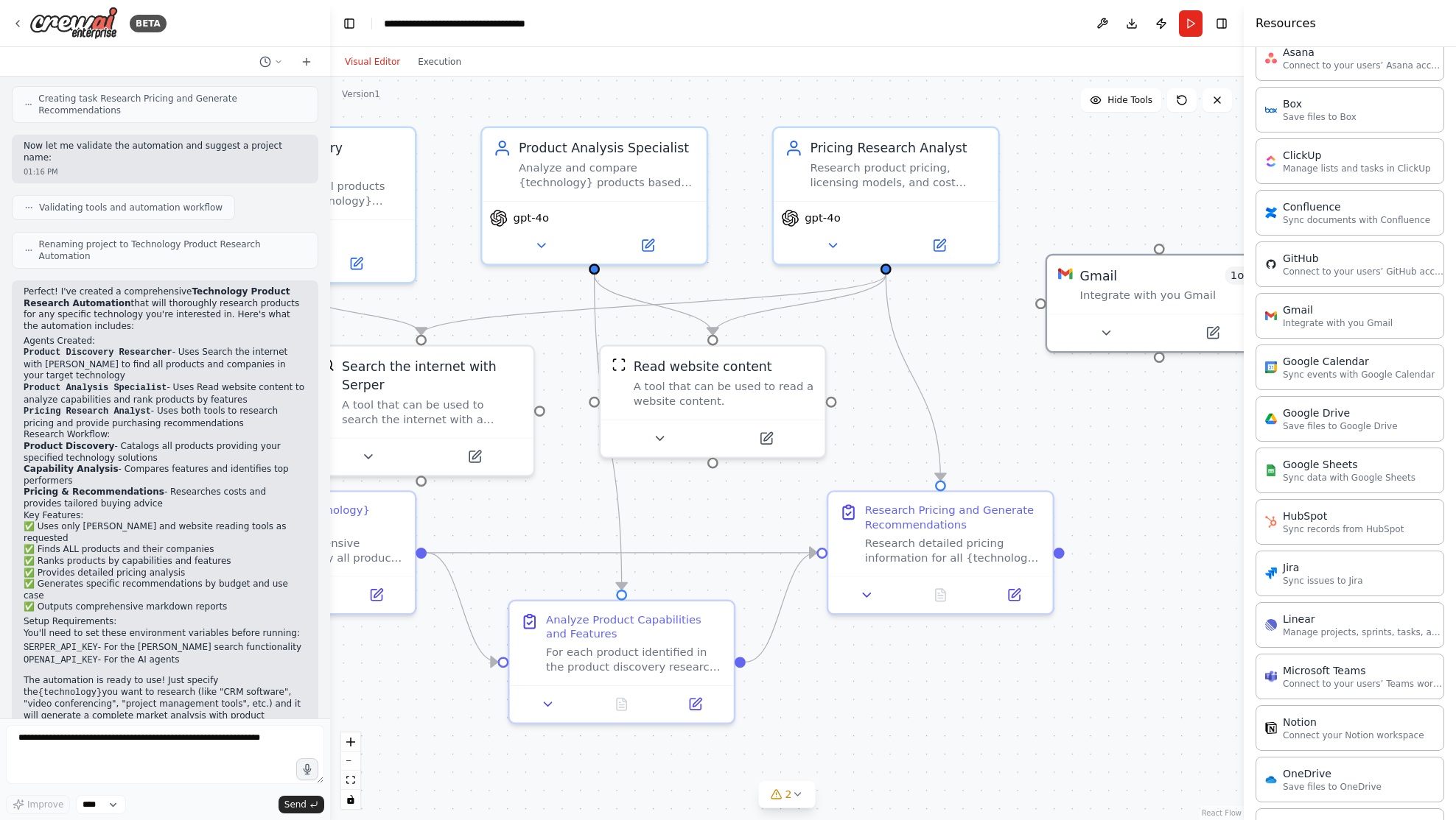
drag, startPoint x: 890, startPoint y: 377, endPoint x: 988, endPoint y: 456, distance: 125.9
click at [1083, 500] on div ".deletable-edge-delete-btn { width: 20px; height: 20px; border: 0px solid #ffff…" at bounding box center [786, 448] width 913 height 744
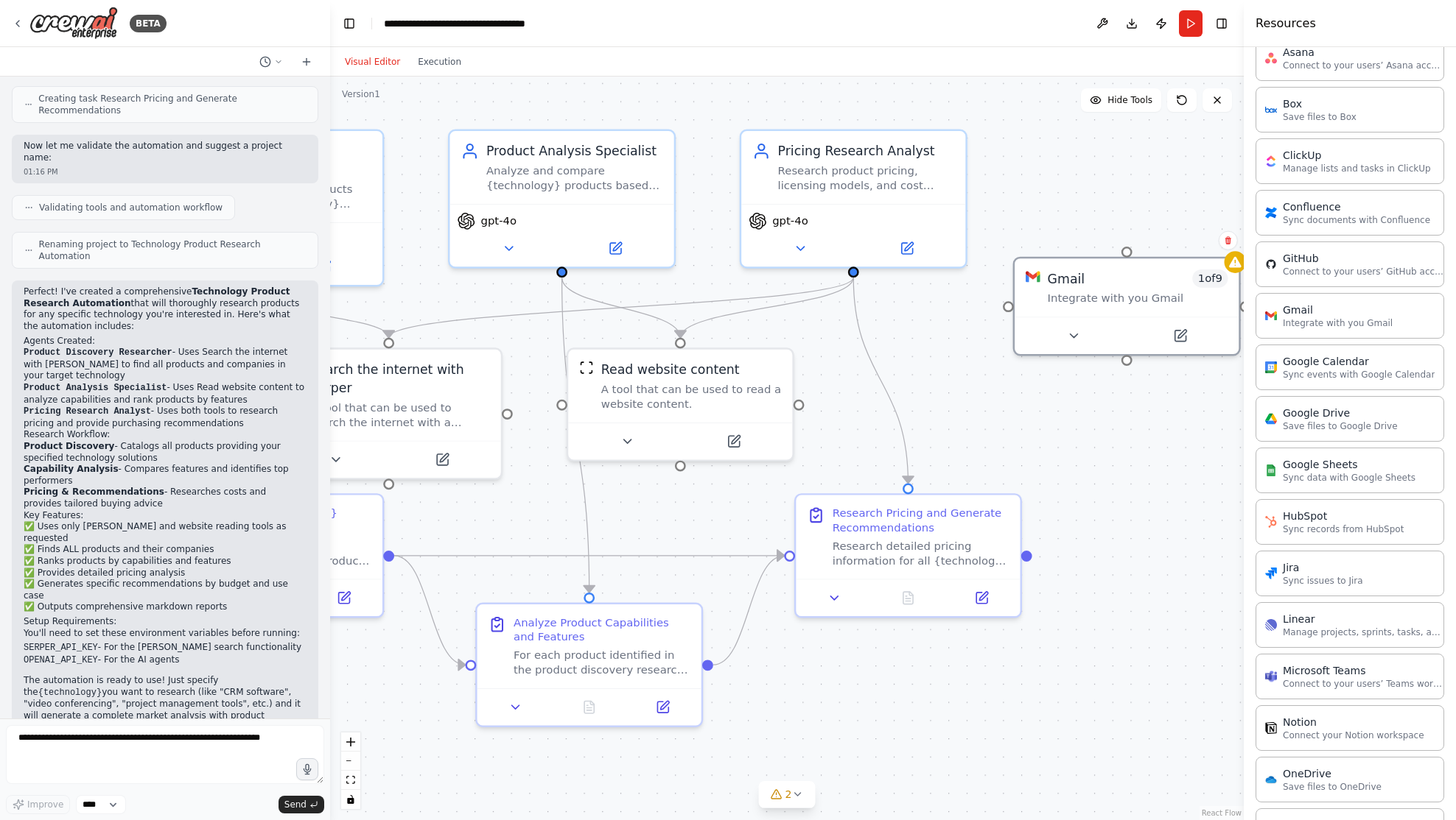
drag, startPoint x: 790, startPoint y: 94, endPoint x: 656, endPoint y: 84, distance: 134.4
click at [656, 84] on div ".deletable-edge-delete-btn { width: 20px; height: 20px; border: 0px solid #ffff…" at bounding box center [786, 448] width 913 height 744
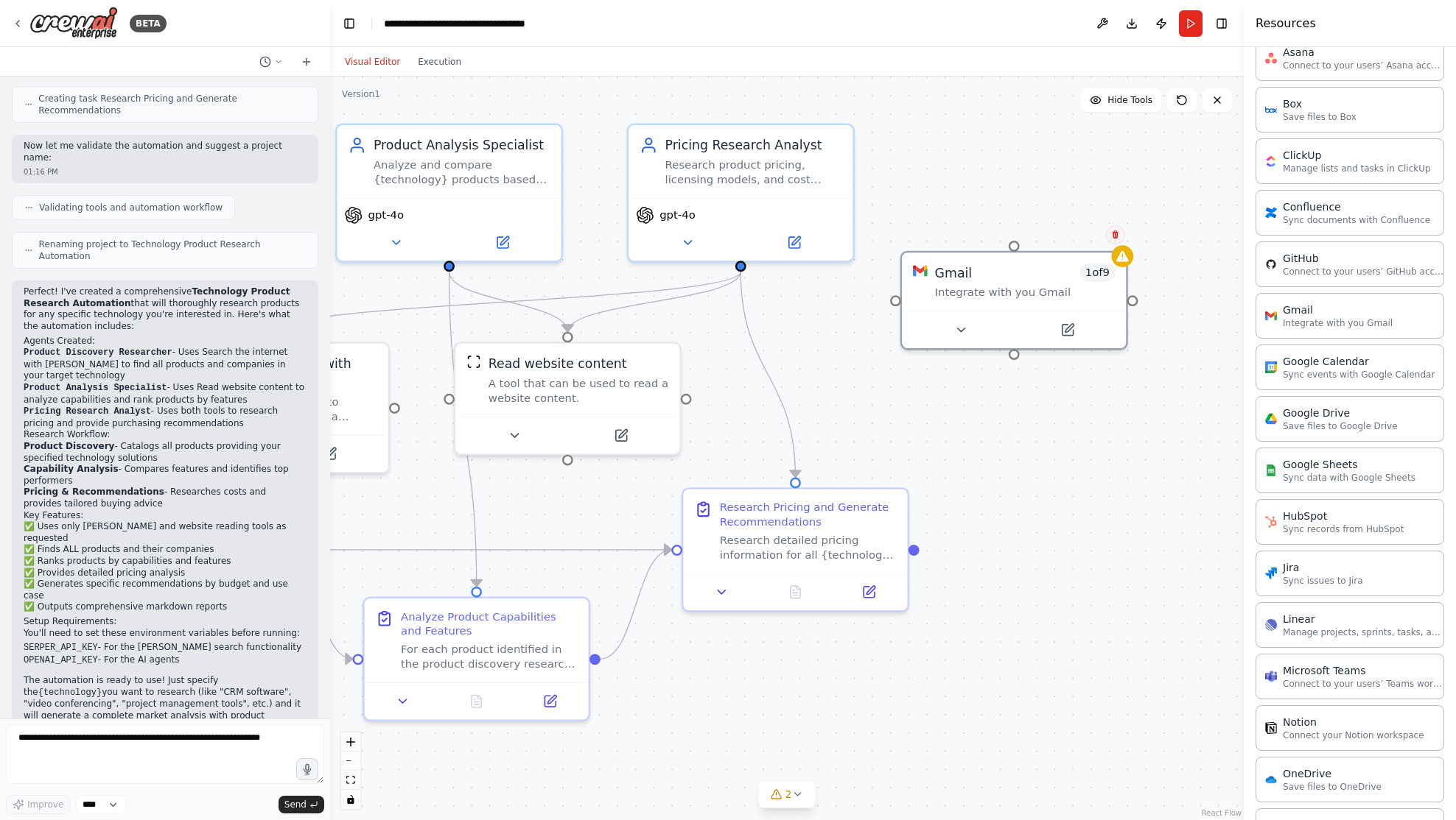
click at [1113, 235] on icon at bounding box center [1115, 235] width 9 height 9
click at [1069, 242] on button "Confirm" at bounding box center [1072, 234] width 52 height 17
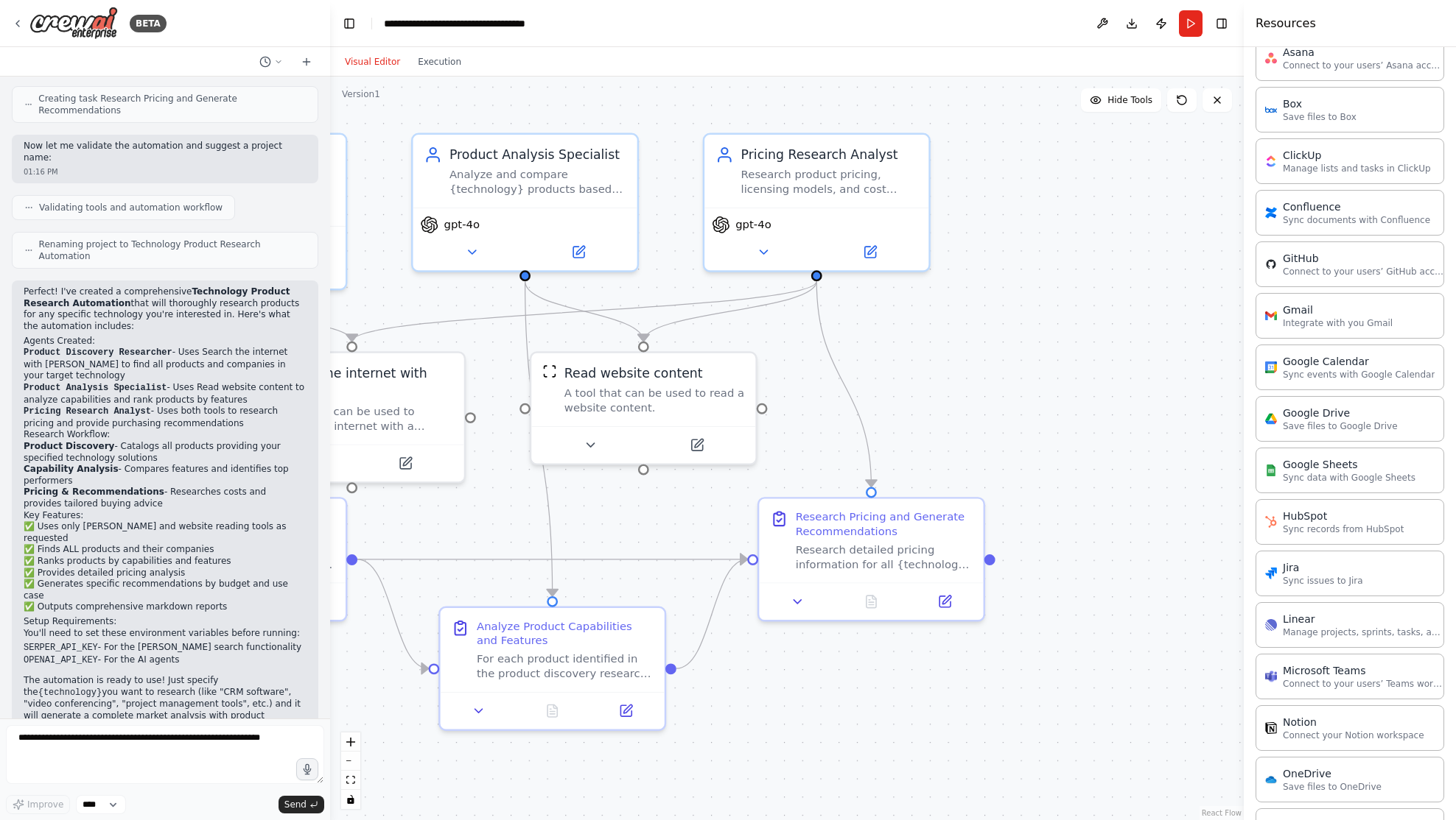
drag, startPoint x: 936, startPoint y: 169, endPoint x: 1159, endPoint y: 196, distance: 224.6
click at [1159, 196] on div ".deletable-edge-delete-btn { width: 20px; height: 20px; border: 0px solid #ffff…" at bounding box center [786, 448] width 913 height 744
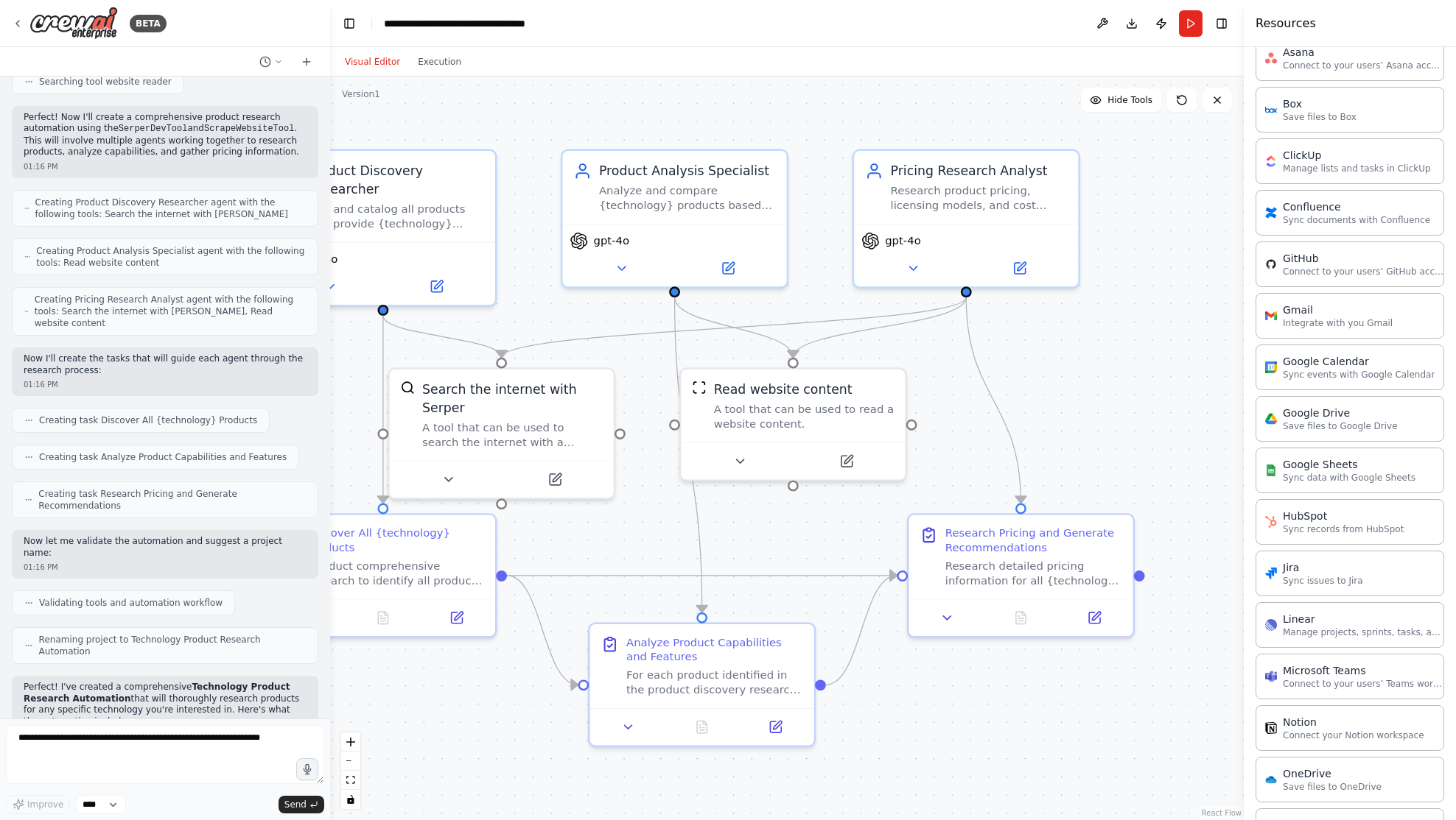
scroll to position [0, 0]
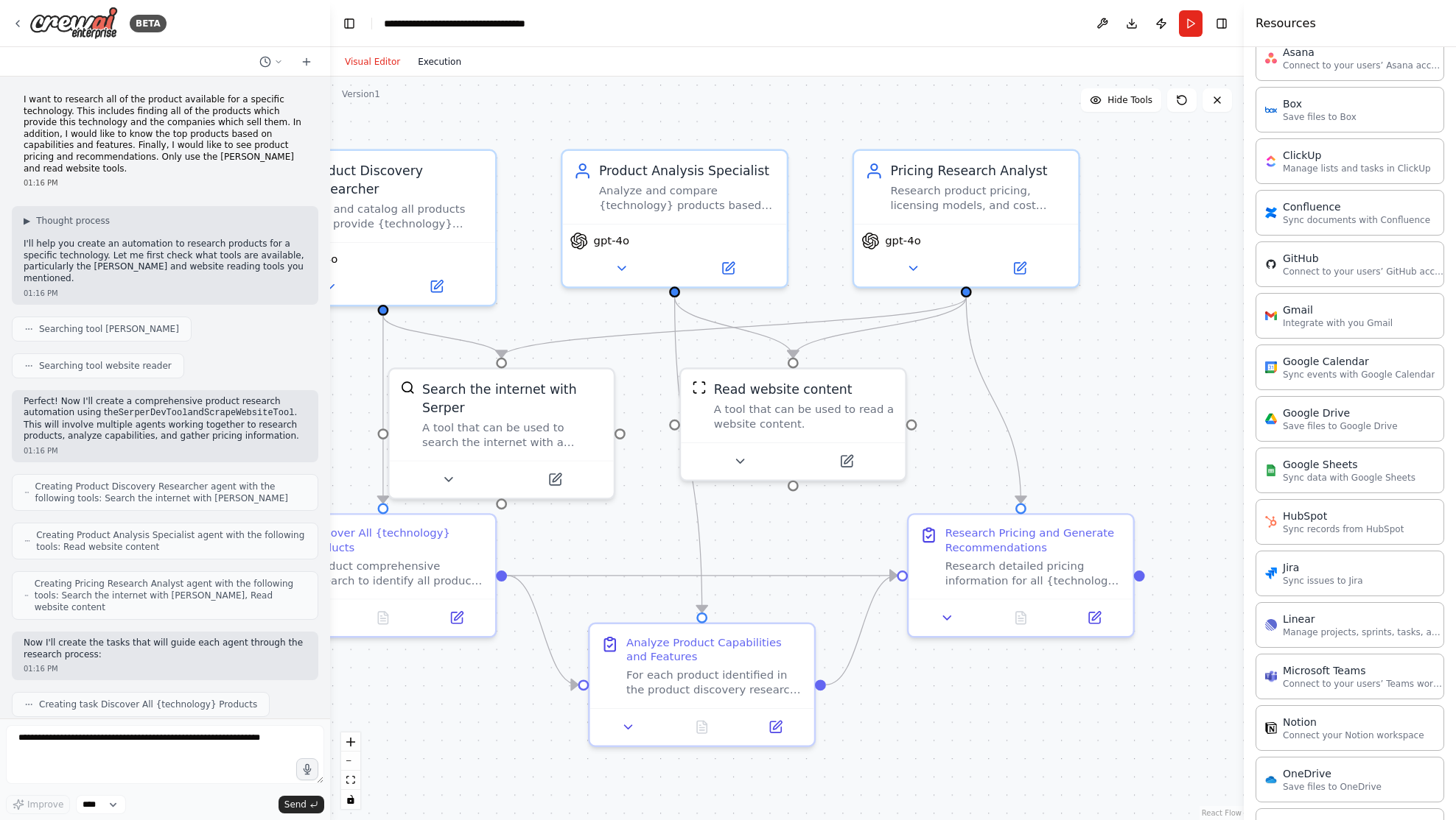
click at [446, 67] on button "Execution" at bounding box center [439, 62] width 62 height 17
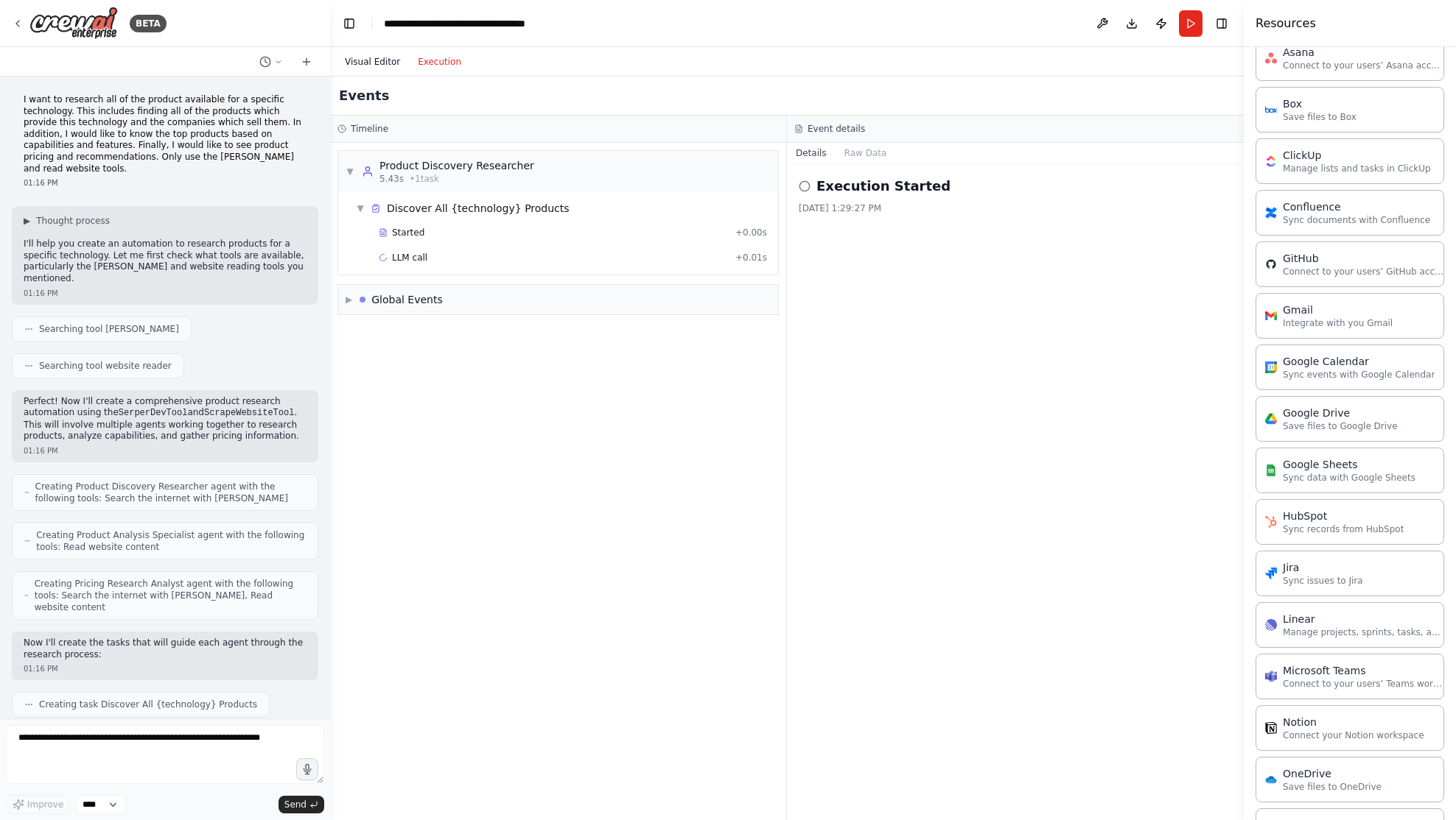
click at [387, 62] on button "Visual Editor" at bounding box center [372, 62] width 73 height 17
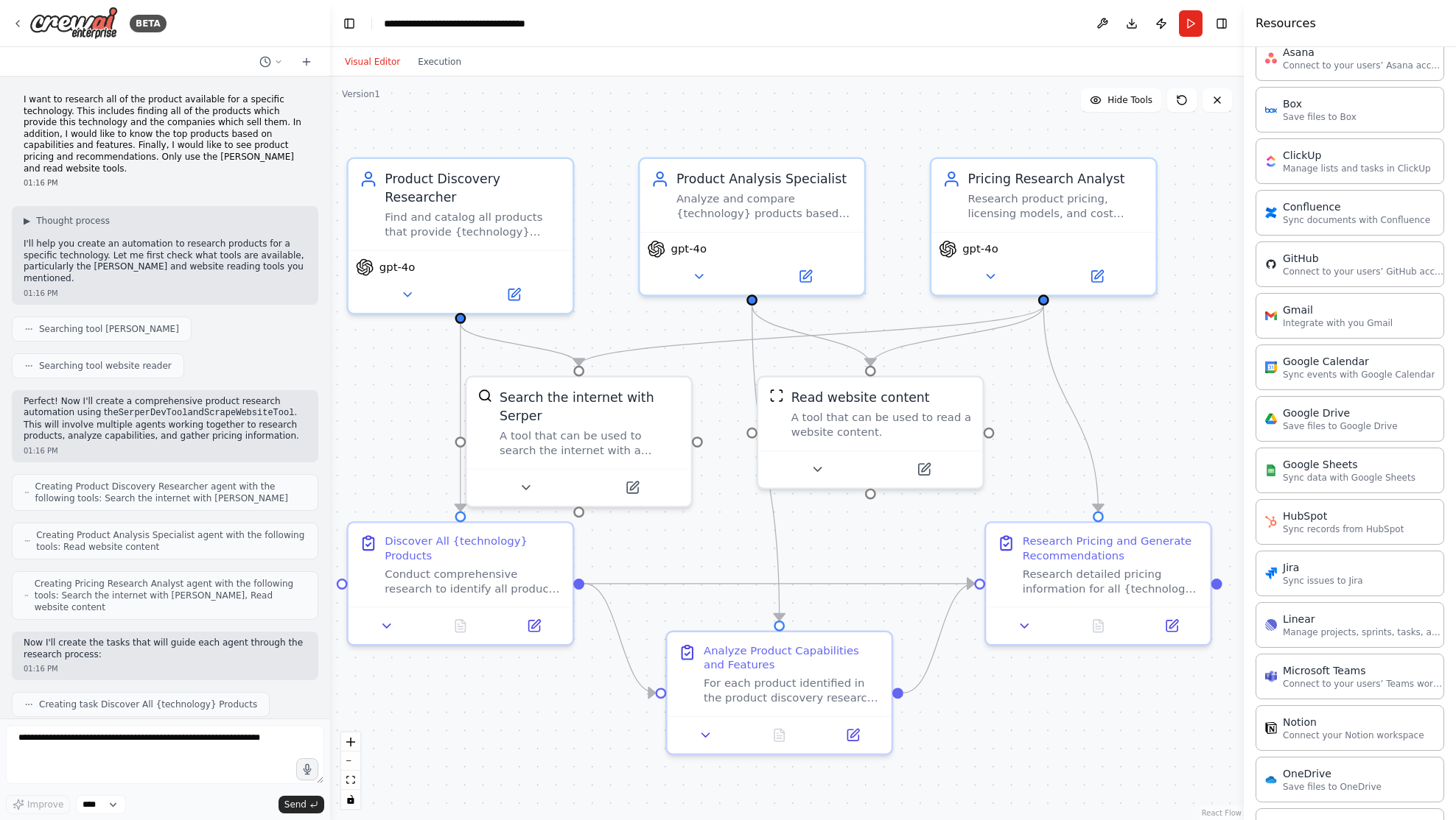
drag, startPoint x: 559, startPoint y: 132, endPoint x: 754, endPoint y: 148, distance: 195.7
click at [754, 148] on div ".deletable-edge-delete-btn { width: 20px; height: 20px; border: 0px solid #ffff…" at bounding box center [786, 448] width 913 height 744
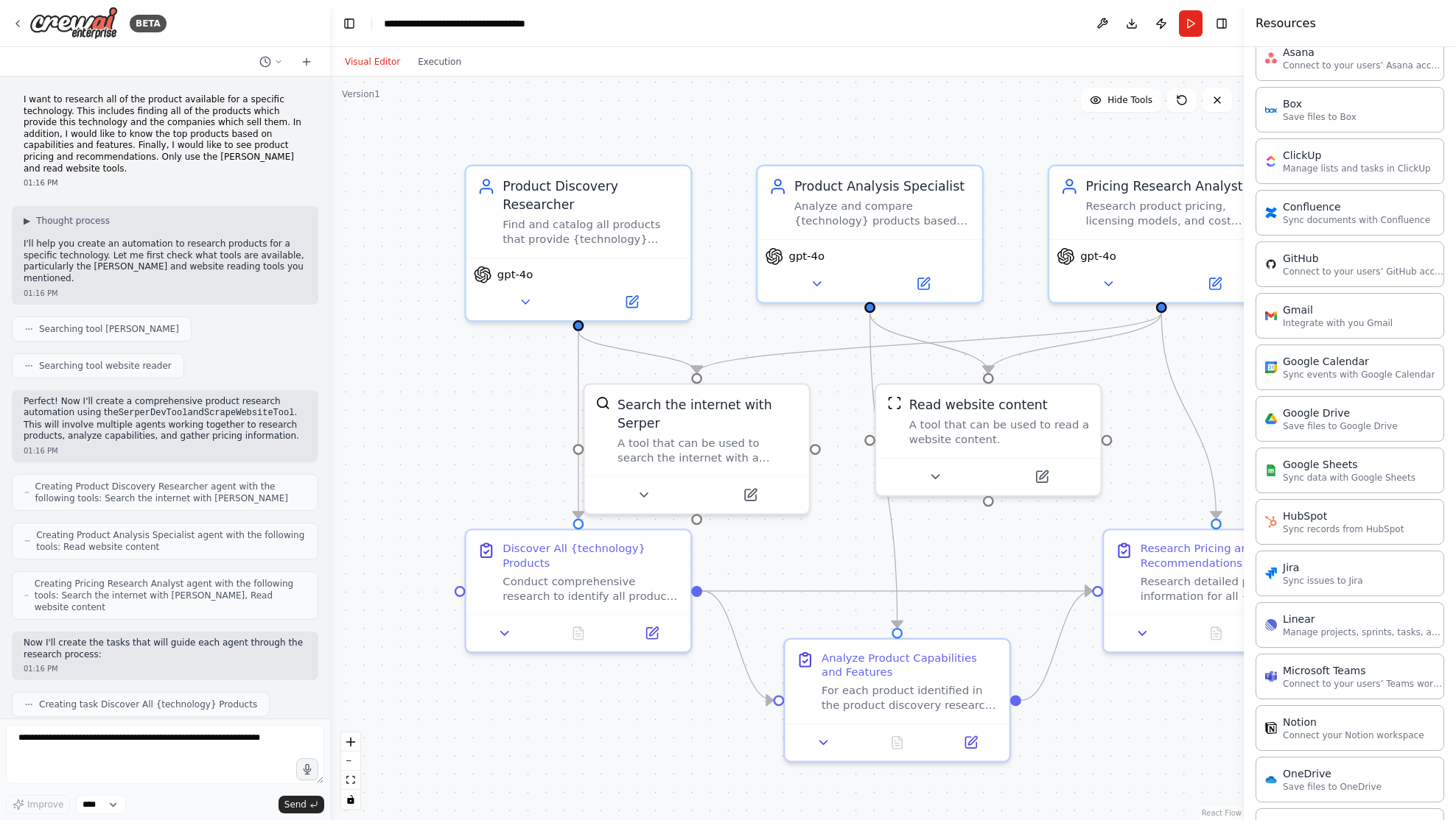
scroll to position [680, 0]
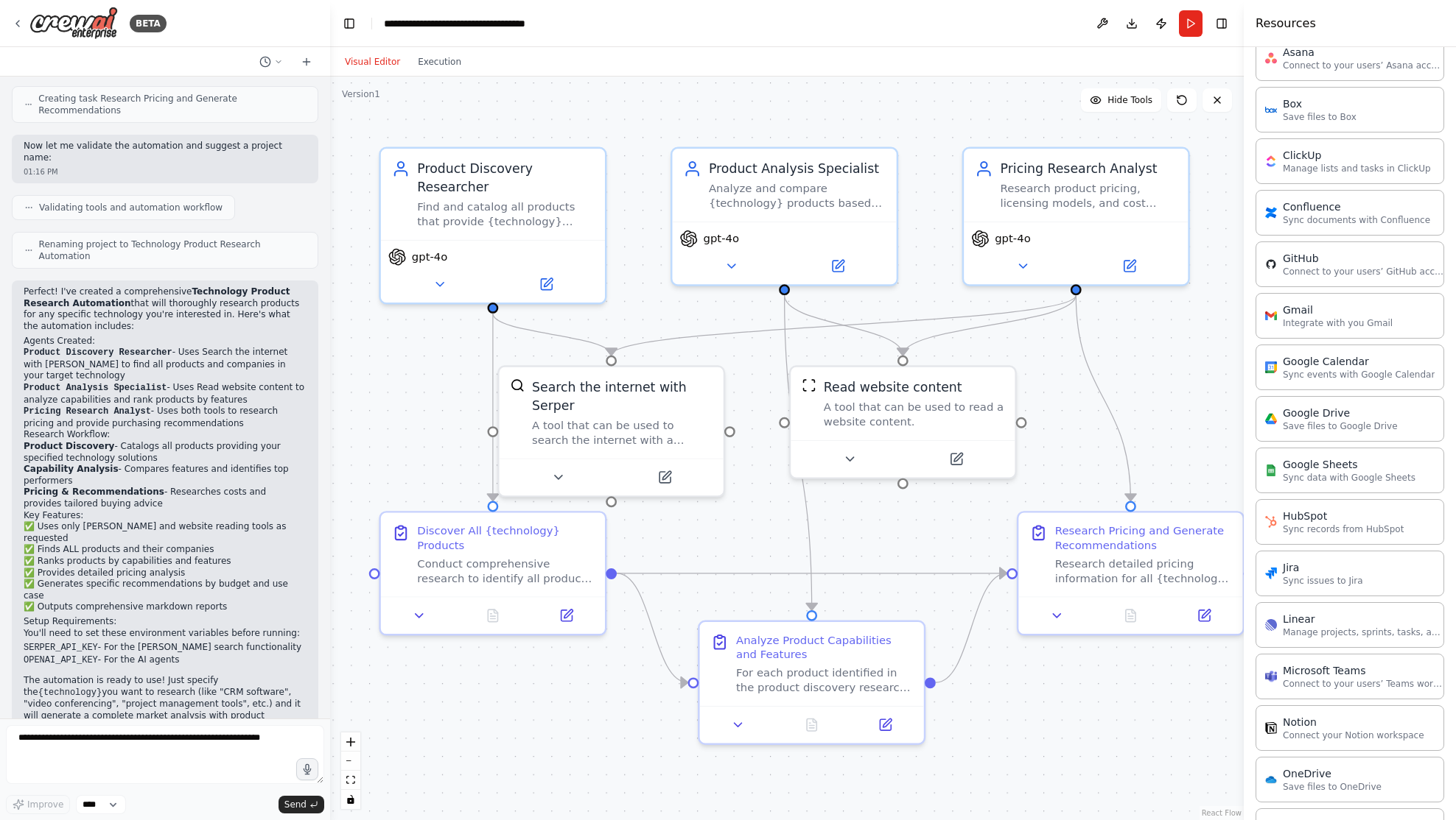
drag, startPoint x: 779, startPoint y: 121, endPoint x: 674, endPoint y: 109, distance: 105.7
click at [705, 107] on div ".deletable-edge-delete-btn { width: 20px; height: 20px; border: 0px solid #ffff…" at bounding box center [786, 448] width 913 height 744
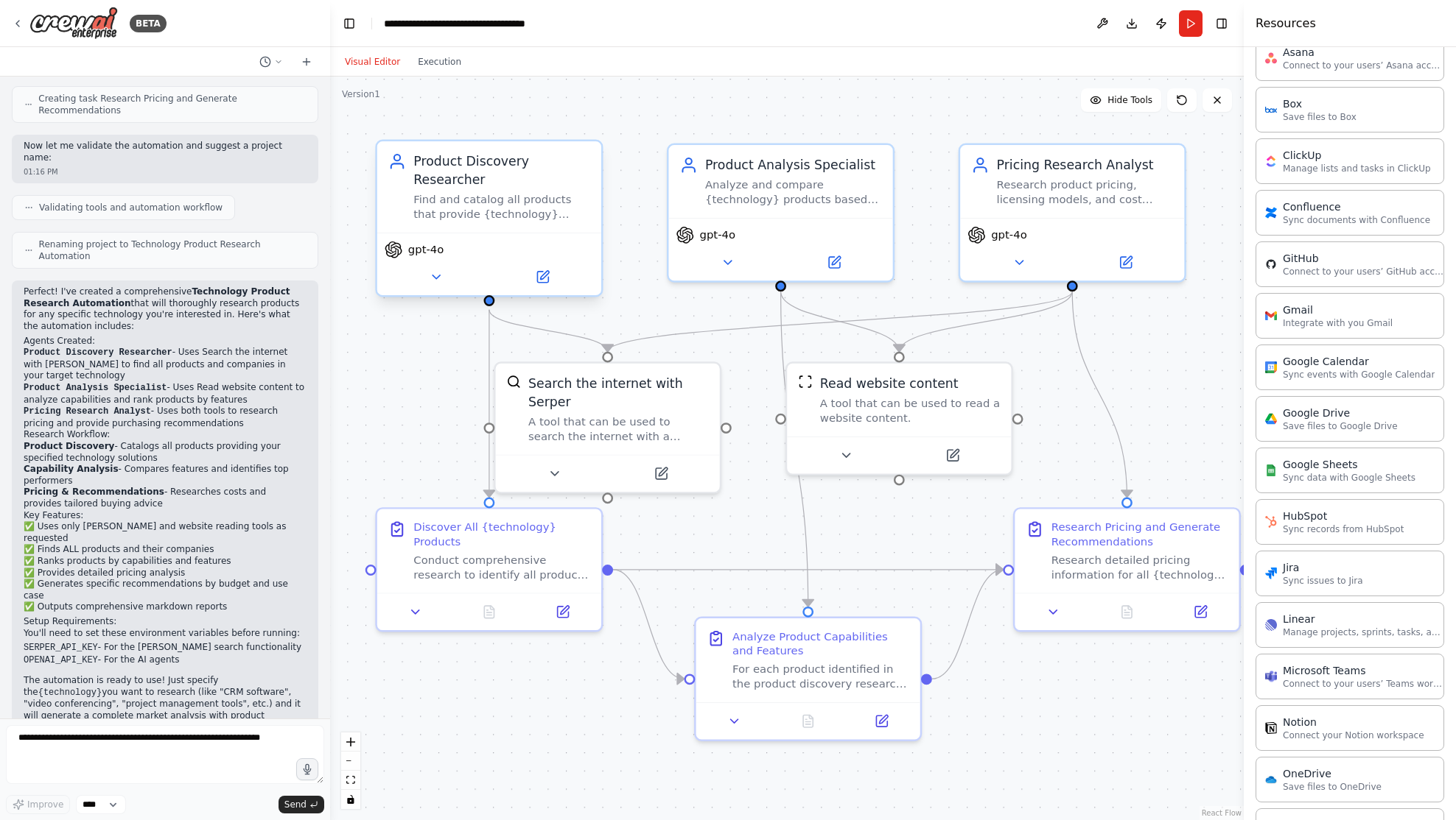
click at [449, 214] on div "Find and catalog all products that provide {technology} solutions, identifying …" at bounding box center [502, 207] width 176 height 29
click at [539, 269] on icon at bounding box center [542, 276] width 15 height 15
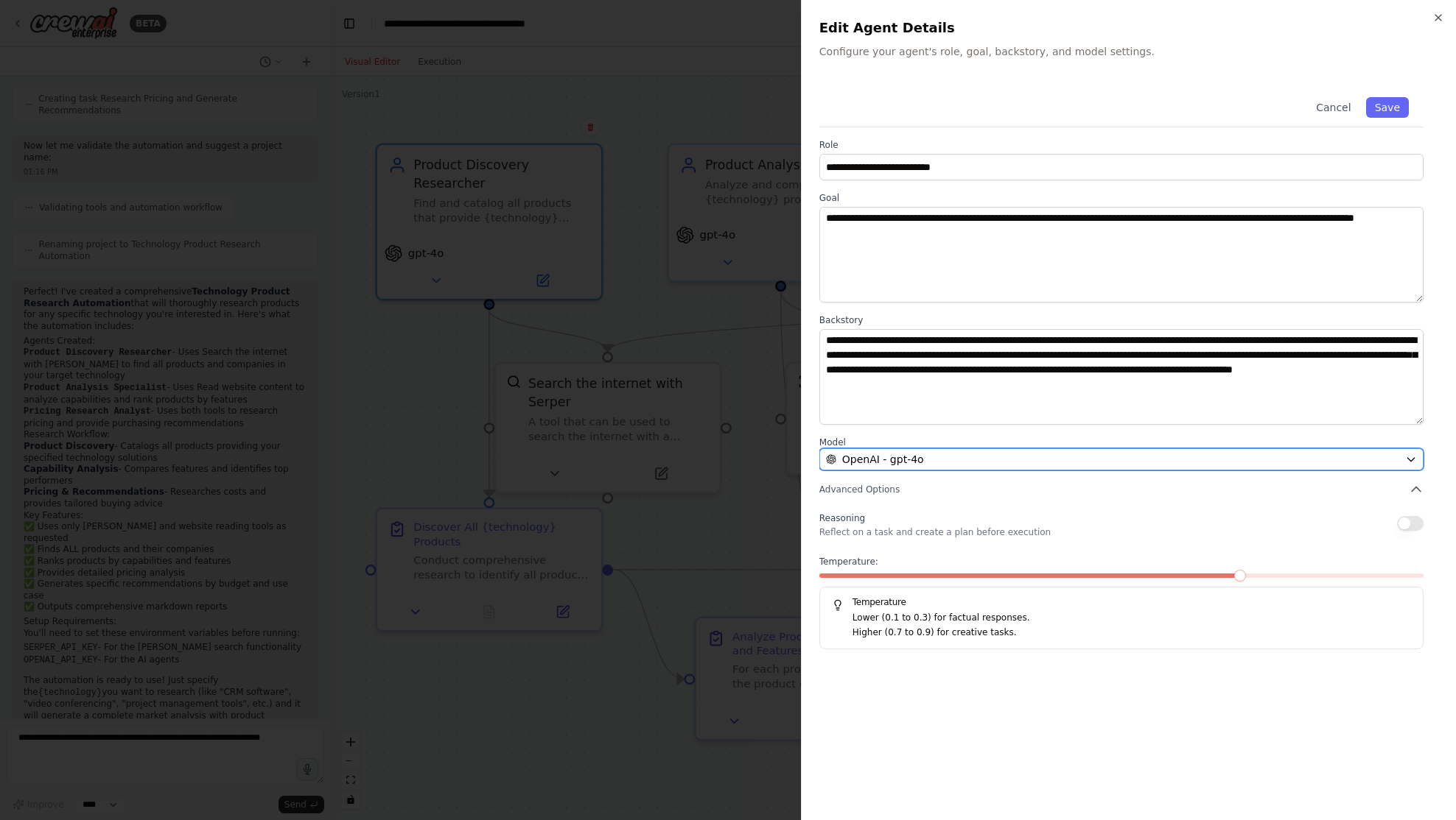
click at [937, 465] on div "OpenAI - gpt-4o" at bounding box center [1112, 459] width 573 height 15
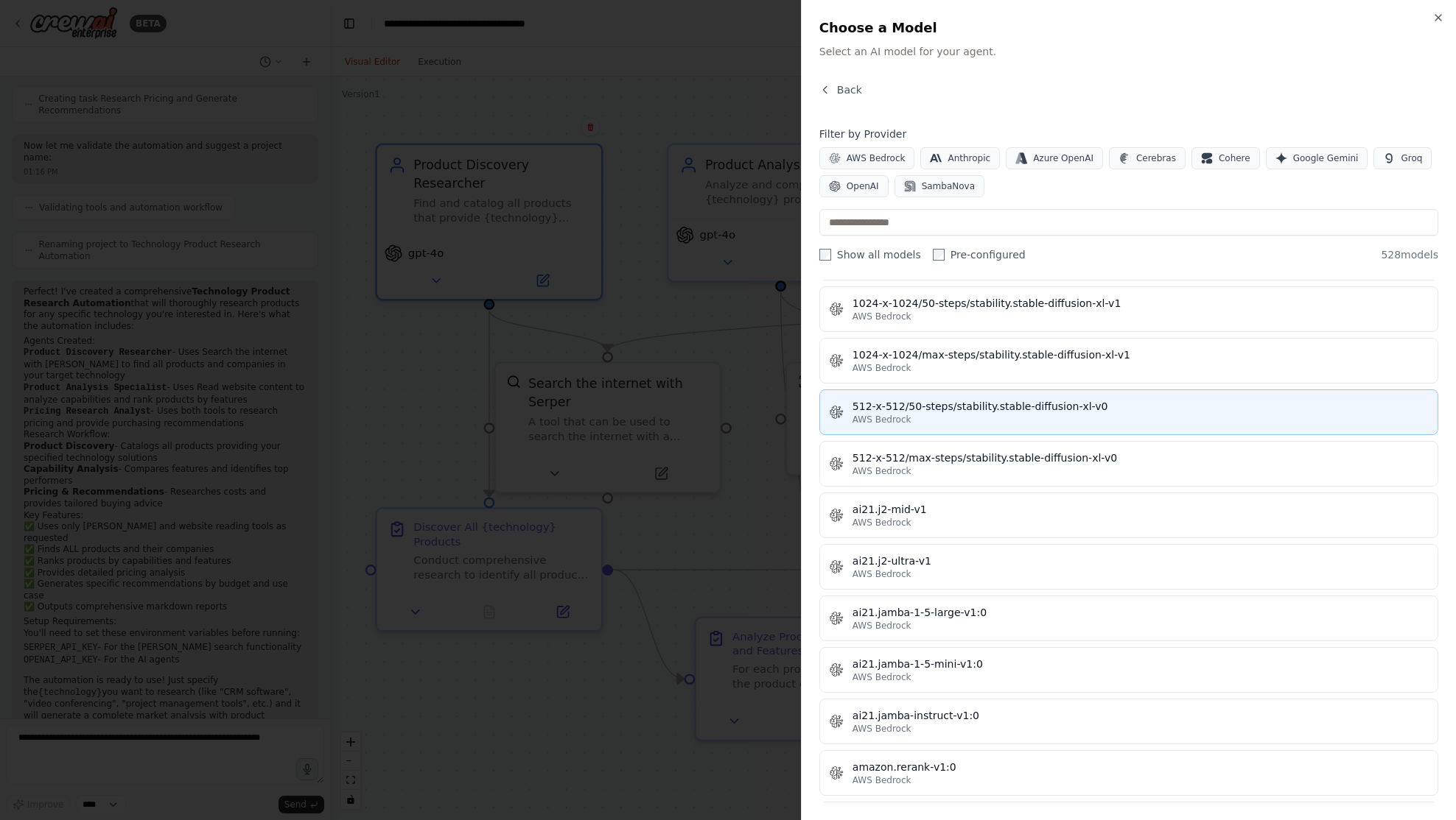
scroll to position [0, 0]
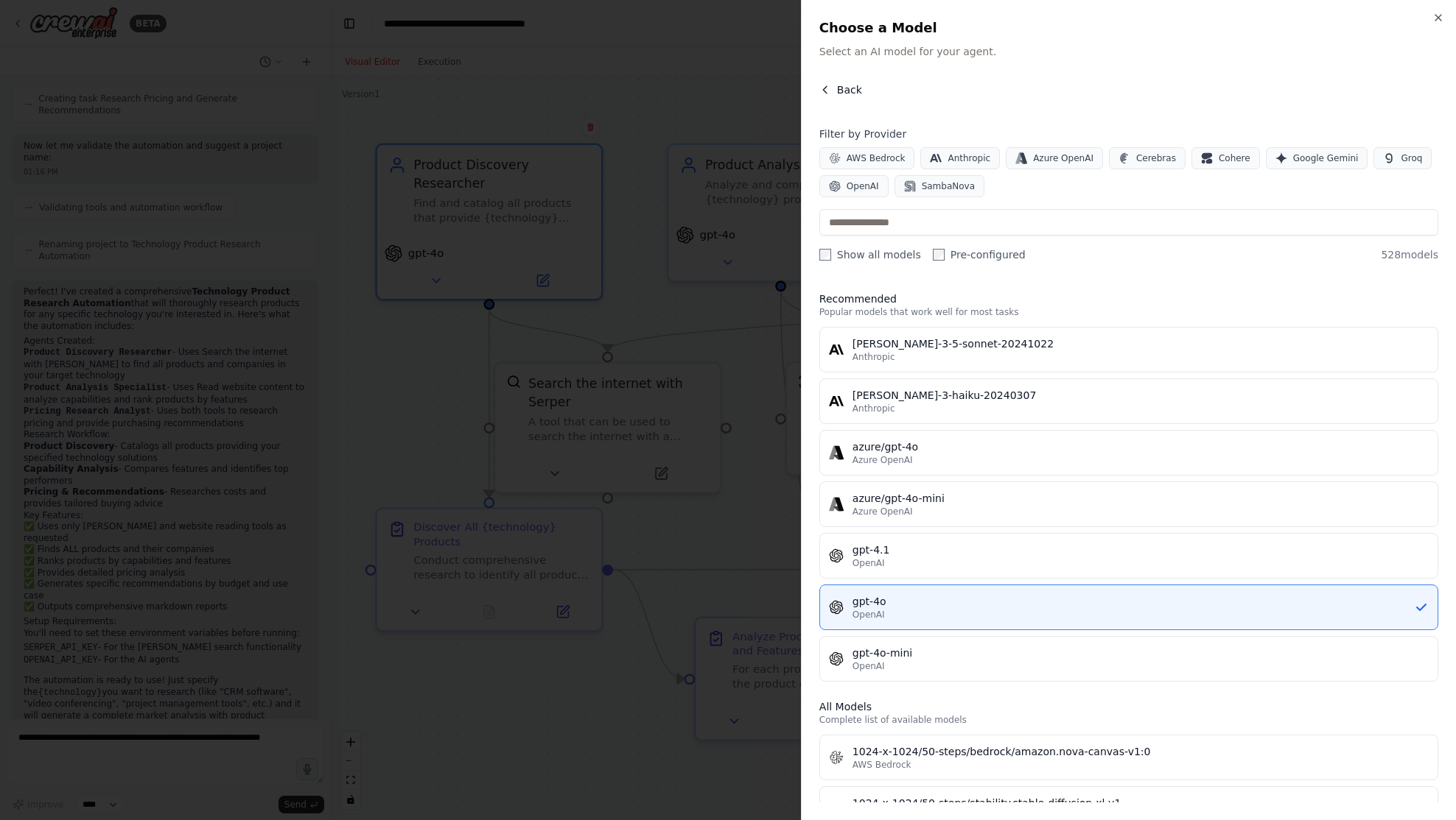
click at [825, 91] on icon "button" at bounding box center [825, 89] width 12 height 12
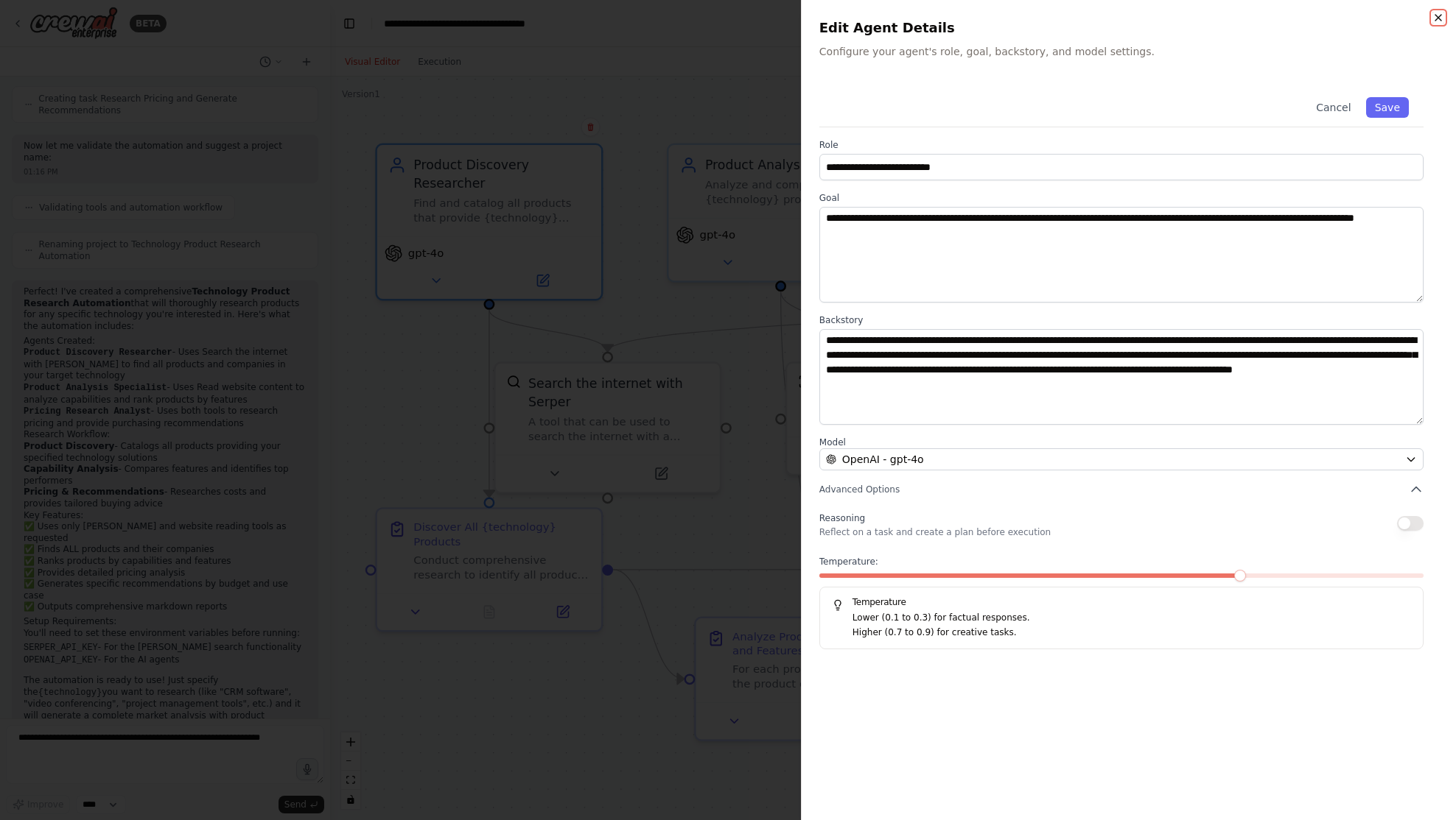
click at [1439, 17] on icon "button" at bounding box center [1438, 17] width 6 height 6
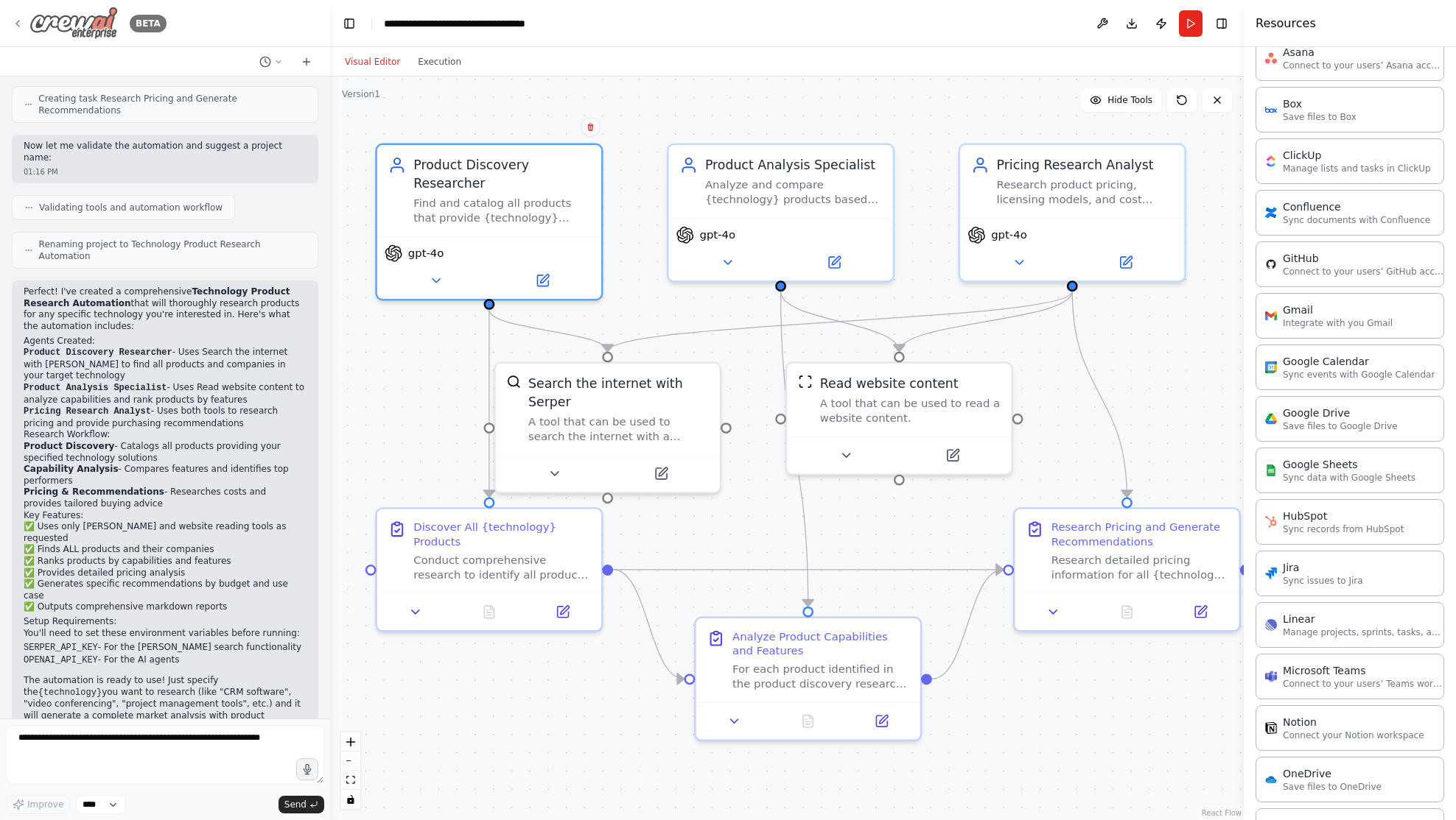
click at [15, 20] on icon at bounding box center [17, 23] width 12 height 12
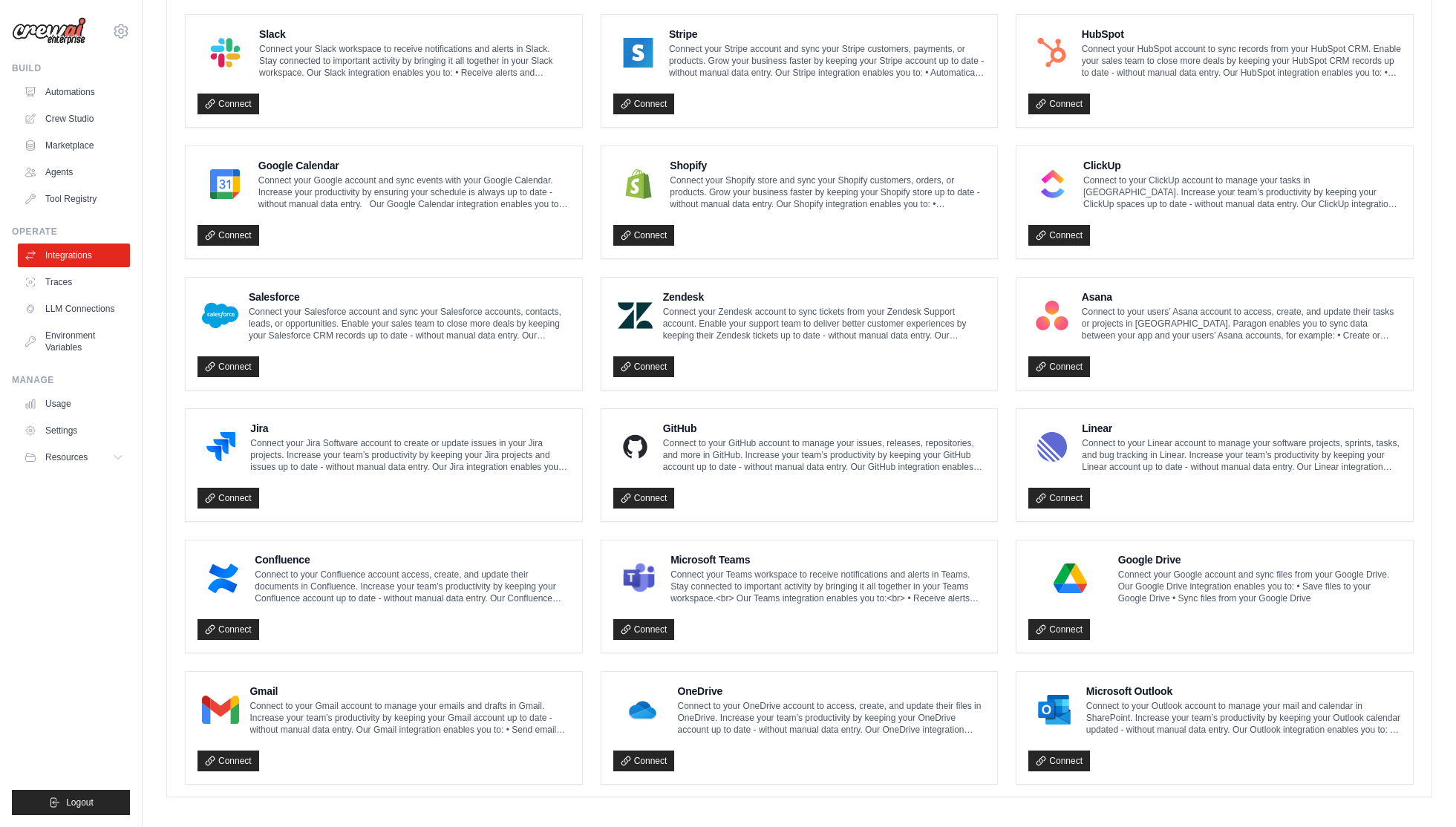
scroll to position [563, 0]
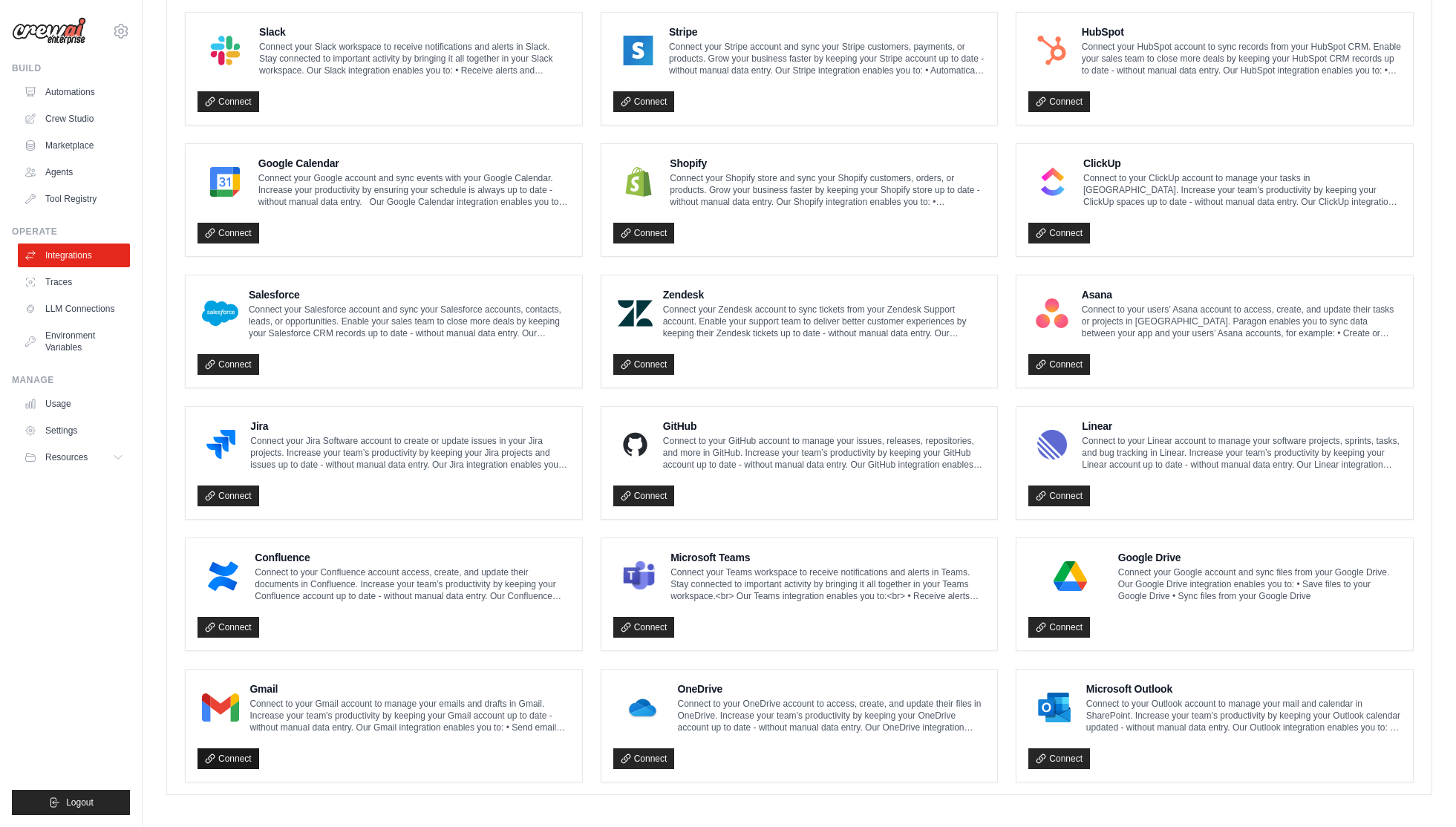
click at [246, 748] on link "Connect" at bounding box center [228, 758] width 62 height 20
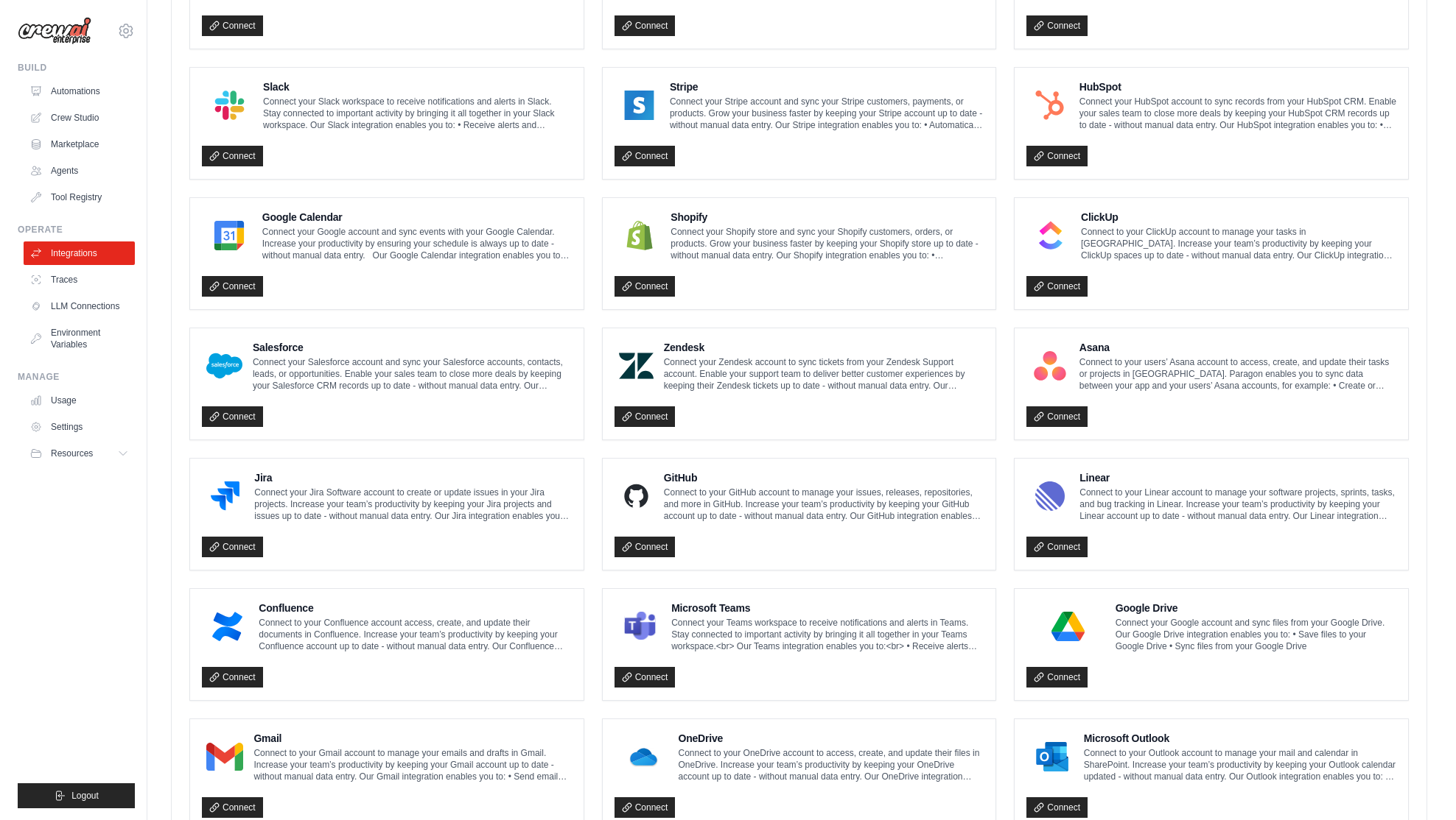
scroll to position [558, 0]
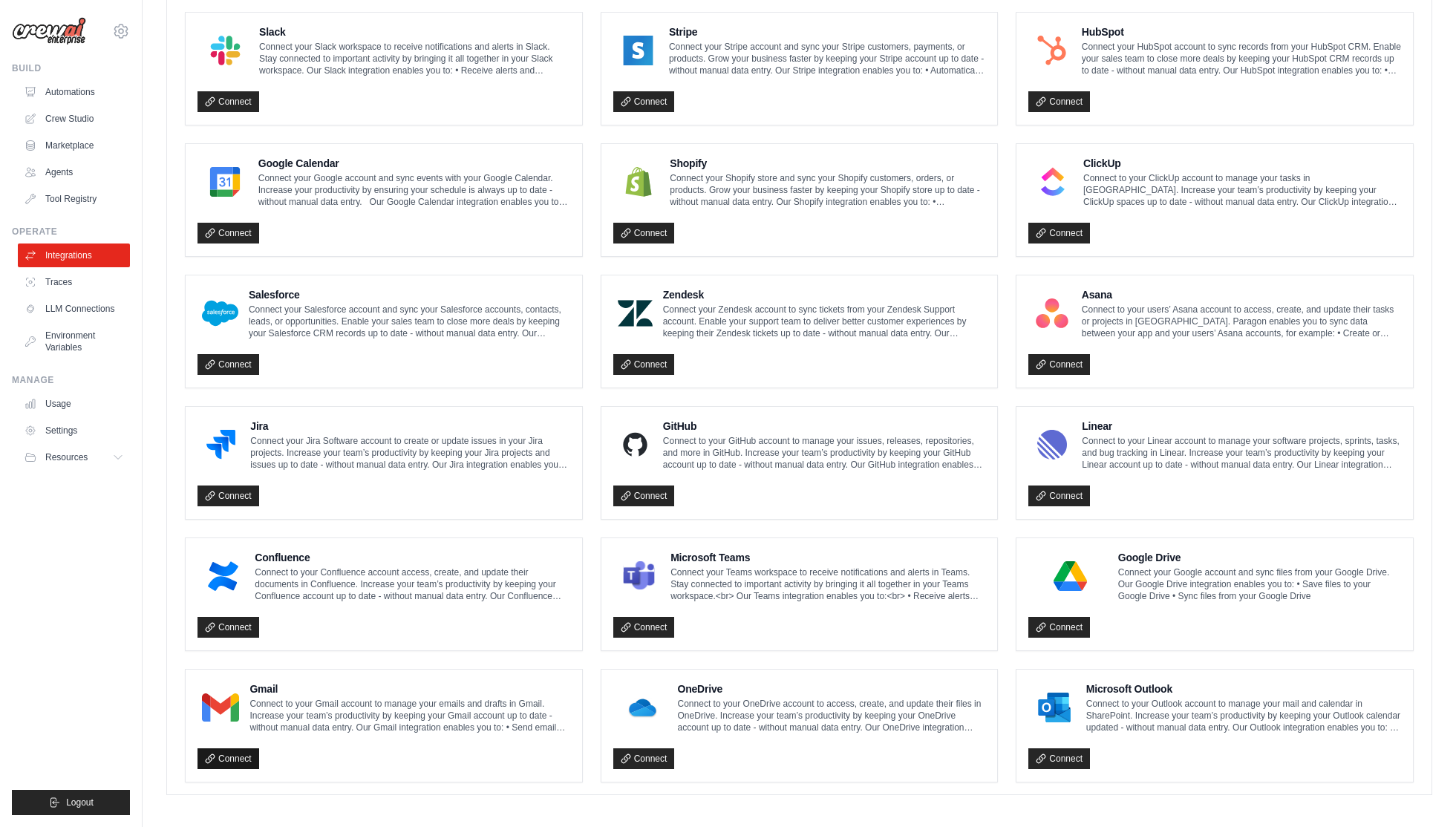
click at [229, 755] on link "Connect" at bounding box center [228, 758] width 62 height 20
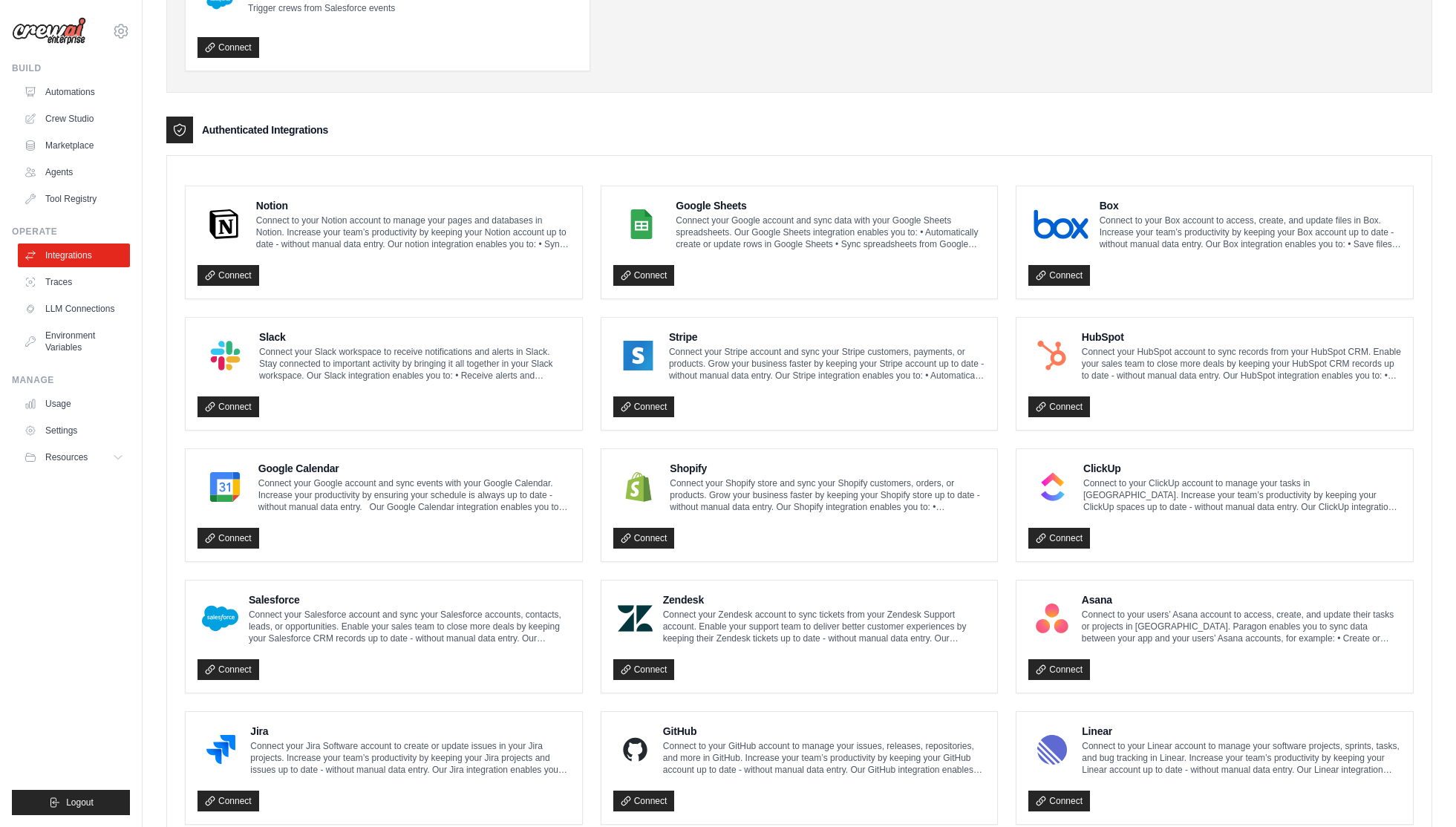
scroll to position [157, 0]
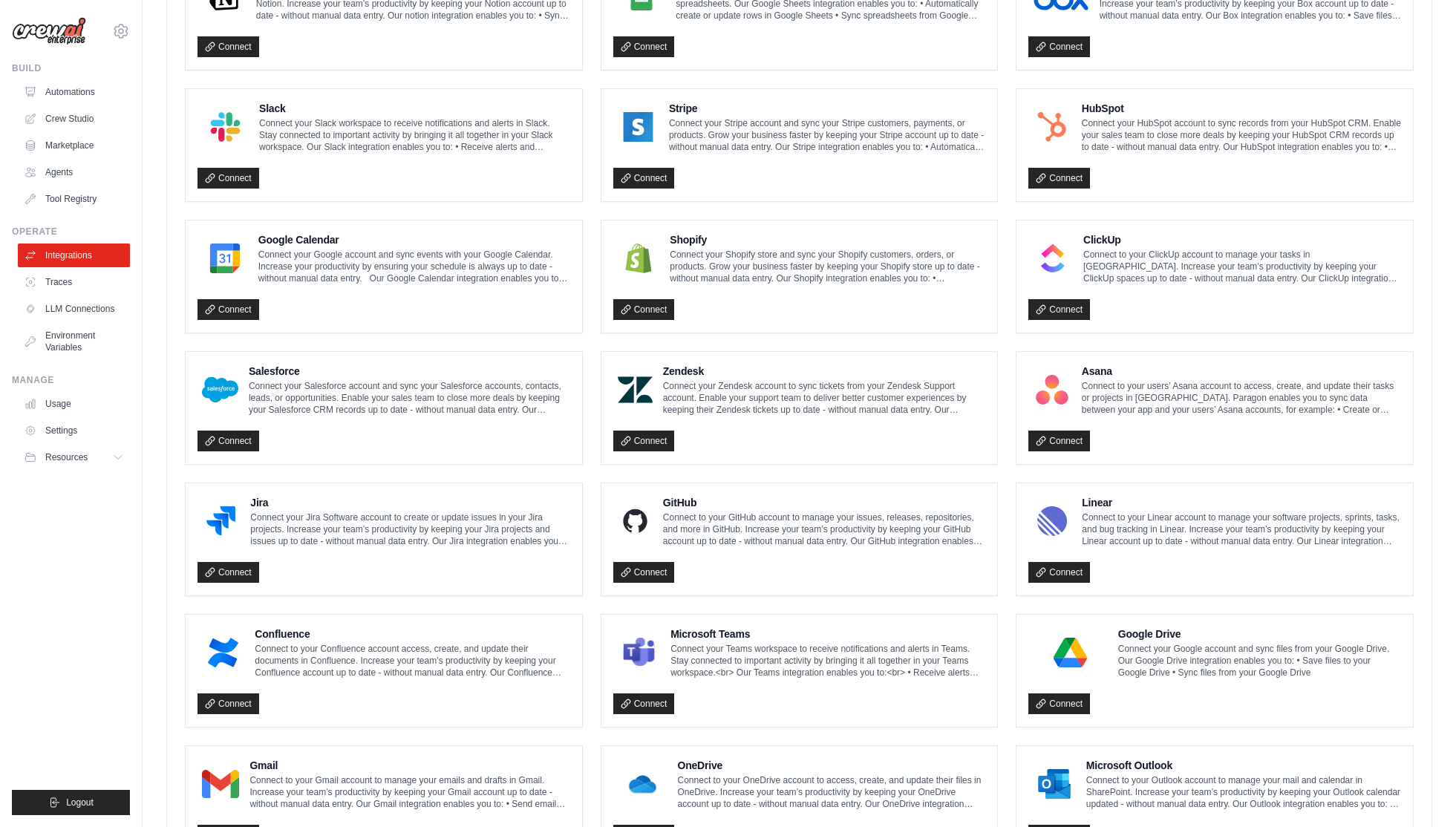
scroll to position [613, 0]
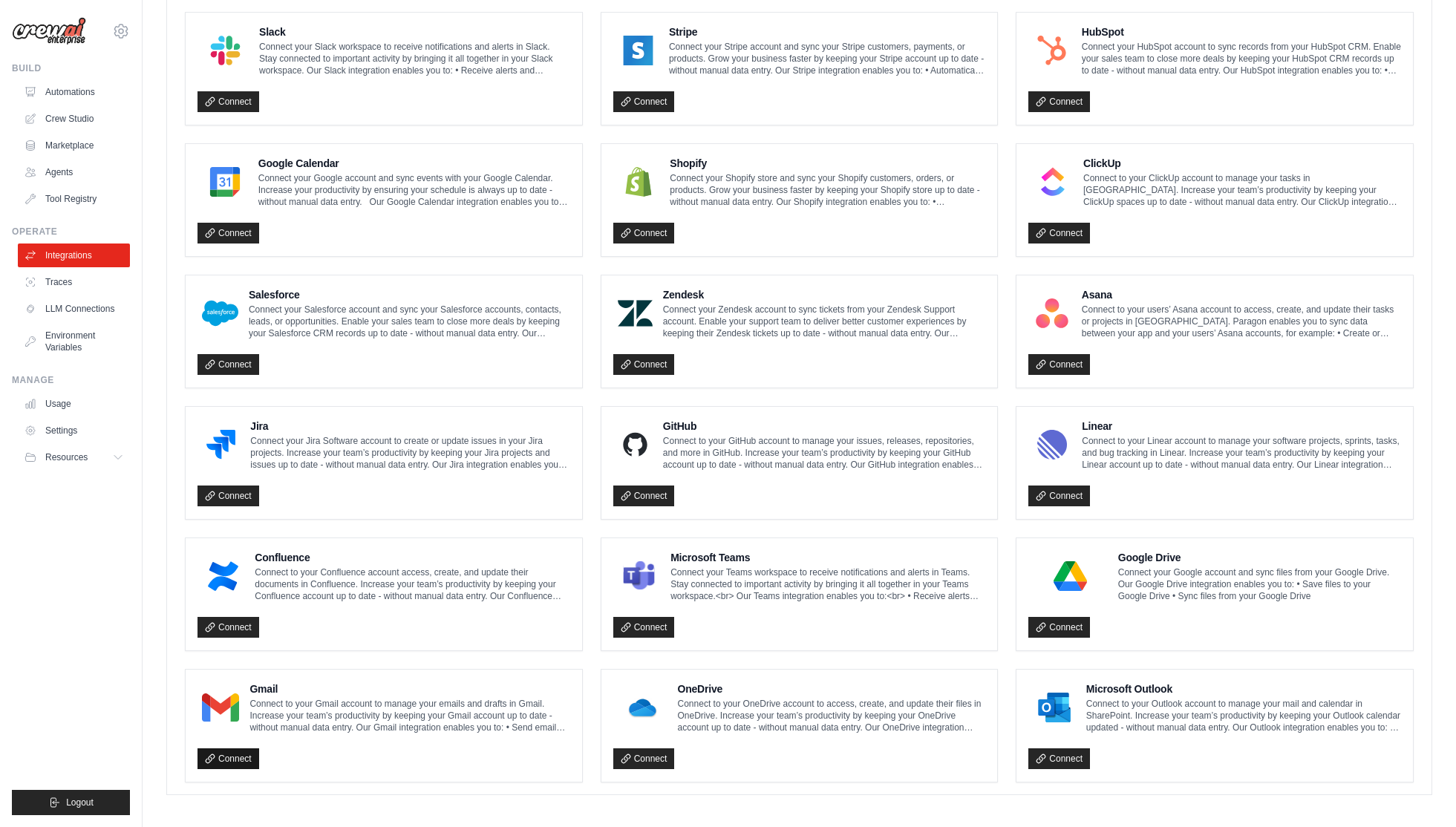
drag, startPoint x: 227, startPoint y: 757, endPoint x: 243, endPoint y: 752, distance: 16.8
click at [227, 756] on link "Connect" at bounding box center [228, 758] width 62 height 20
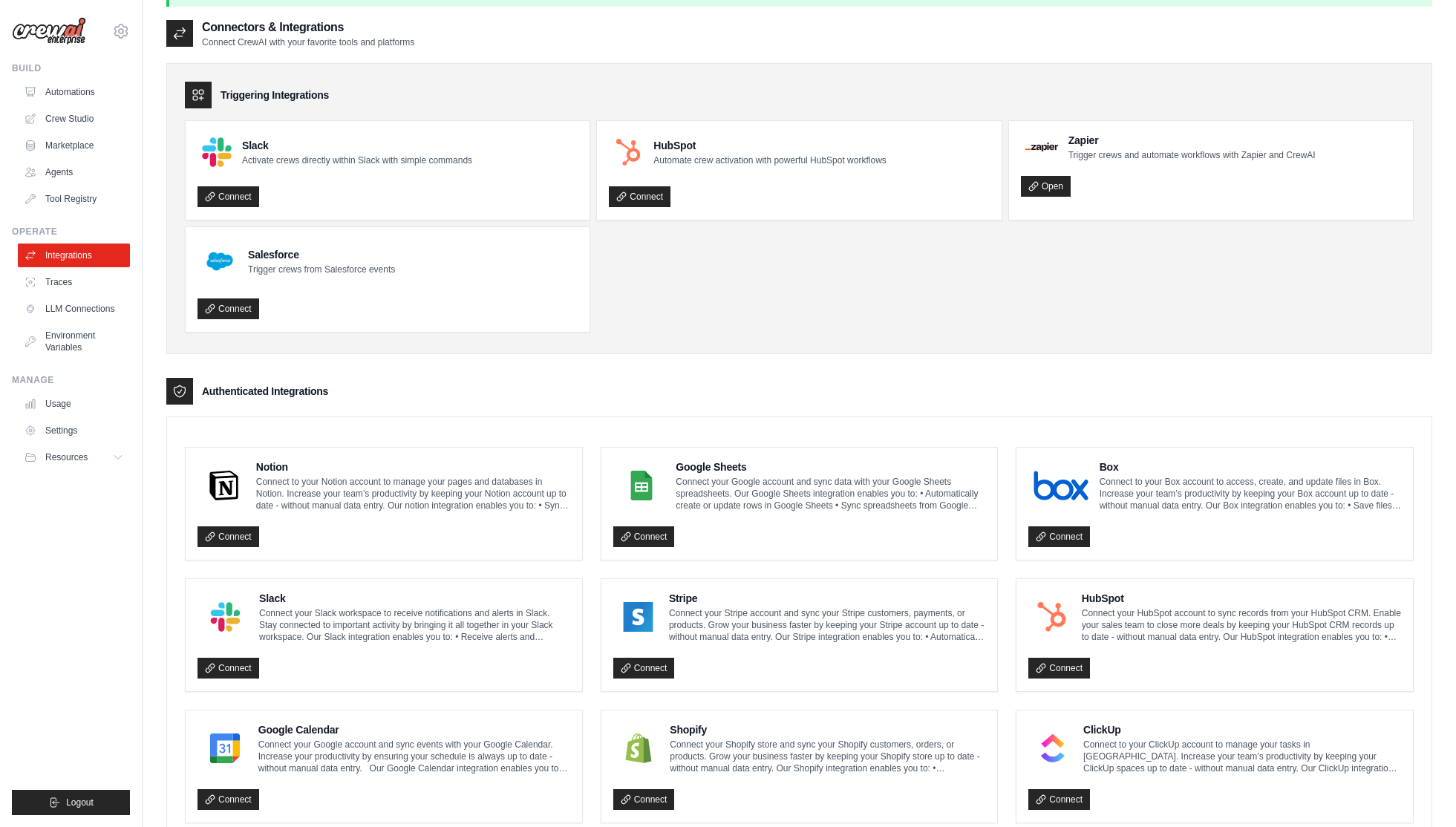
scroll to position [0, 0]
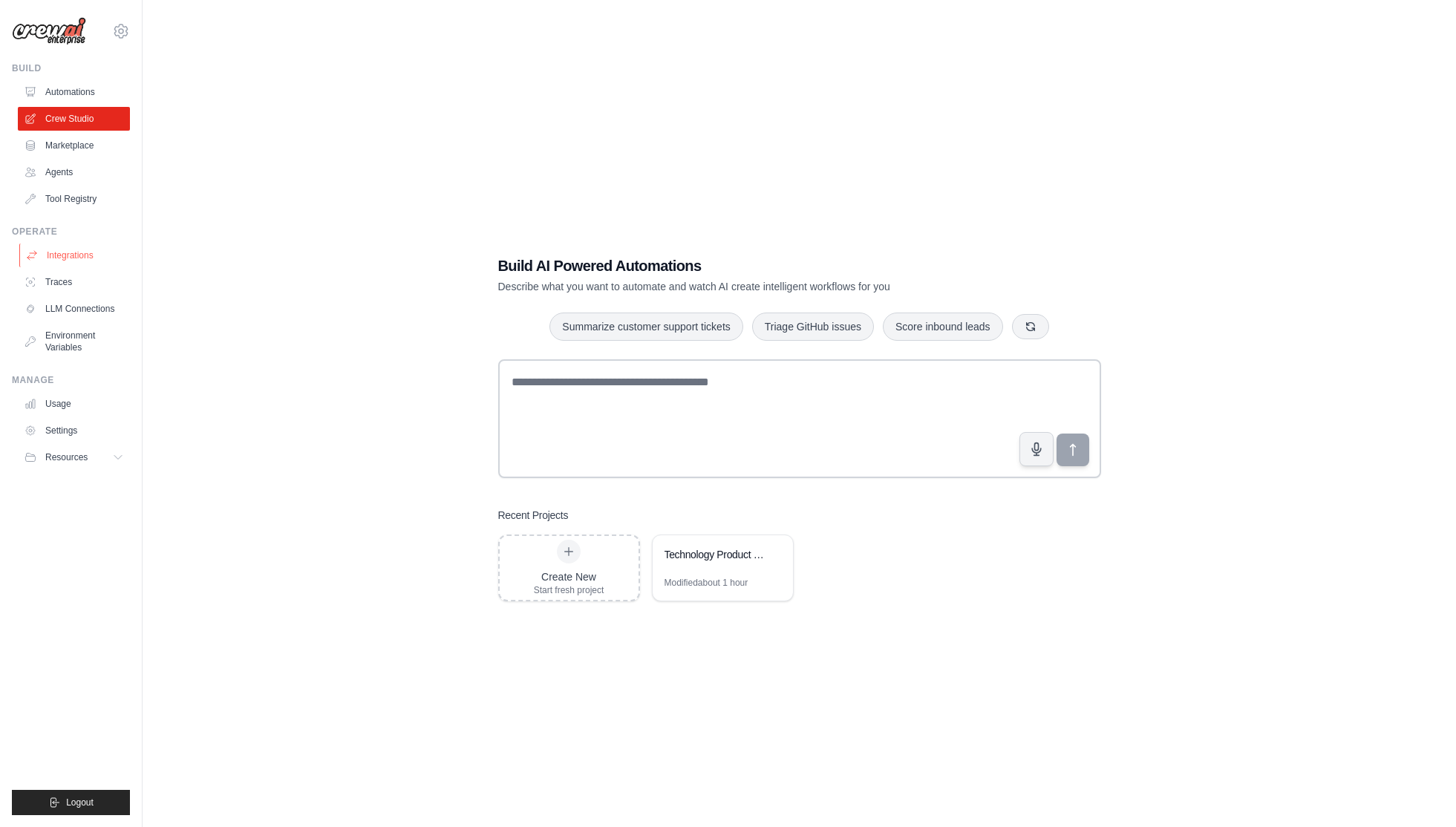
click at [89, 248] on link "Integrations" at bounding box center [75, 256] width 112 height 24
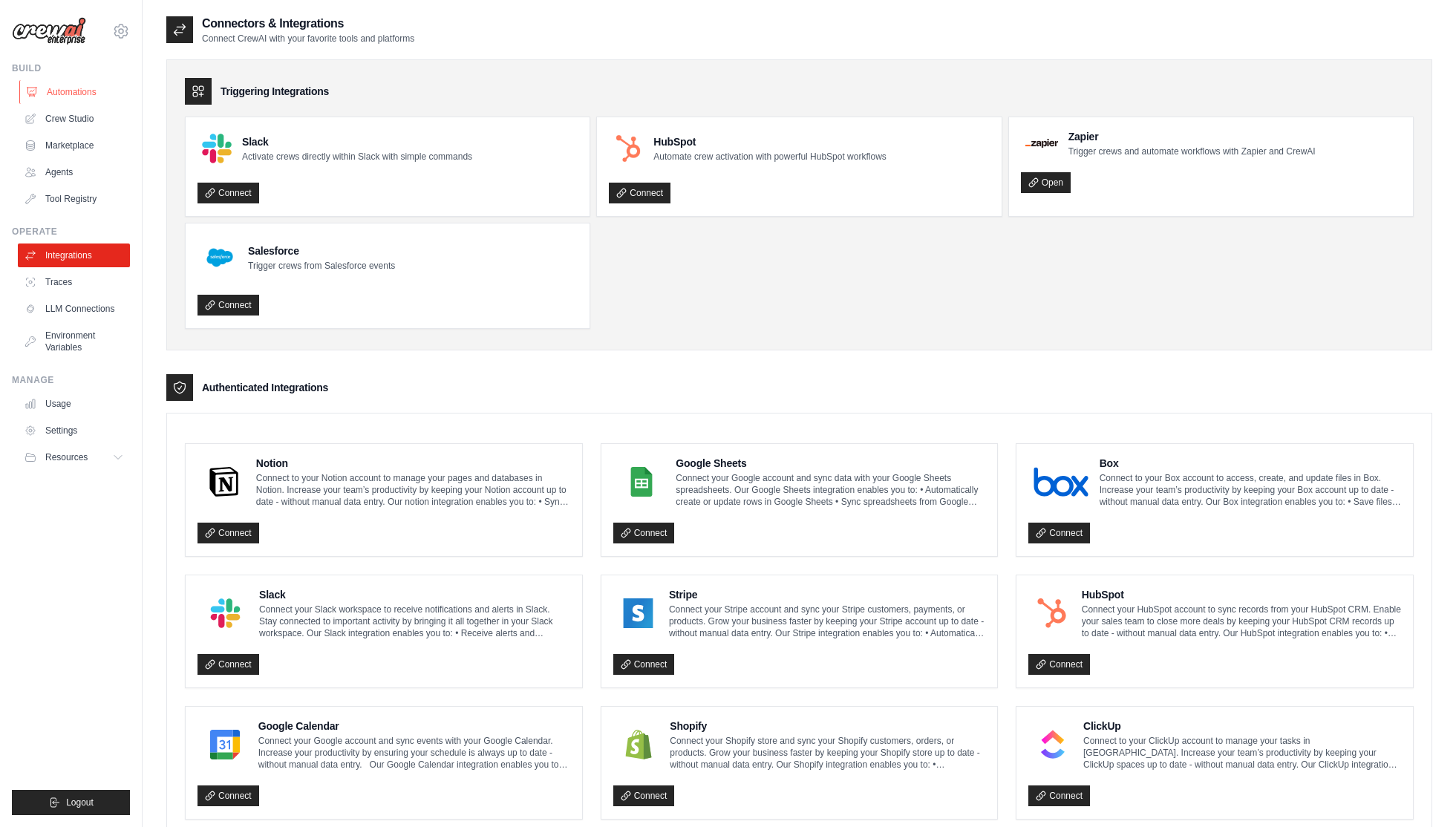
click at [61, 95] on link "Automations" at bounding box center [75, 93] width 112 height 24
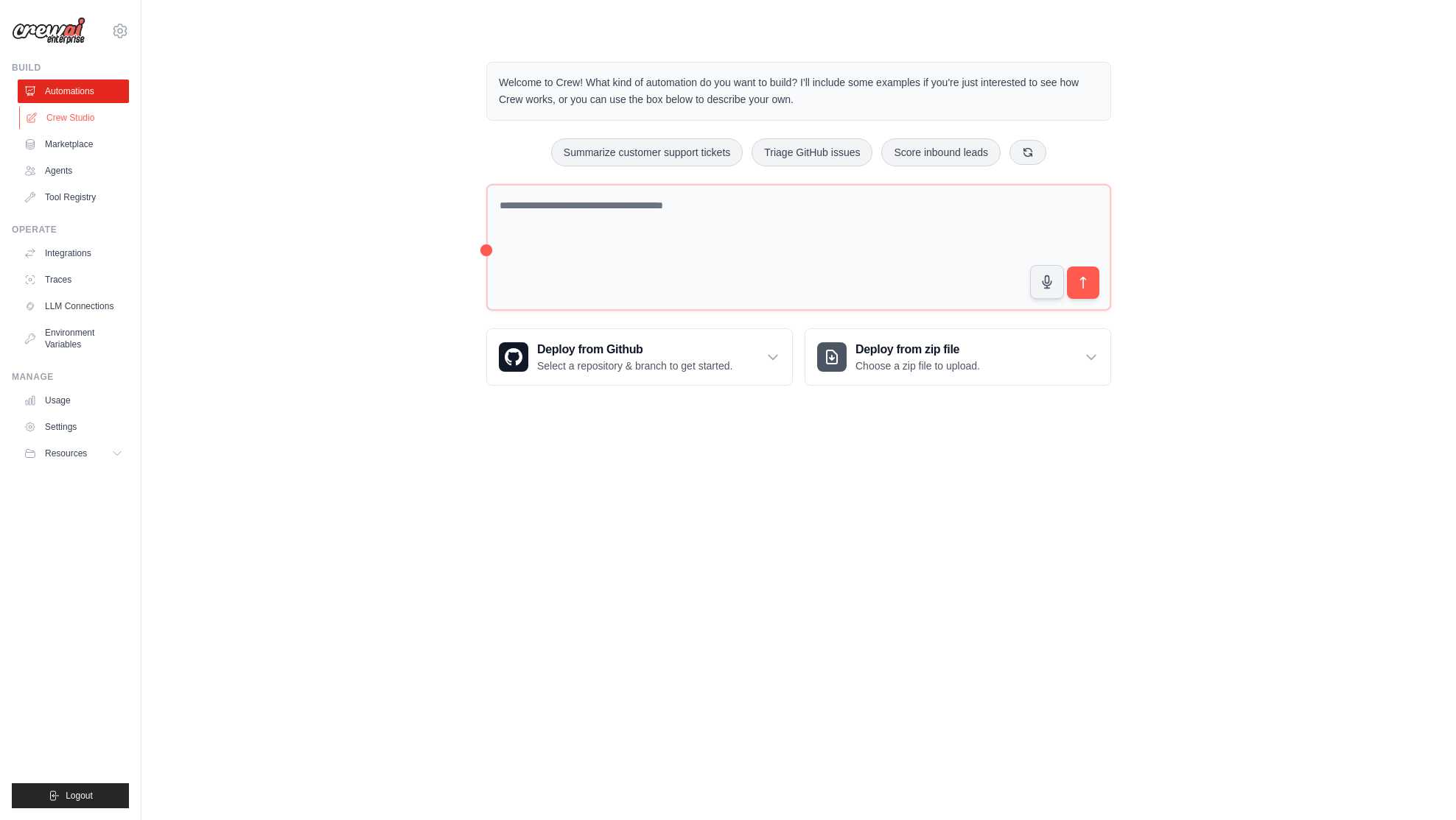
click at [85, 118] on link "Crew Studio" at bounding box center [74, 118] width 111 height 24
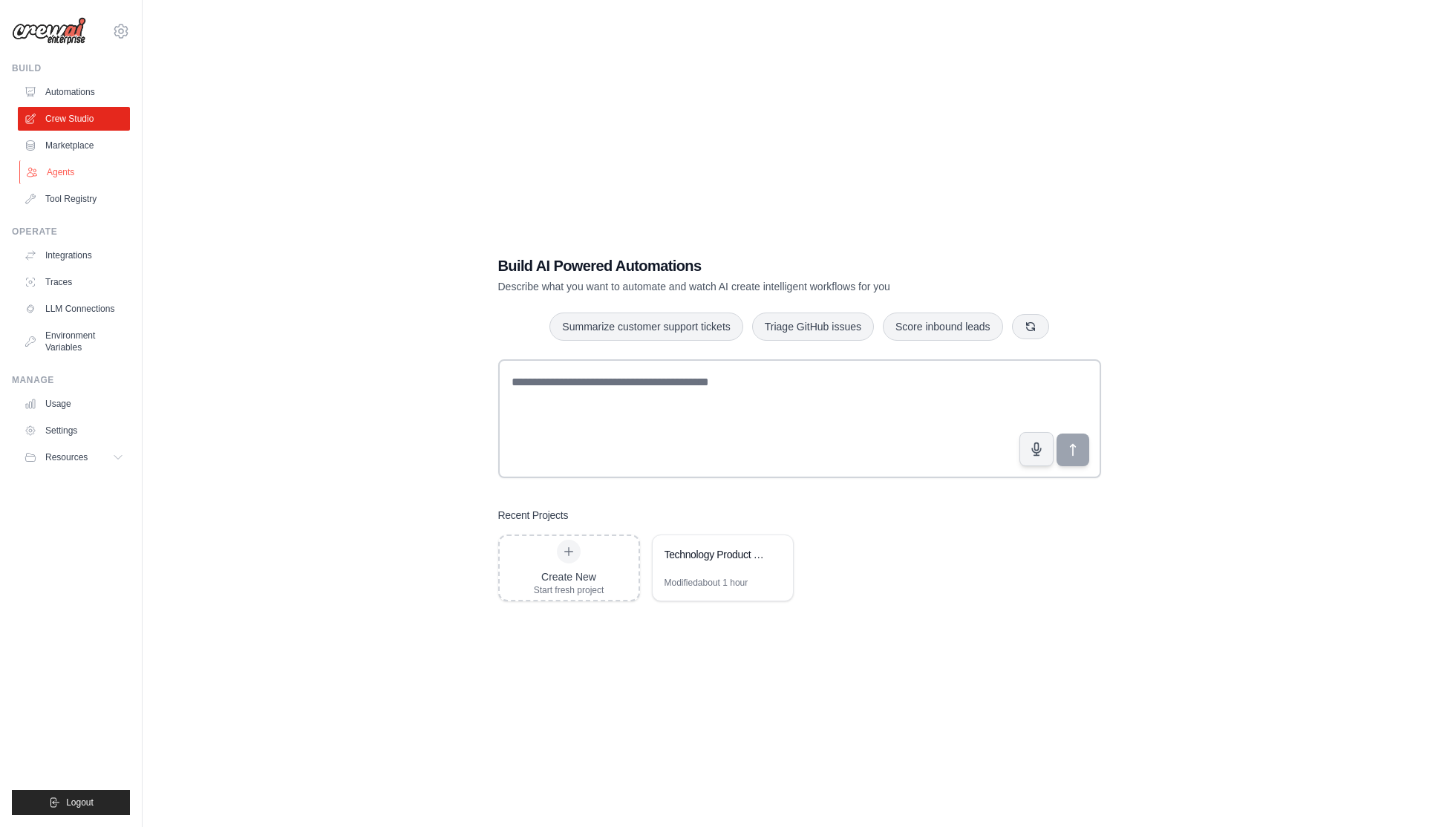
click at [62, 169] on link "Agents" at bounding box center [75, 172] width 112 height 24
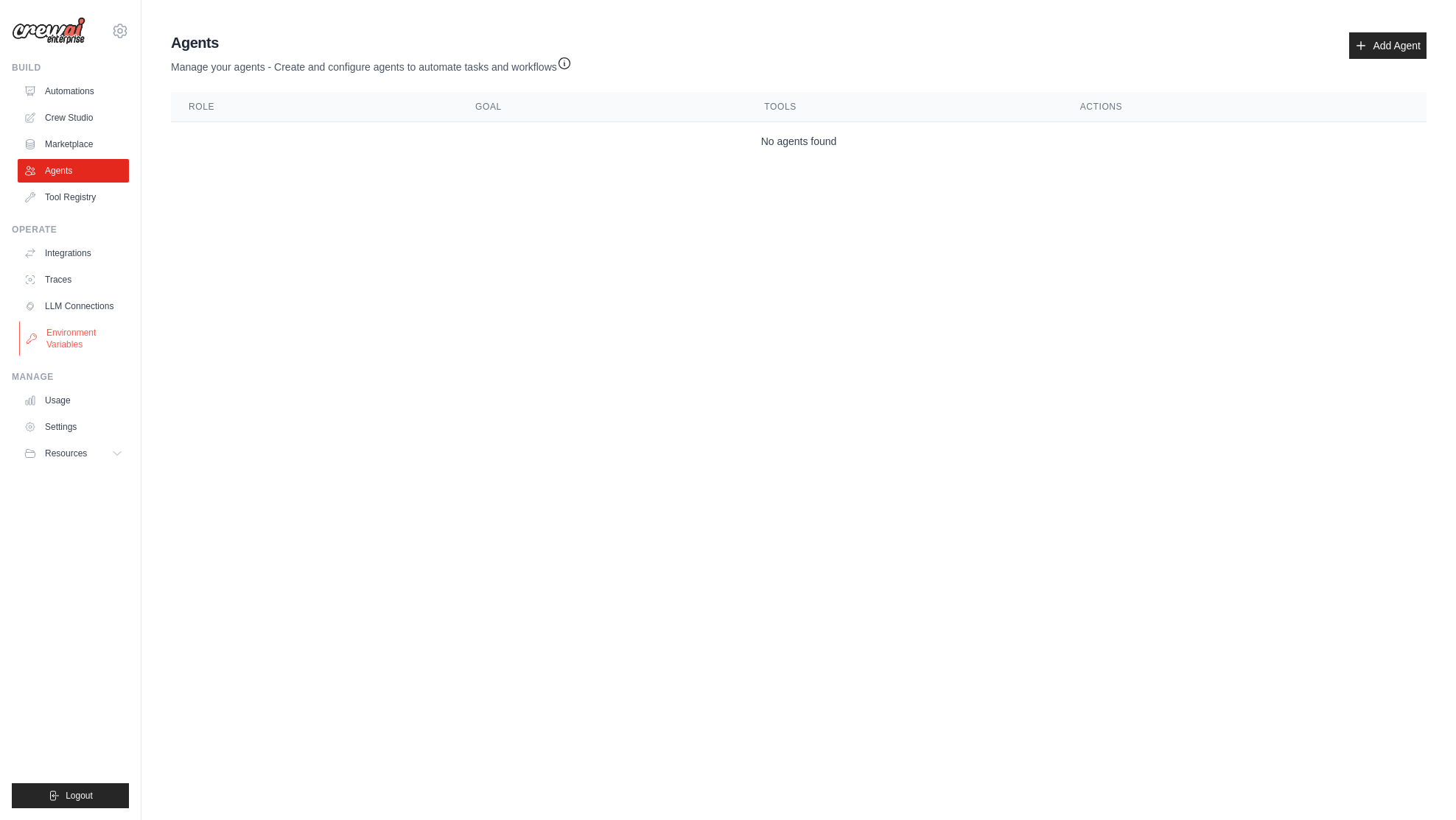
click at [70, 342] on link "Environment Variables" at bounding box center [74, 339] width 111 height 35
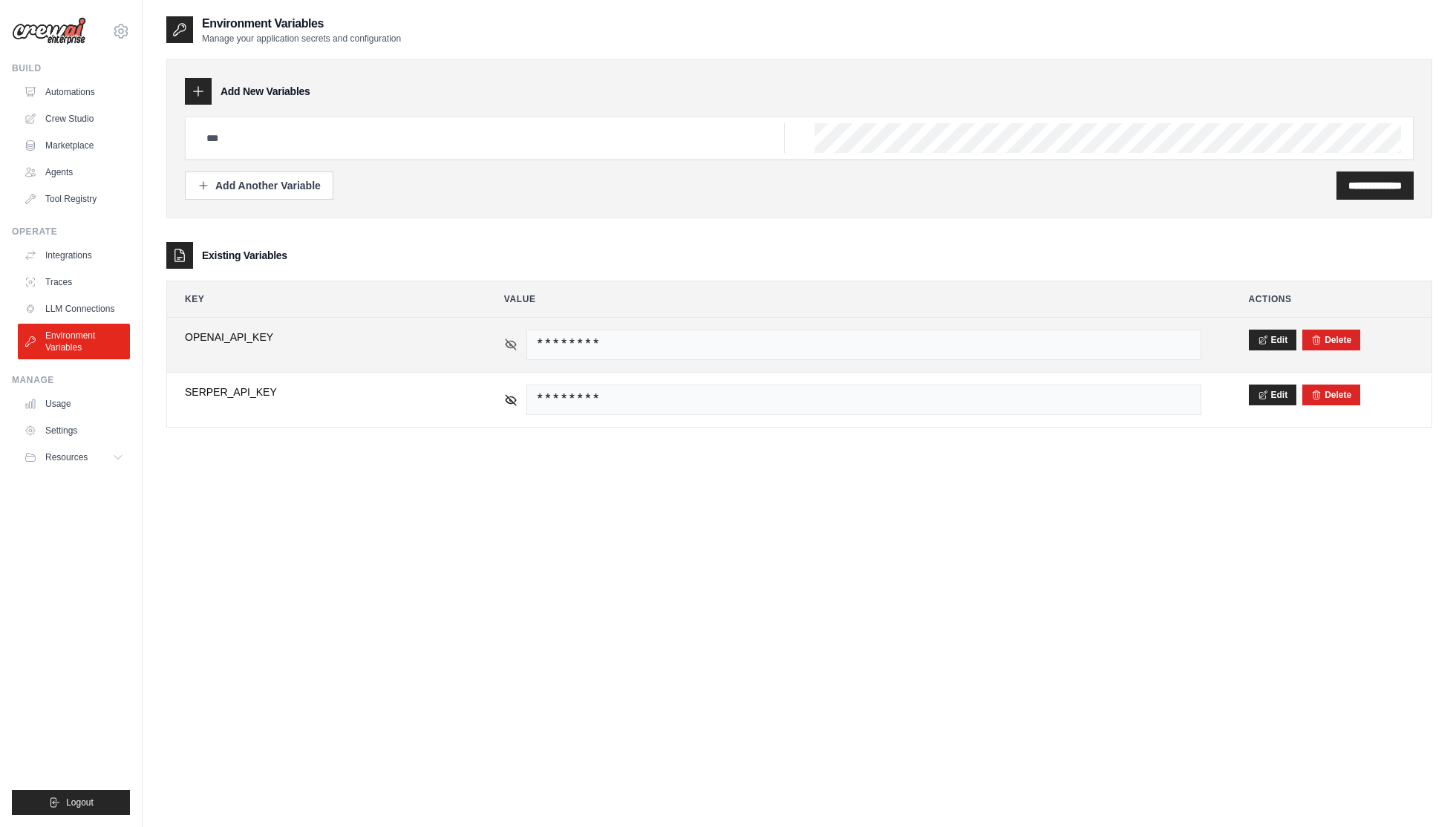
click at [512, 345] on icon at bounding box center [510, 344] width 10 height 10
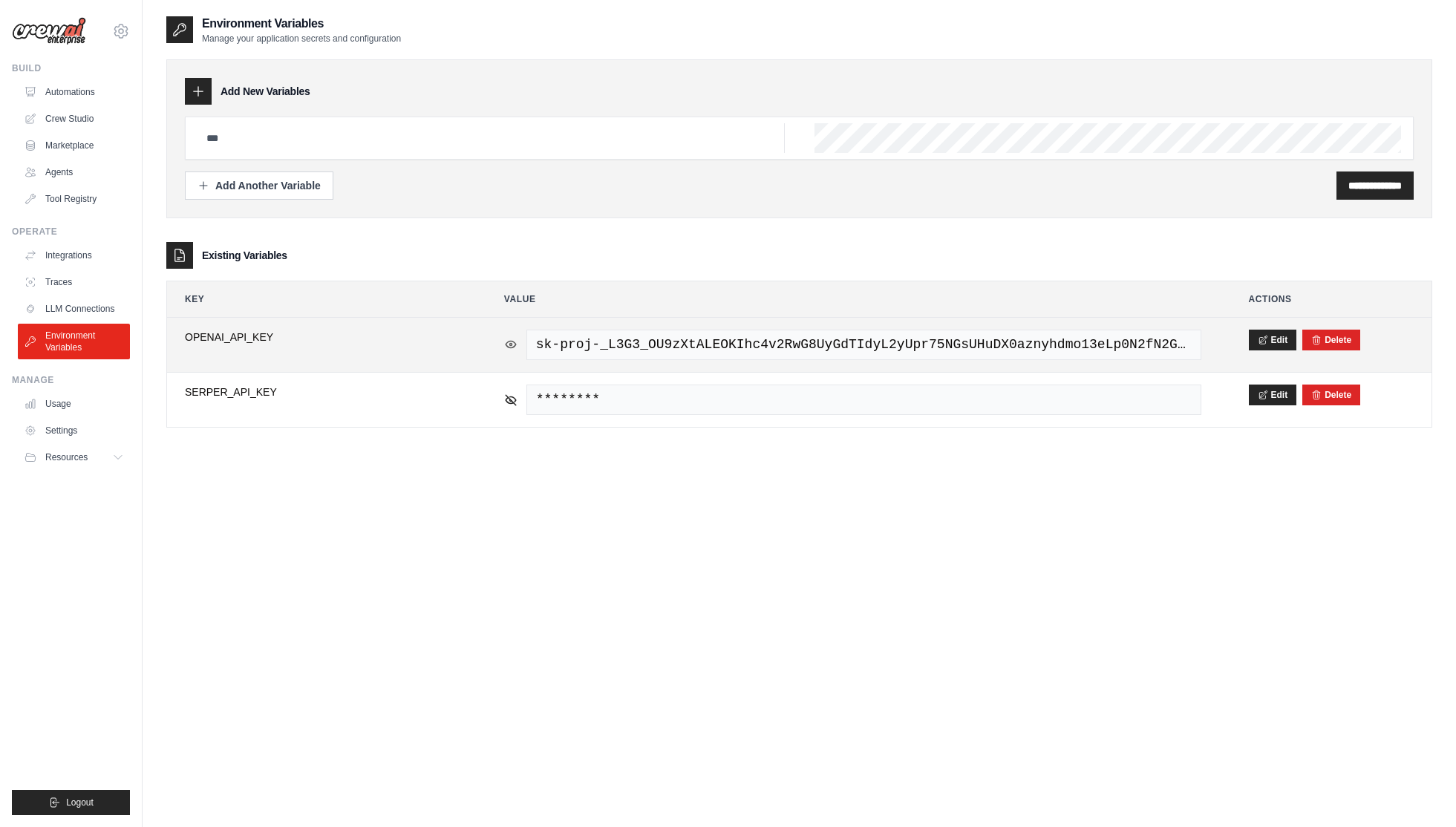
click at [512, 345] on icon at bounding box center [510, 345] width 13 height 13
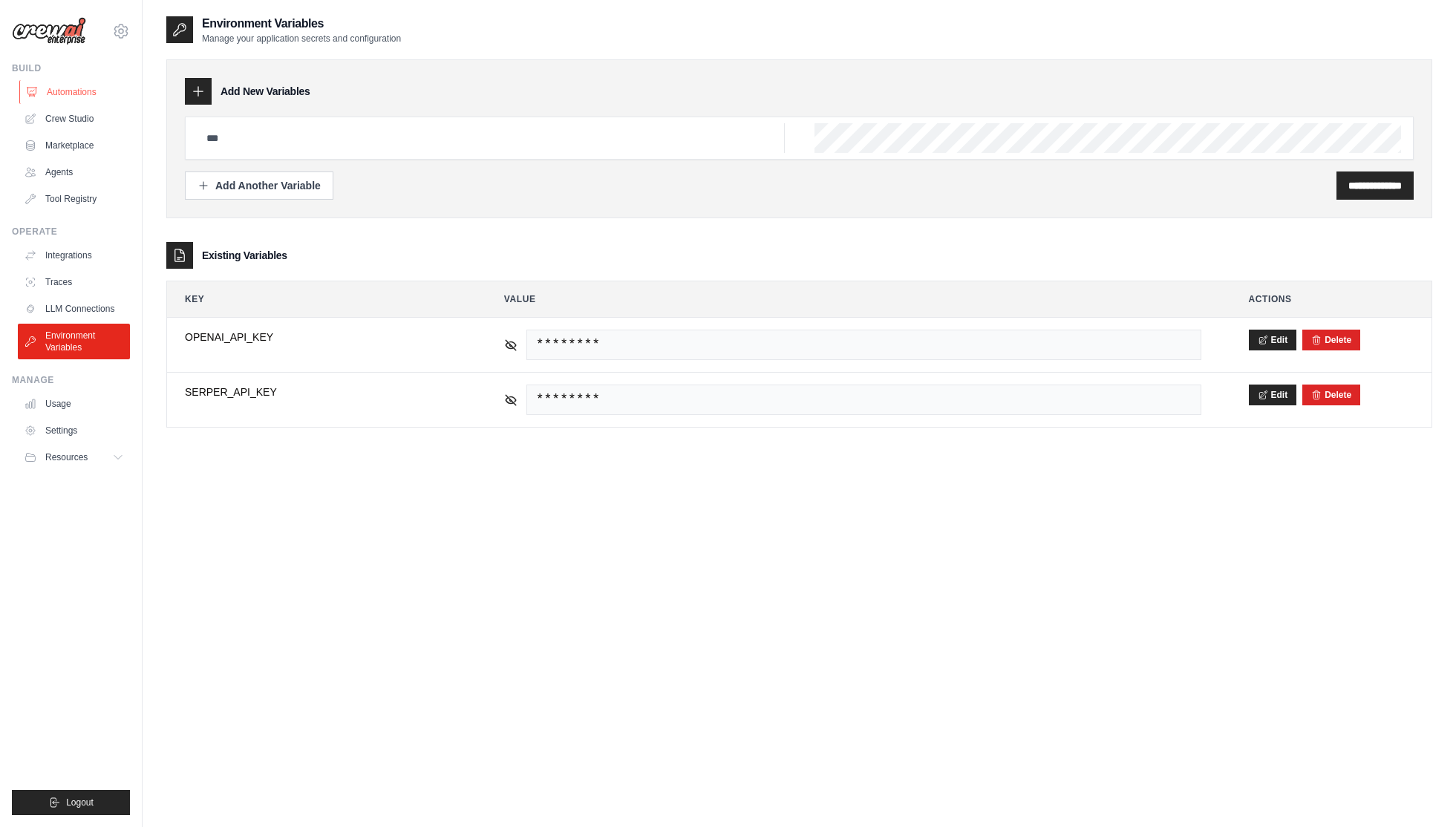
click at [56, 95] on link "Automations" at bounding box center [75, 93] width 112 height 24
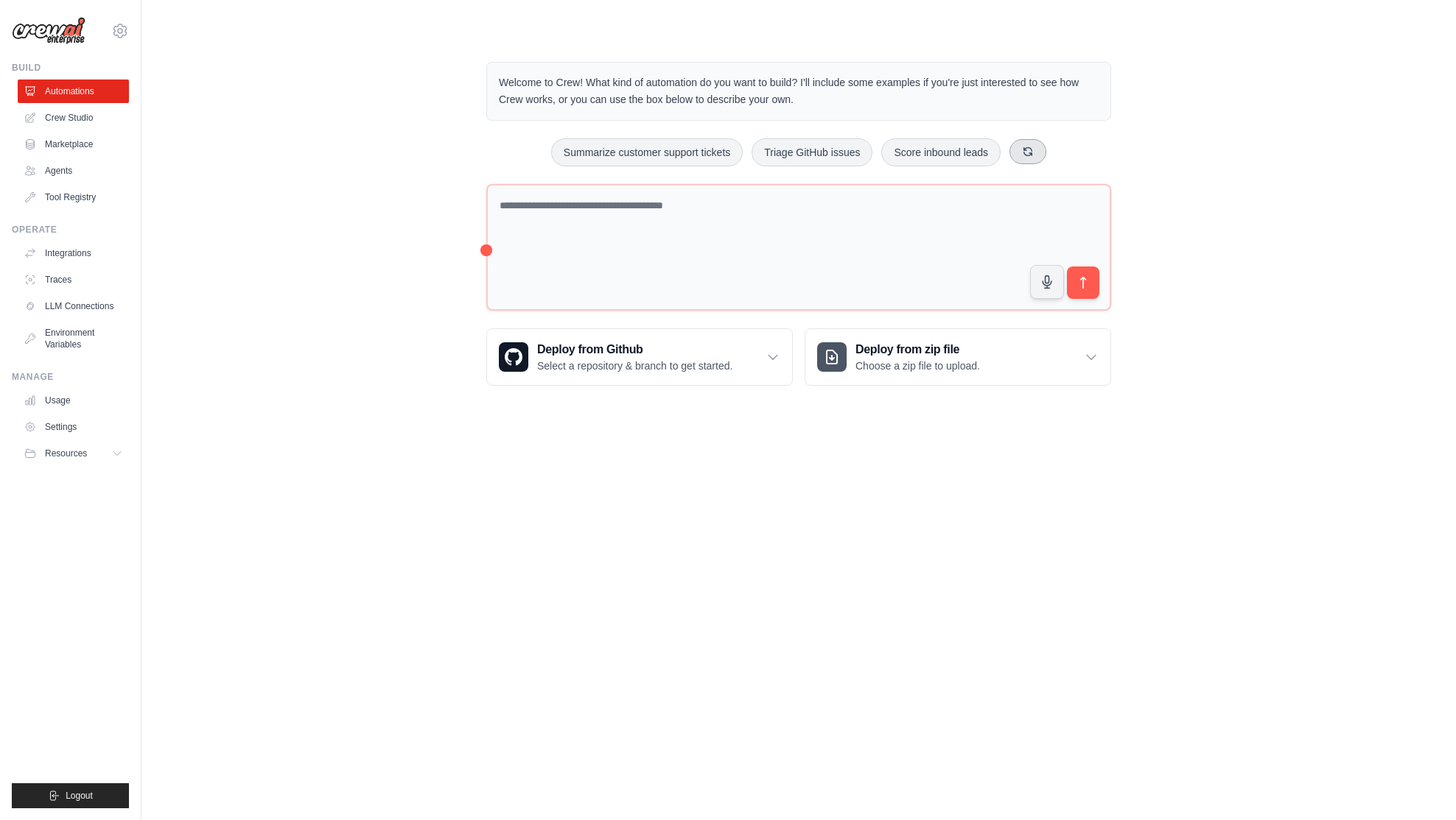
click at [1032, 151] on icon at bounding box center [1027, 152] width 12 height 12
click at [1032, 151] on button at bounding box center [1039, 152] width 37 height 25
click at [1035, 150] on button at bounding box center [1045, 152] width 37 height 25
click at [1035, 150] on button at bounding box center [1029, 152] width 37 height 25
click at [1035, 150] on button at bounding box center [1046, 152] width 37 height 25
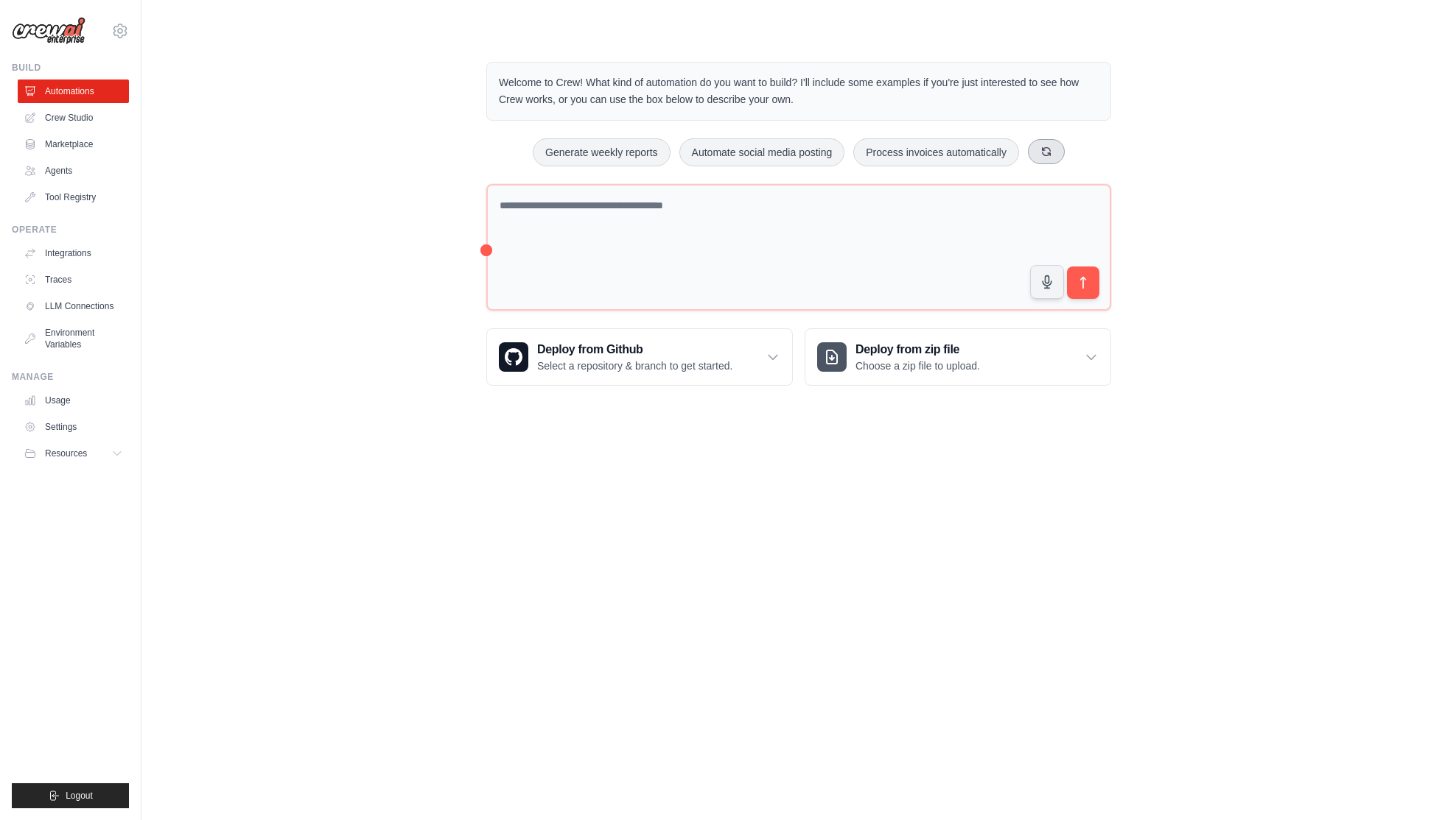
click at [1035, 152] on button at bounding box center [1046, 152] width 37 height 25
click at [407, 208] on div "Welcome to Crew! What kind of automation do you want to build? I'll include som…" at bounding box center [798, 224] width 1267 height 371
click at [655, 143] on button "Automate social media posting" at bounding box center [615, 152] width 165 height 28
click at [87, 258] on link "Integrations" at bounding box center [74, 253] width 111 height 24
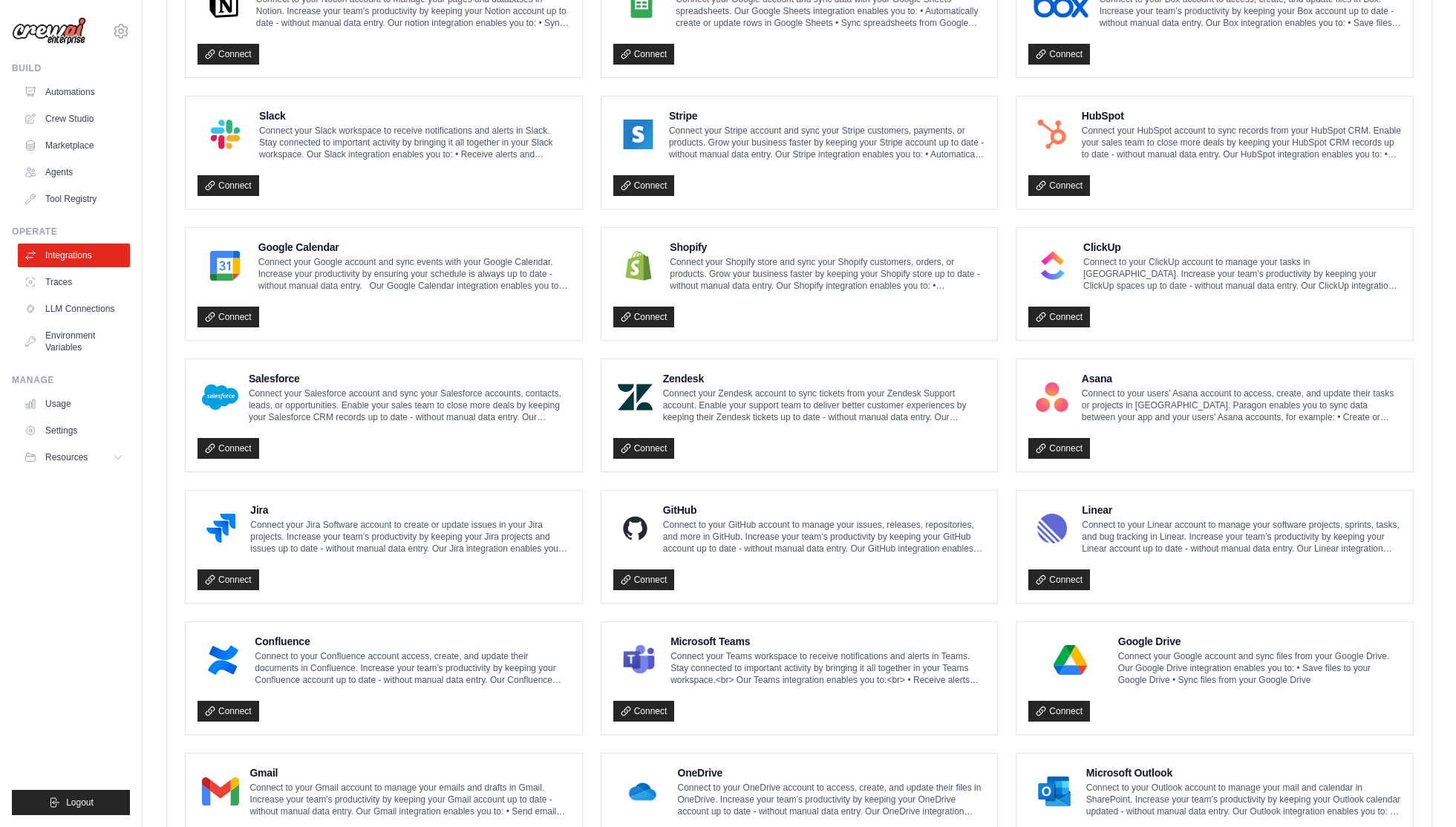
scroll to position [418, 0]
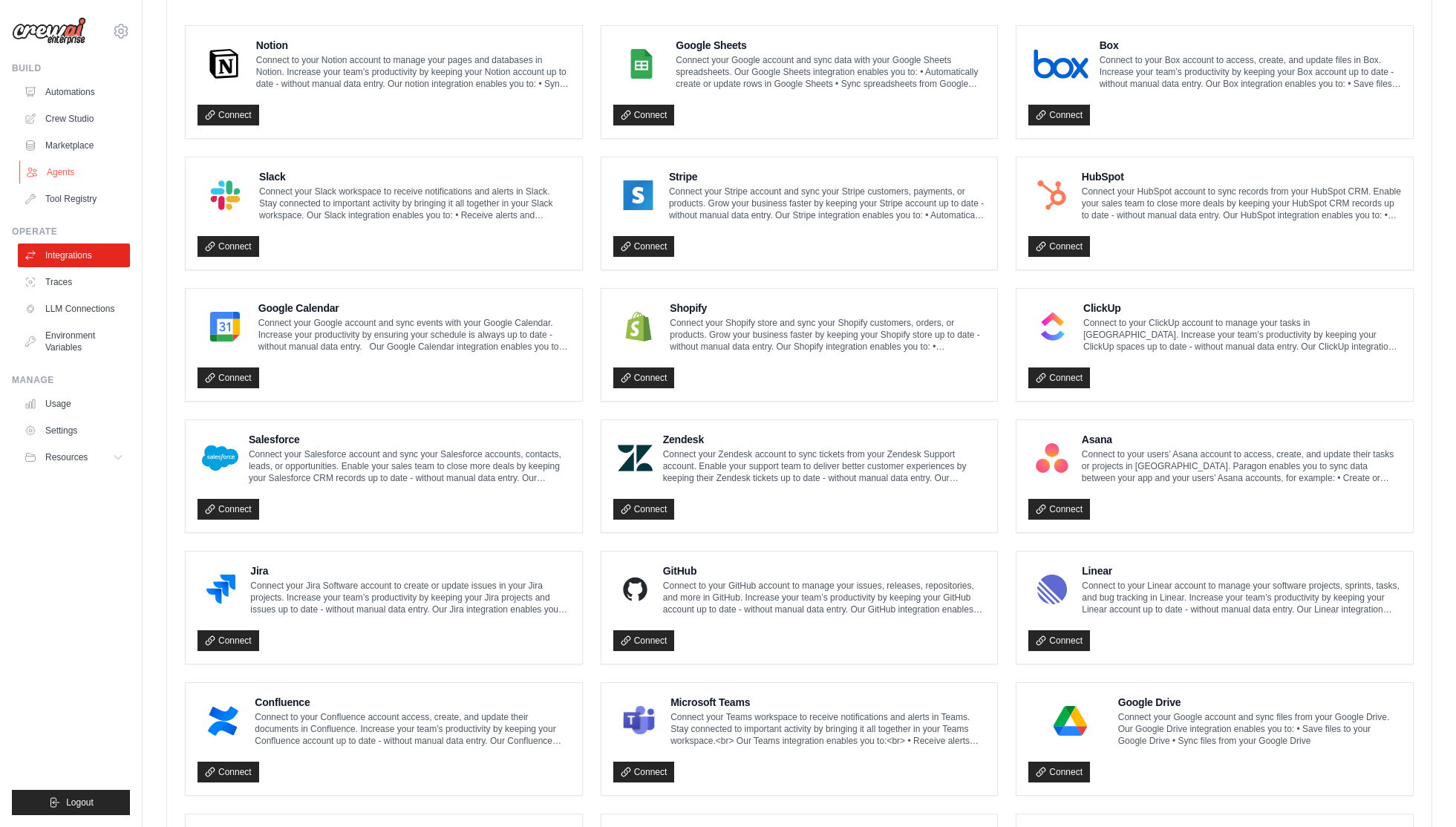
click at [68, 170] on link "Agents" at bounding box center [75, 172] width 112 height 24
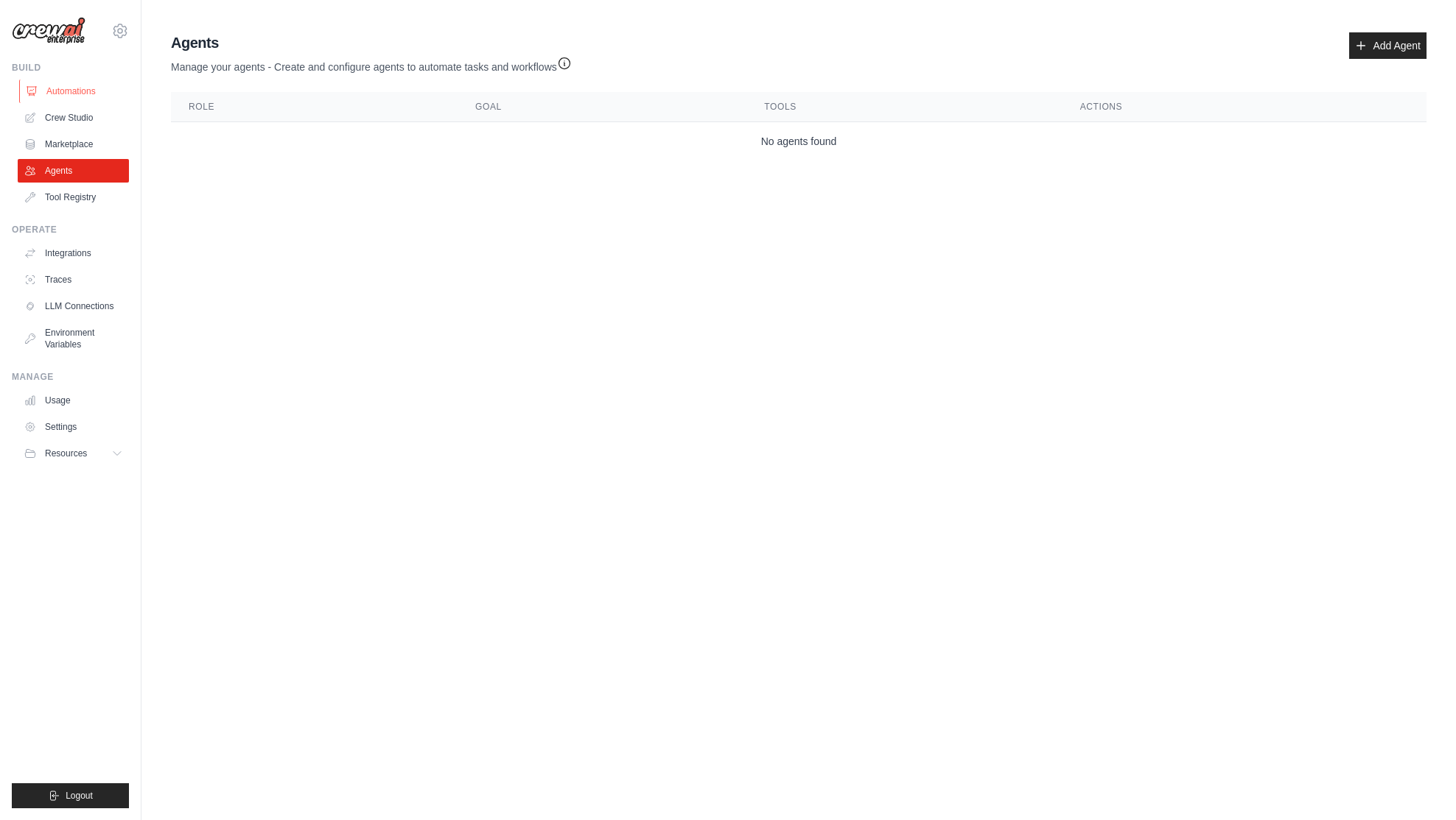
click at [73, 87] on link "Automations" at bounding box center [74, 92] width 111 height 24
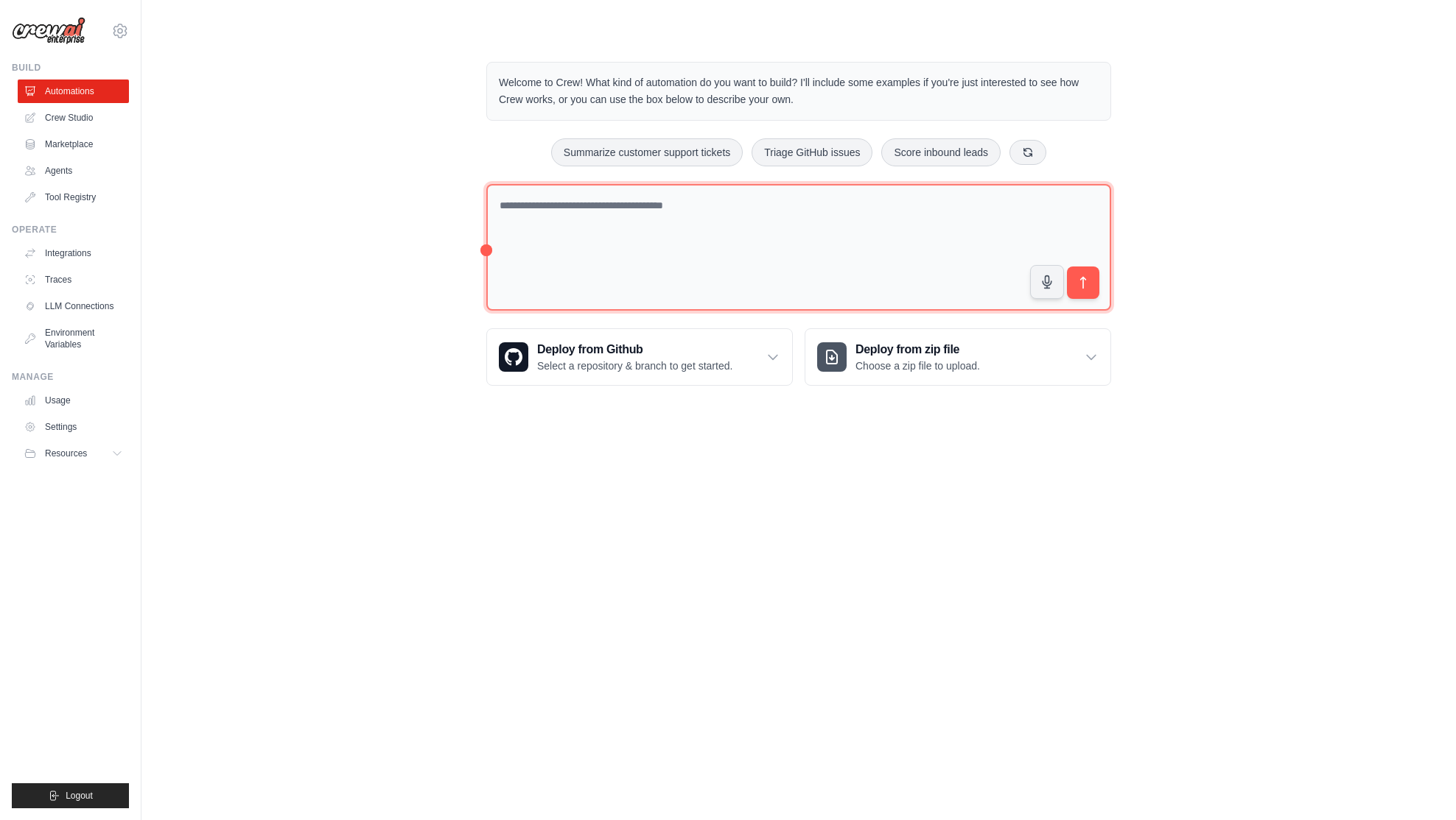
click at [619, 191] on textarea at bounding box center [798, 247] width 625 height 128
paste textarea "**********"
click at [816, 212] on textarea "**********" at bounding box center [798, 247] width 625 height 128
paste textarea "**********"
click at [530, 242] on textarea "**********" at bounding box center [798, 247] width 625 height 128
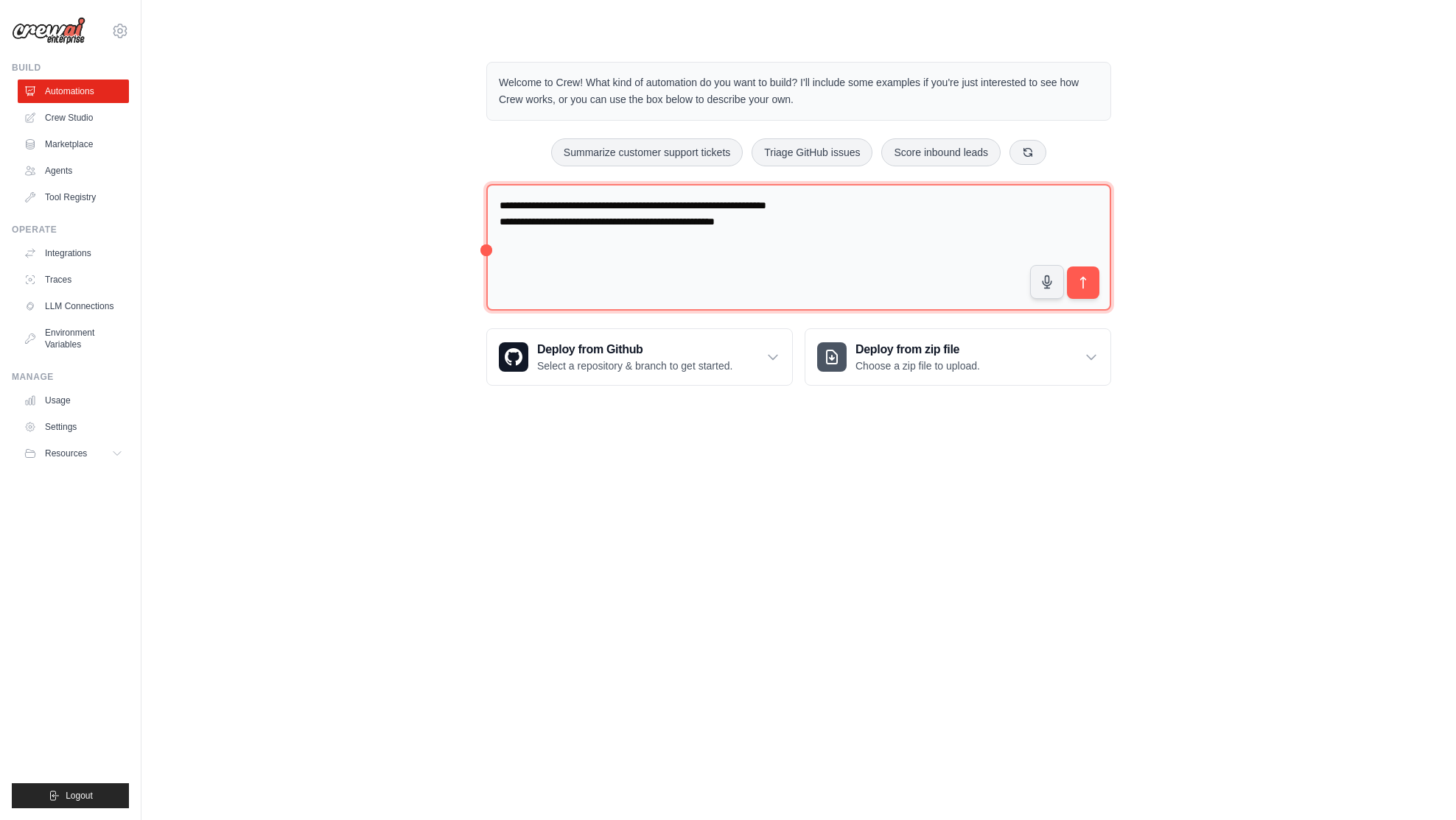
paste textarea "**********"
click at [499, 225] on textarea "**********" at bounding box center [798, 247] width 625 height 128
click at [815, 203] on textarea "**********" at bounding box center [798, 247] width 625 height 128
click at [579, 208] on textarea "**********" at bounding box center [798, 247] width 625 height 128
click at [525, 225] on textarea "**********" at bounding box center [798, 247] width 625 height 128
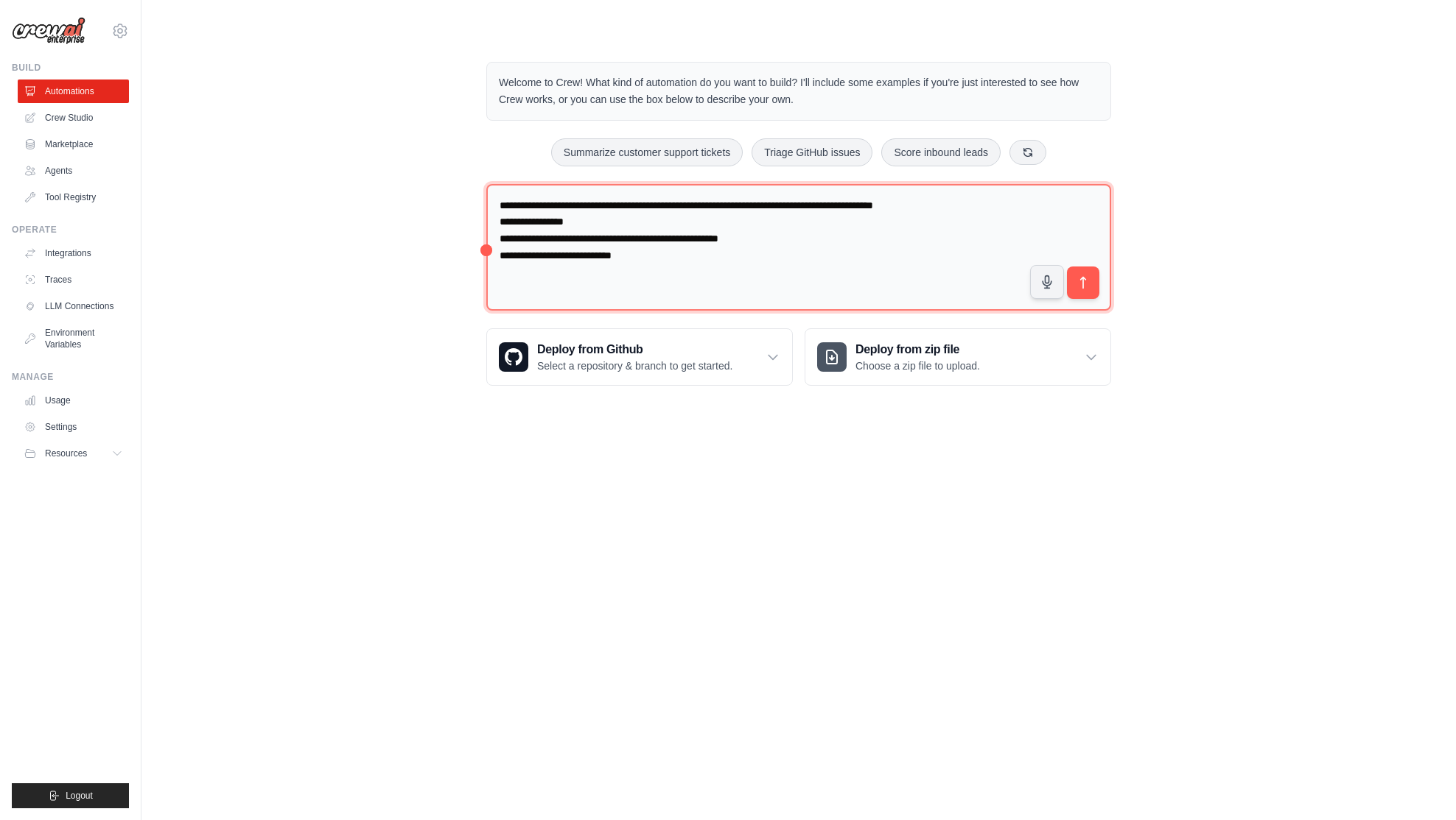
click at [649, 254] on textarea "**********" at bounding box center [798, 247] width 625 height 128
type textarea "**********"
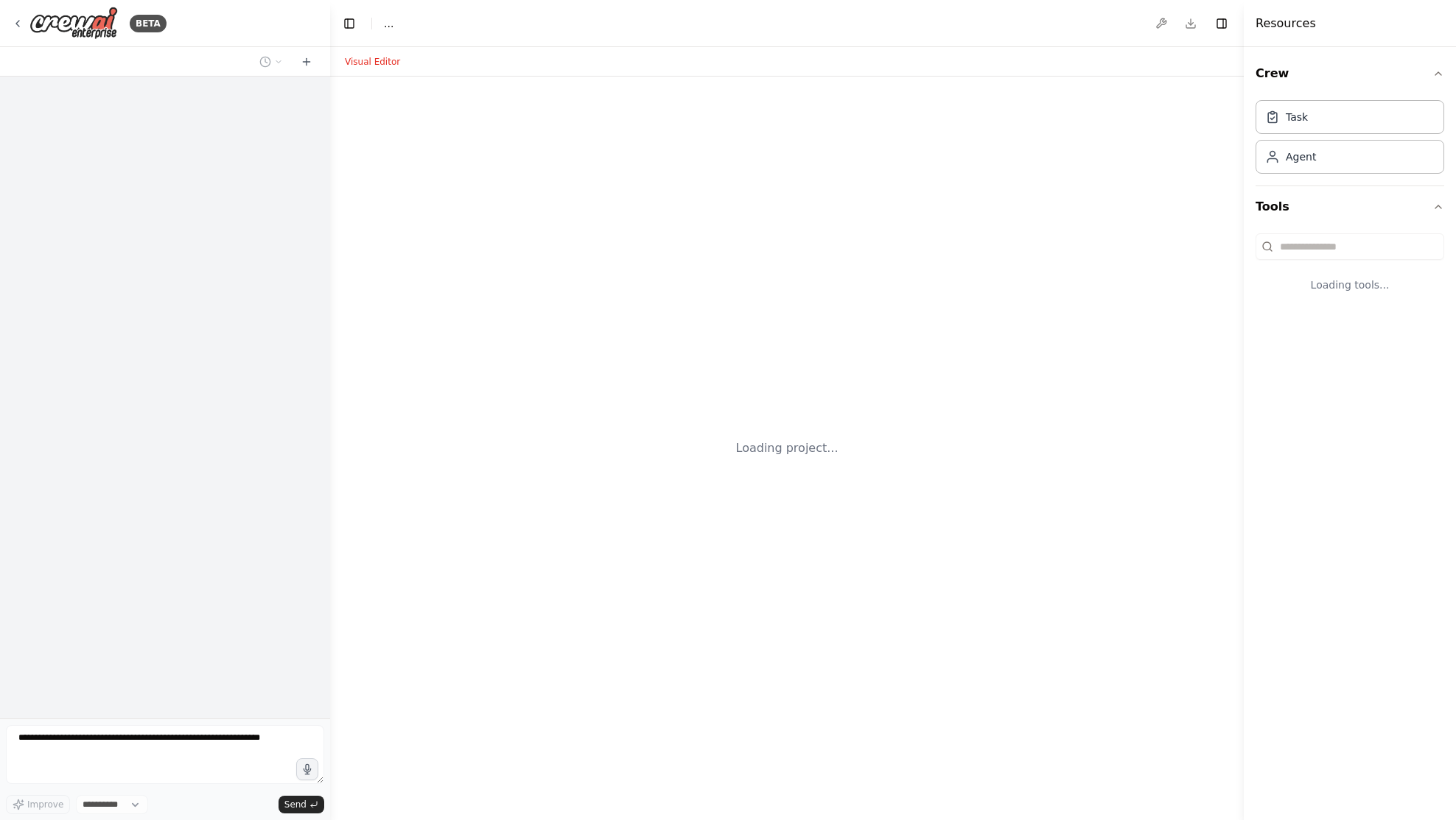
select select "****"
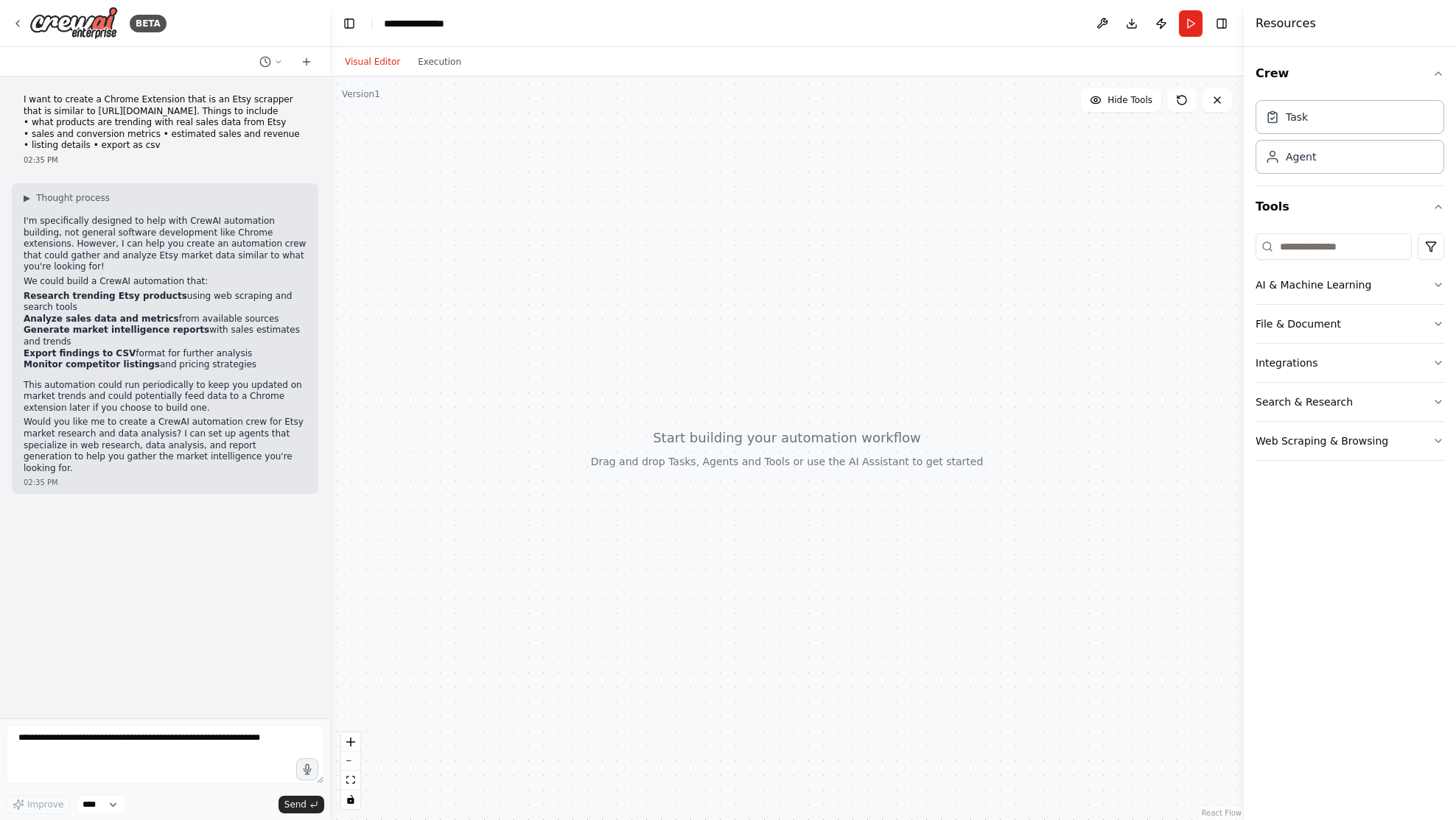
click at [176, 312] on li "Research trending Etsy products using web scraping and search tools" at bounding box center [165, 302] width 283 height 23
click at [236, 750] on textarea at bounding box center [164, 755] width 318 height 59
